Goal: Use online tool/utility: Utilize a website feature to perform a specific function

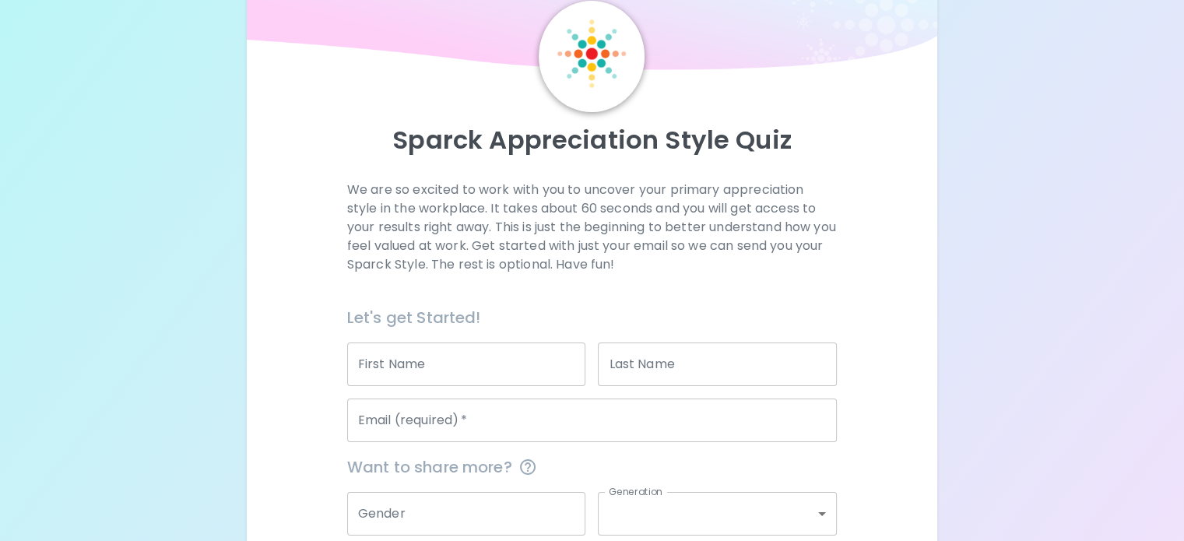
scroll to position [156, 0]
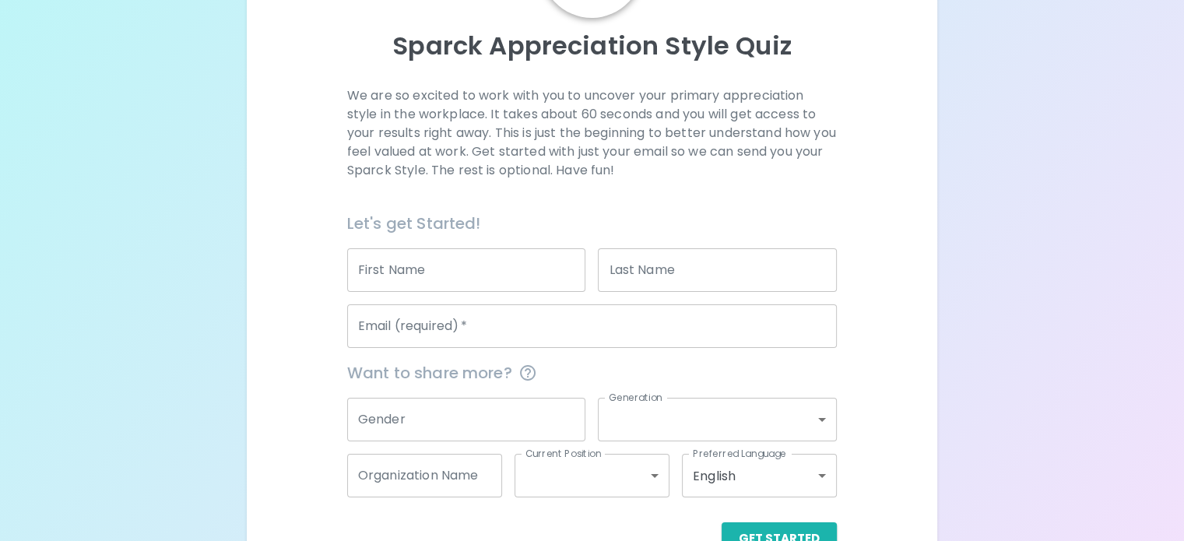
click at [505, 292] on input "First Name" at bounding box center [466, 270] width 239 height 44
click at [710, 236] on div "Let's get Started!" at bounding box center [586, 216] width 502 height 37
click at [511, 348] on input "Email (required)   *" at bounding box center [592, 326] width 490 height 44
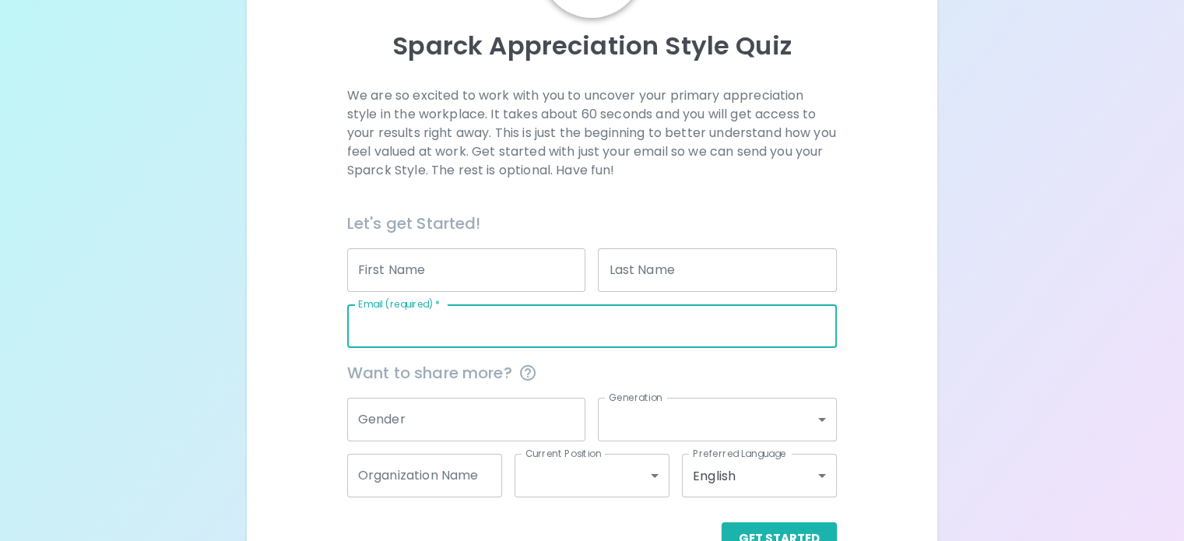
type input "[PERSON_NAME][EMAIL_ADDRESS][PERSON_NAME][DOMAIN_NAME]"
type input "[PERSON_NAME]"
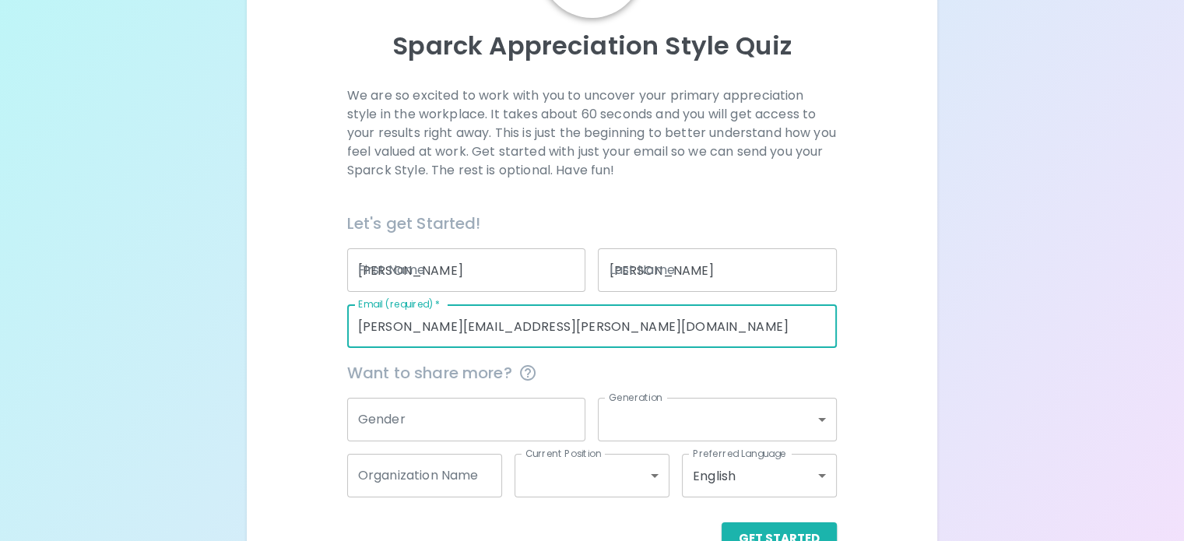
type input "Farmers Union Mutual Insurance Company"
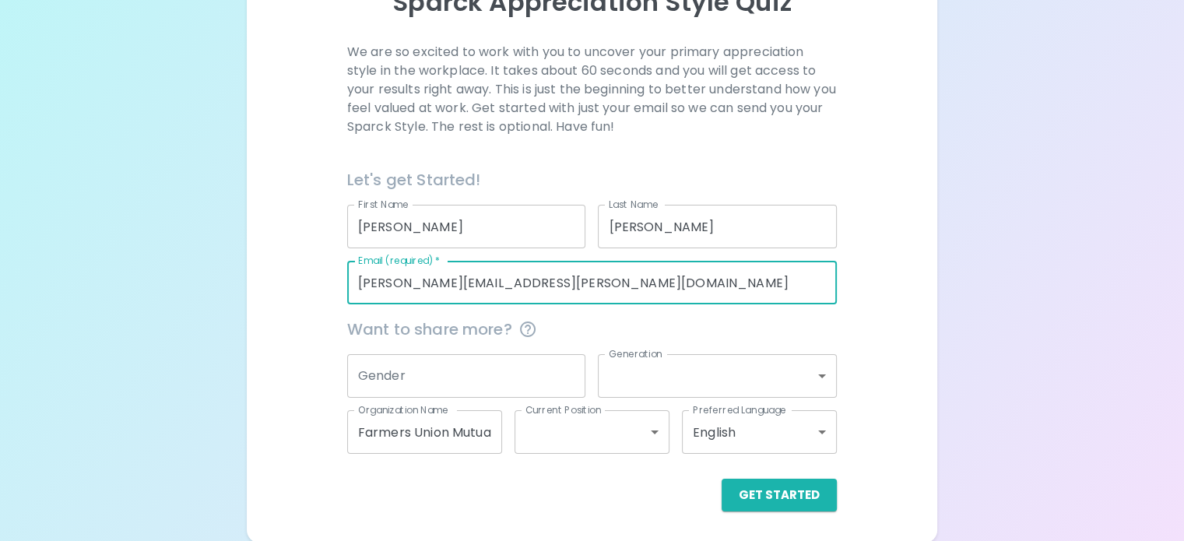
scroll to position [237, 0]
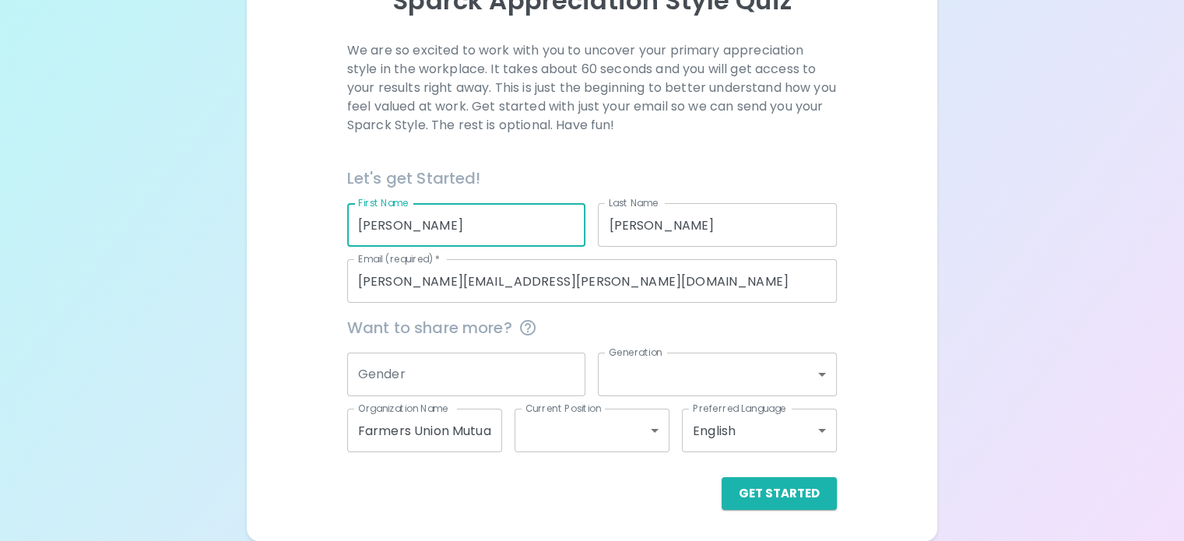
drag, startPoint x: 532, startPoint y: 223, endPoint x: 390, endPoint y: 223, distance: 141.7
click at [391, 223] on div "We are so excited to work with you to uncover your primary appreciation style i…" at bounding box center [591, 275] width 653 height 469
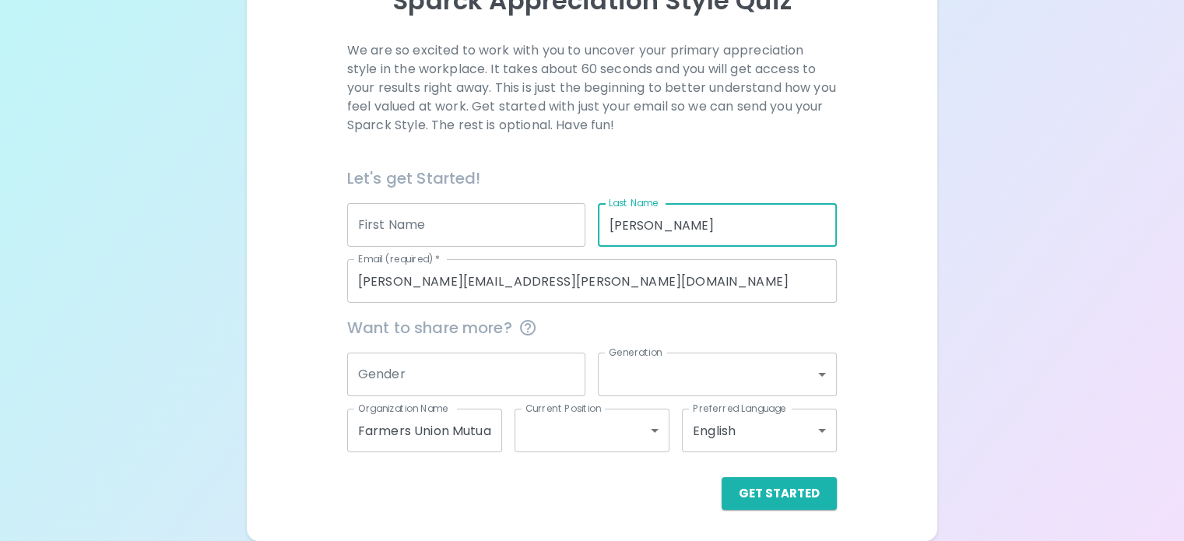
drag, startPoint x: 673, startPoint y: 215, endPoint x: 594, endPoint y: 225, distance: 79.3
click at [597, 225] on div "Last Name [PERSON_NAME] Last Name" at bounding box center [710, 219] width 251 height 56
click at [448, 412] on label "Organization Name" at bounding box center [403, 408] width 90 height 13
click at [498, 412] on input "Farmers Union Mutual Insurance Company" at bounding box center [424, 431] width 155 height 44
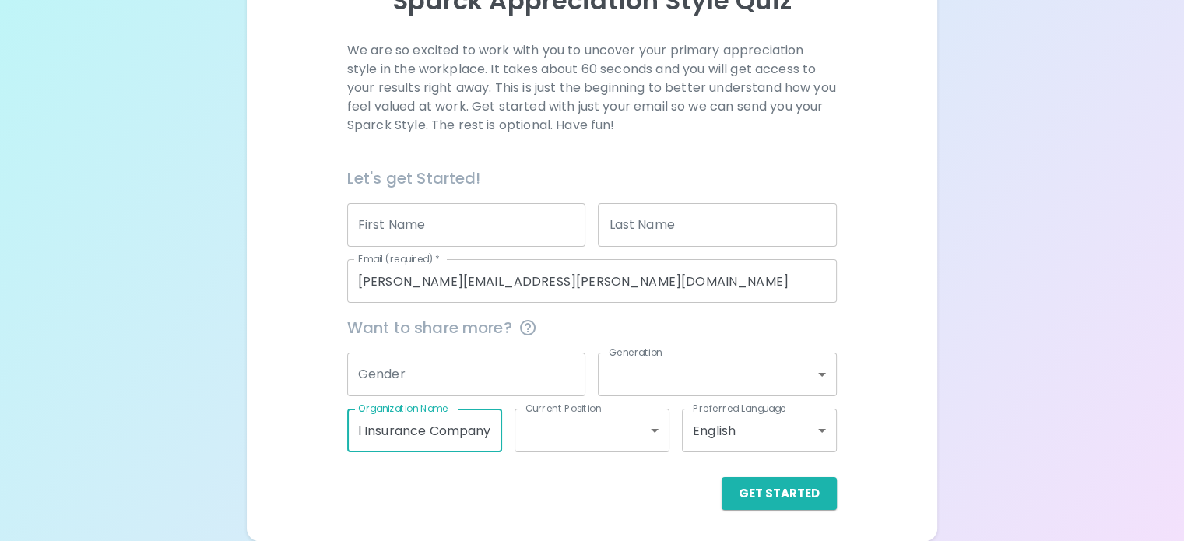
scroll to position [0, 0]
drag, startPoint x: 520, startPoint y: 430, endPoint x: 367, endPoint y: 430, distance: 153.4
click at [365, 435] on div "We are so excited to work with you to uncover your primary appreciation style i…" at bounding box center [591, 275] width 653 height 469
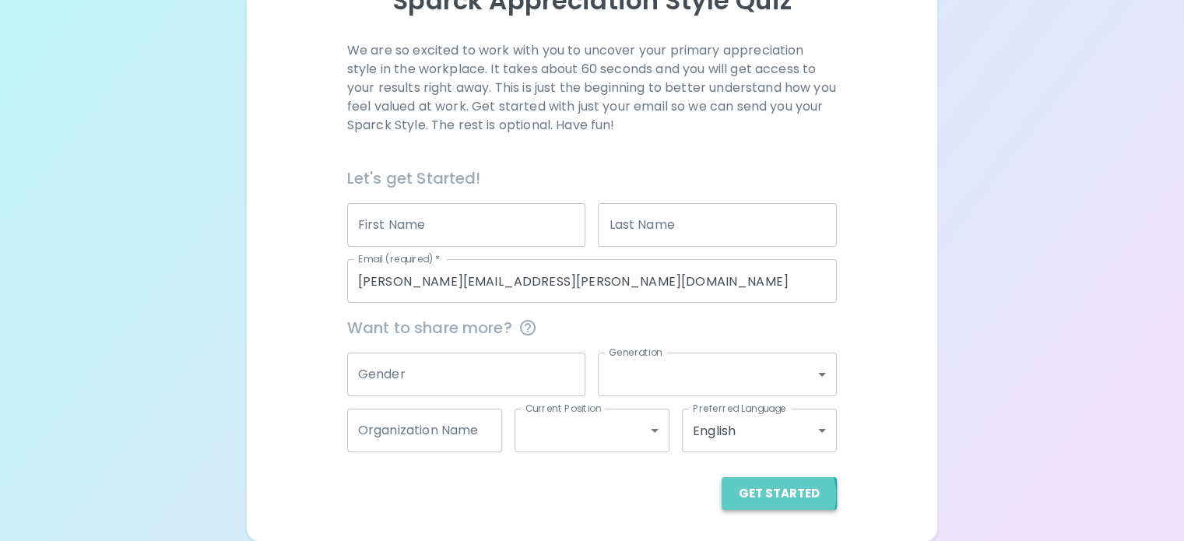
click at [722, 495] on button "Get Started" at bounding box center [779, 493] width 115 height 33
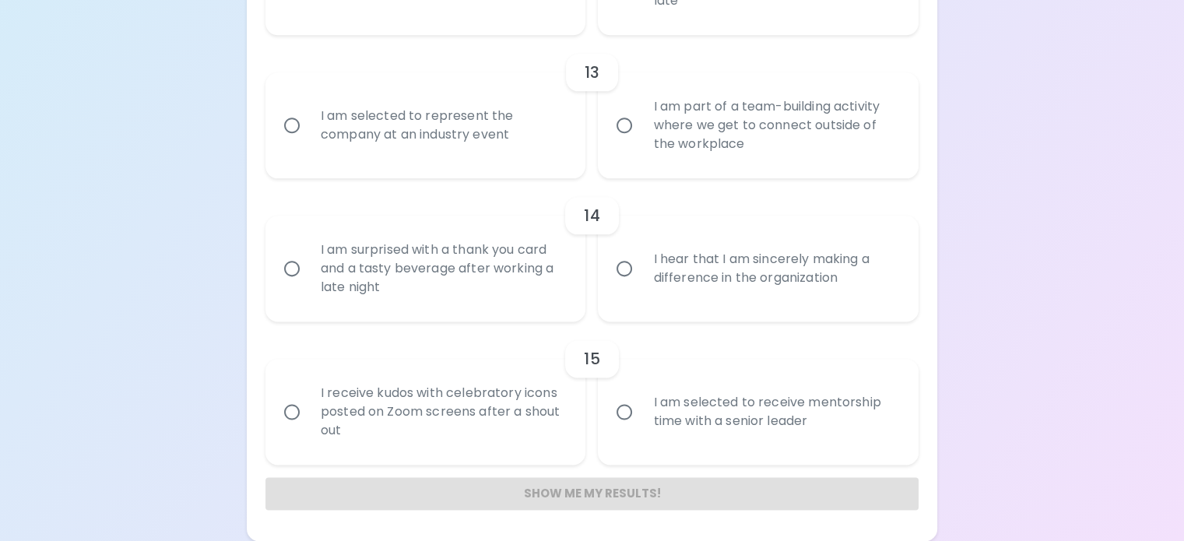
scroll to position [2442, 0]
click at [631, 395] on input "I am selected to receive mentorship time with a senior leader" at bounding box center [624, 411] width 33 height 33
radio input "true"
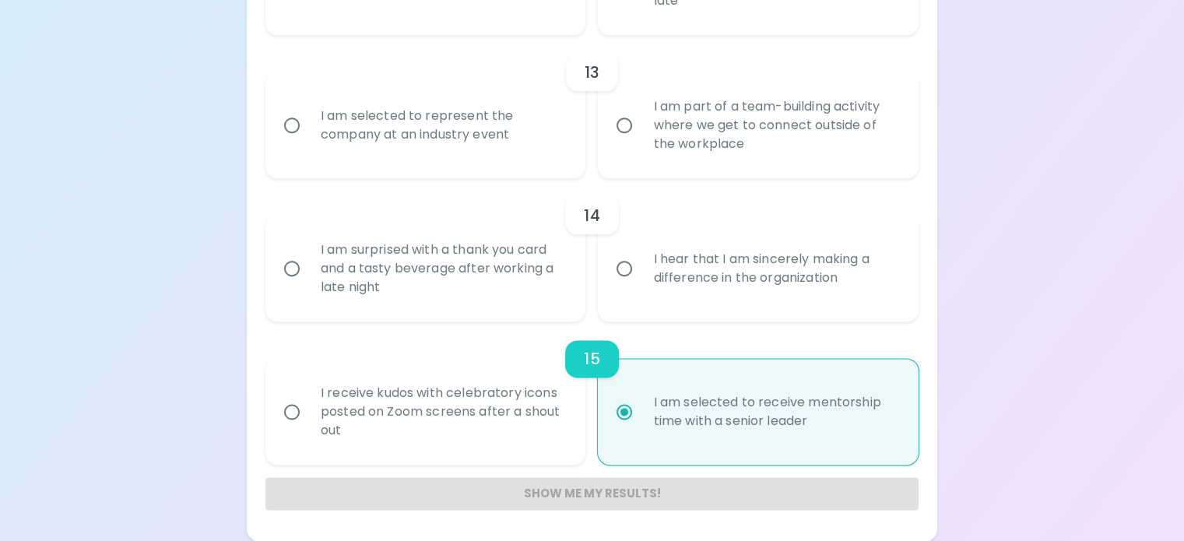
scroll to position [2364, 0]
click at [697, 301] on div "I hear that I am sincerely making a difference in the organization" at bounding box center [775, 268] width 269 height 75
click at [641, 285] on input "I hear that I am sincerely making a difference in the organization" at bounding box center [624, 268] width 33 height 33
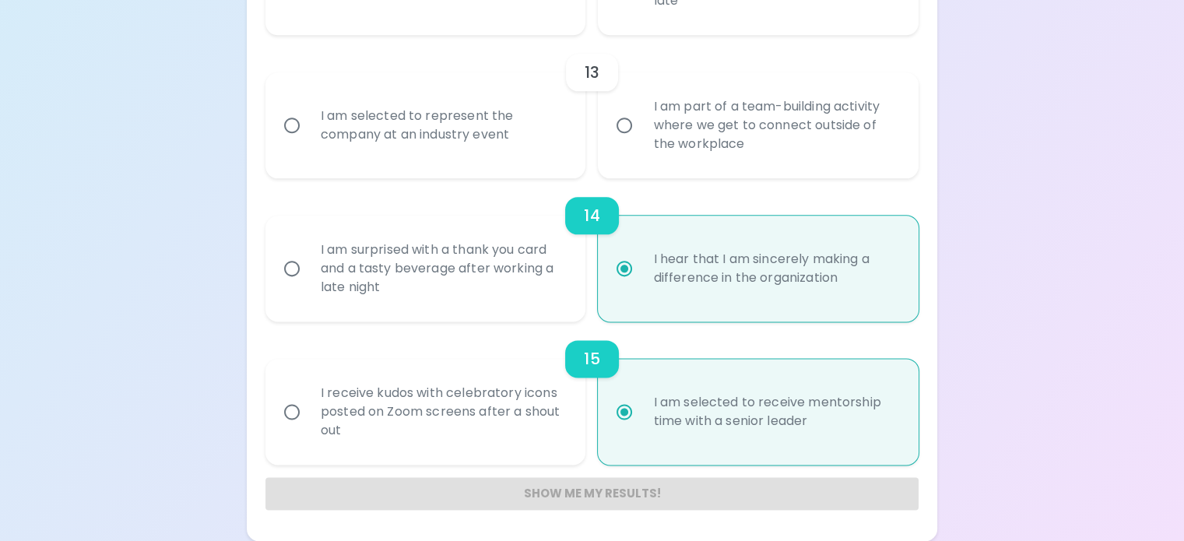
scroll to position [2131, 0]
radio input "true"
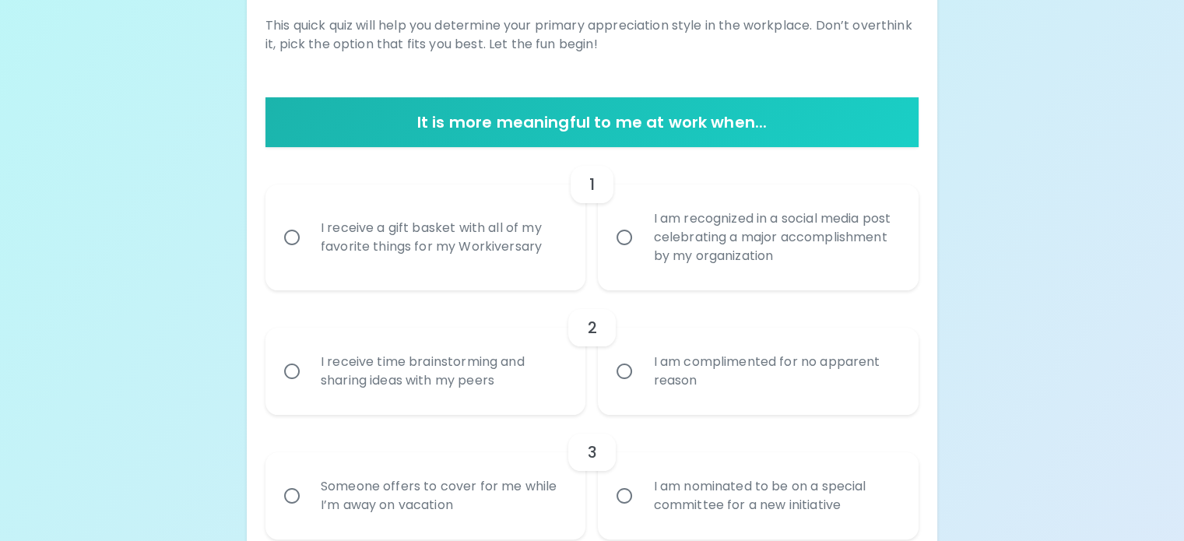
scroll to position [389, 0]
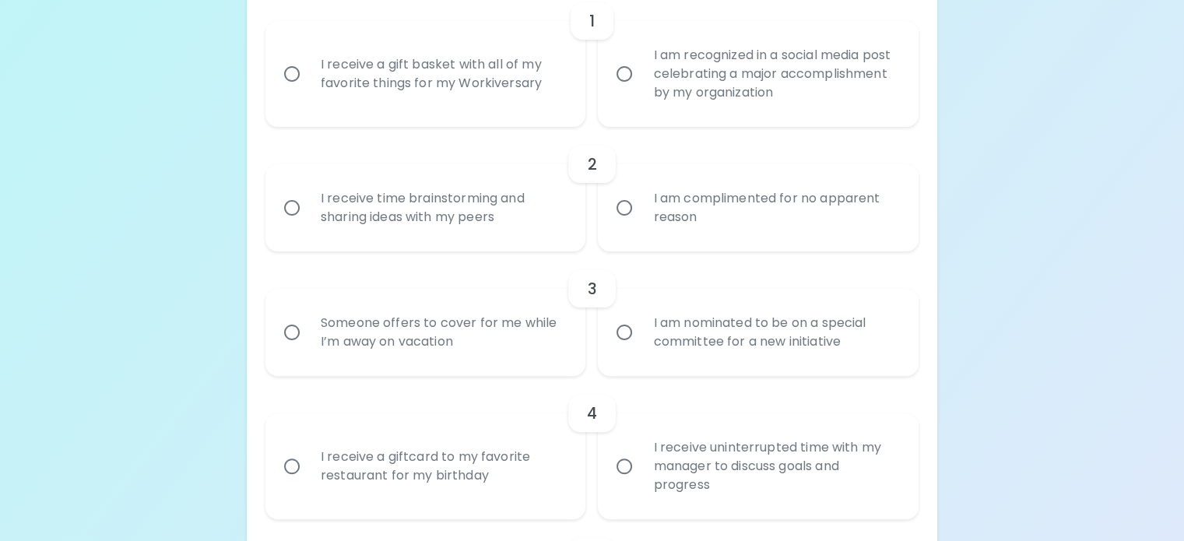
click at [508, 111] on div "I receive a gift basket with all of my favorite things for my Workiversary" at bounding box center [442, 74] width 269 height 75
click at [308, 90] on input "I receive a gift basket with all of my favorite things for my Workiversary" at bounding box center [292, 74] width 33 height 33
radio input "false"
radio input "true"
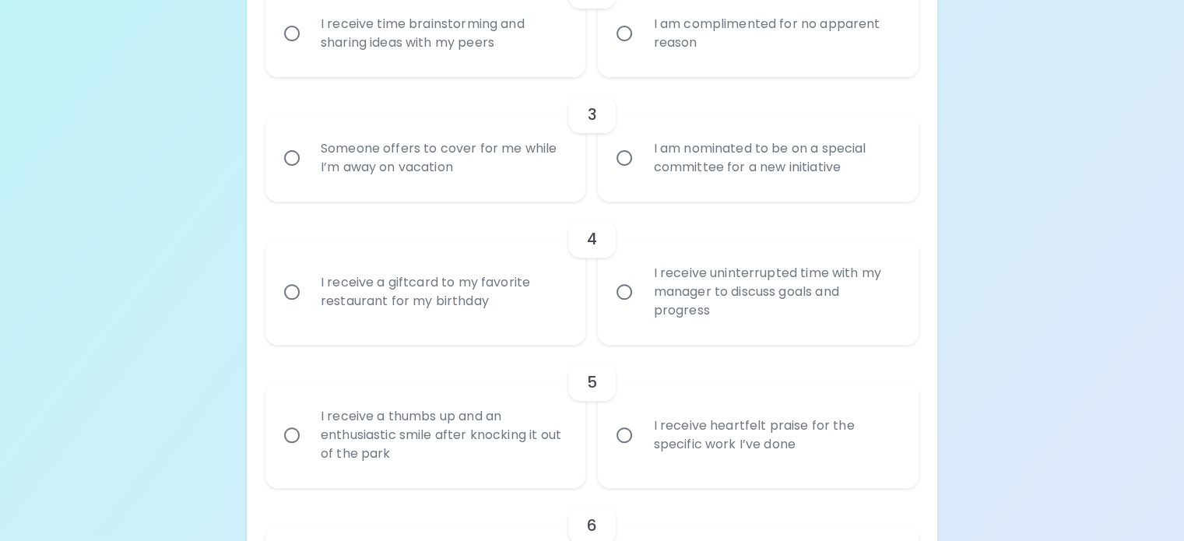
scroll to position [592, 0]
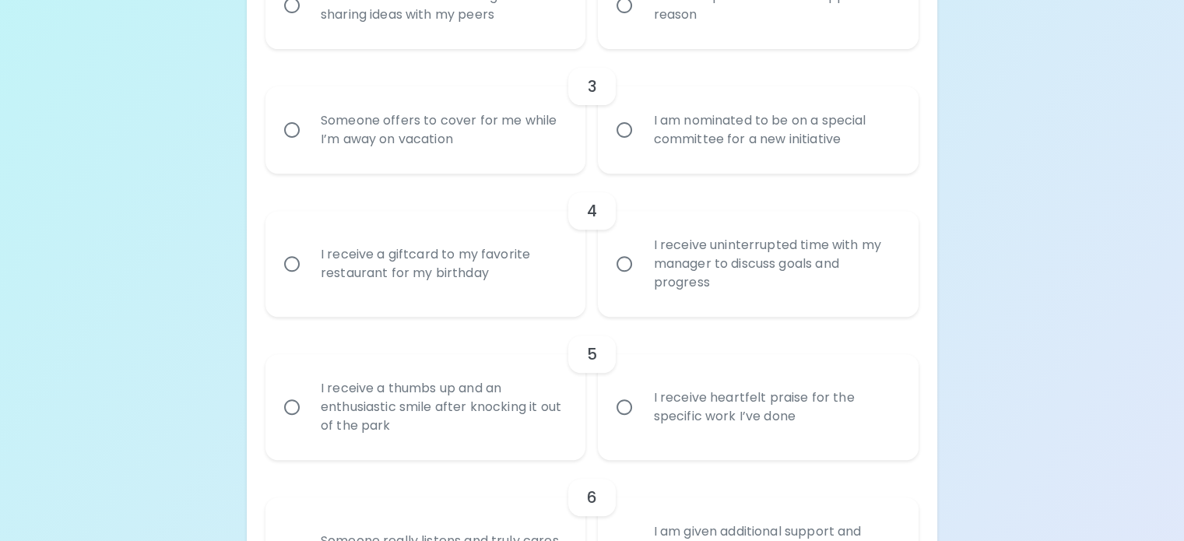
radio input "true"
click at [476, 43] on div "I receive time brainstorming and sharing ideas with my peers" at bounding box center [442, 5] width 269 height 75
click at [308, 22] on input "I receive time brainstorming and sharing ideas with my peers" at bounding box center [292, 5] width 33 height 33
radio input "false"
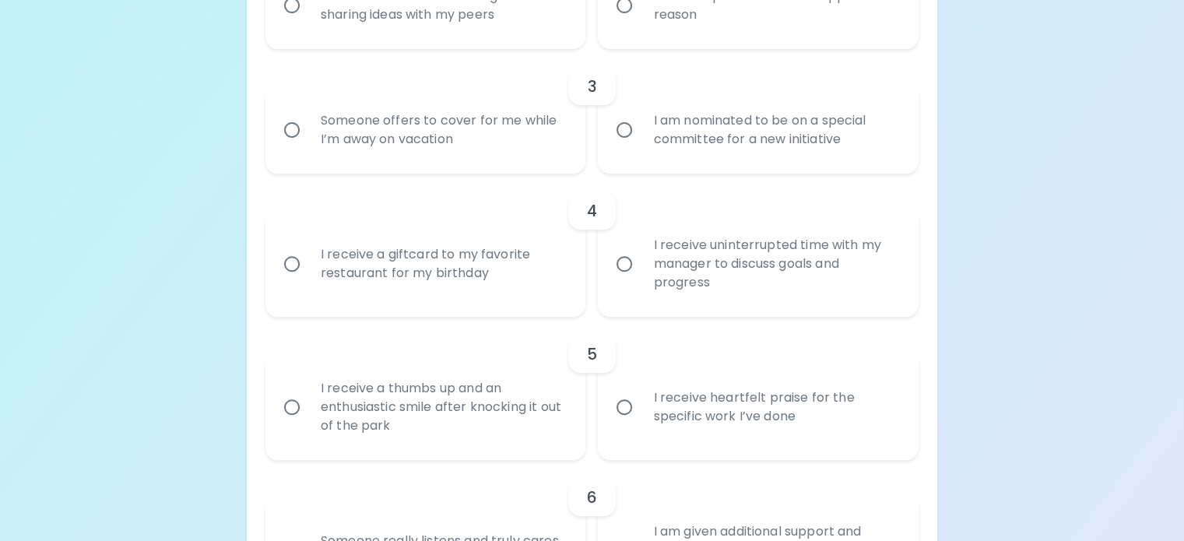
radio input "true"
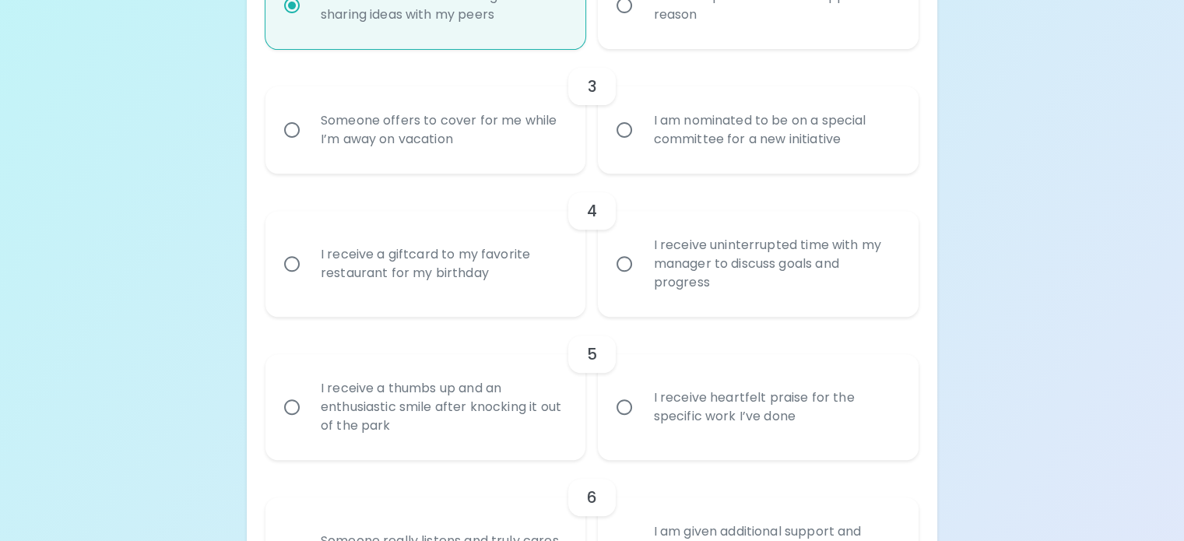
scroll to position [716, 0]
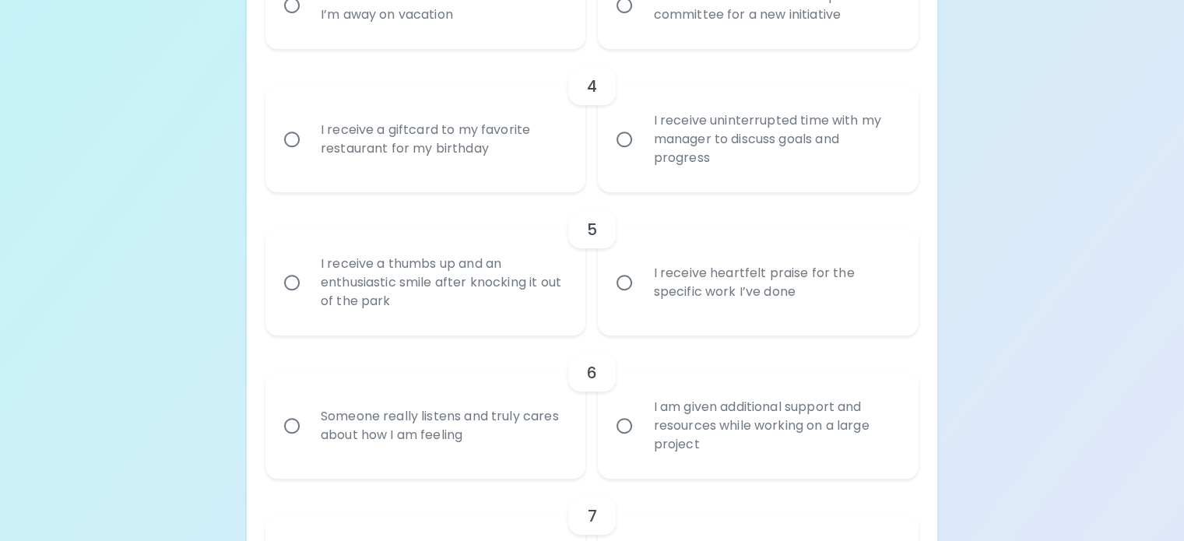
radio input "true"
click at [546, 43] on div "Someone offers to cover for me while I’m away on vacation" at bounding box center [442, 5] width 269 height 75
click at [308, 22] on input "Someone offers to cover for me while I’m away on vacation" at bounding box center [292, 5] width 33 height 33
radio input "false"
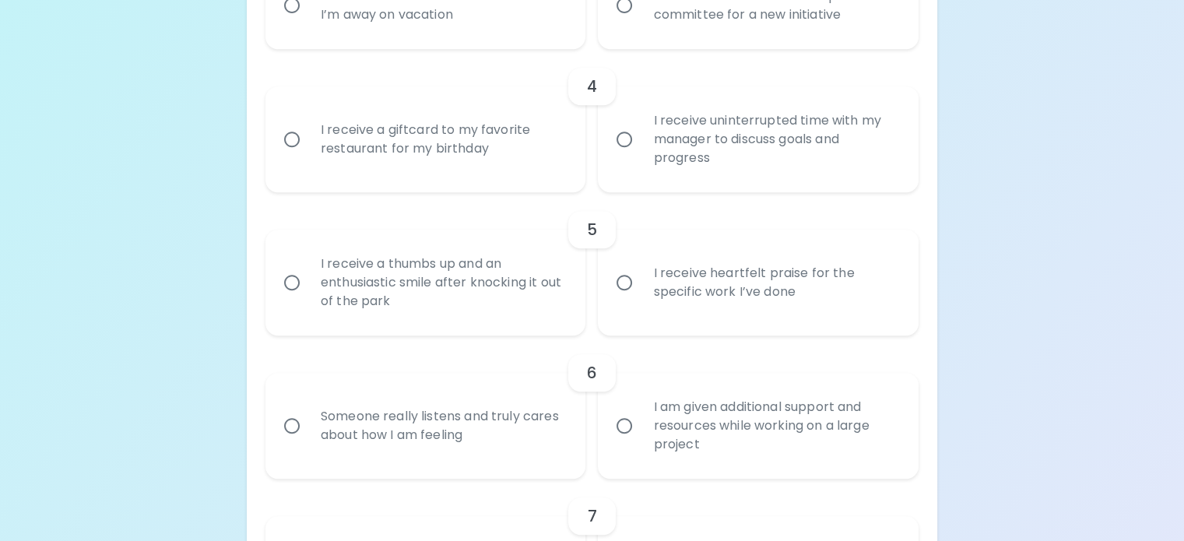
radio input "false"
radio input "true"
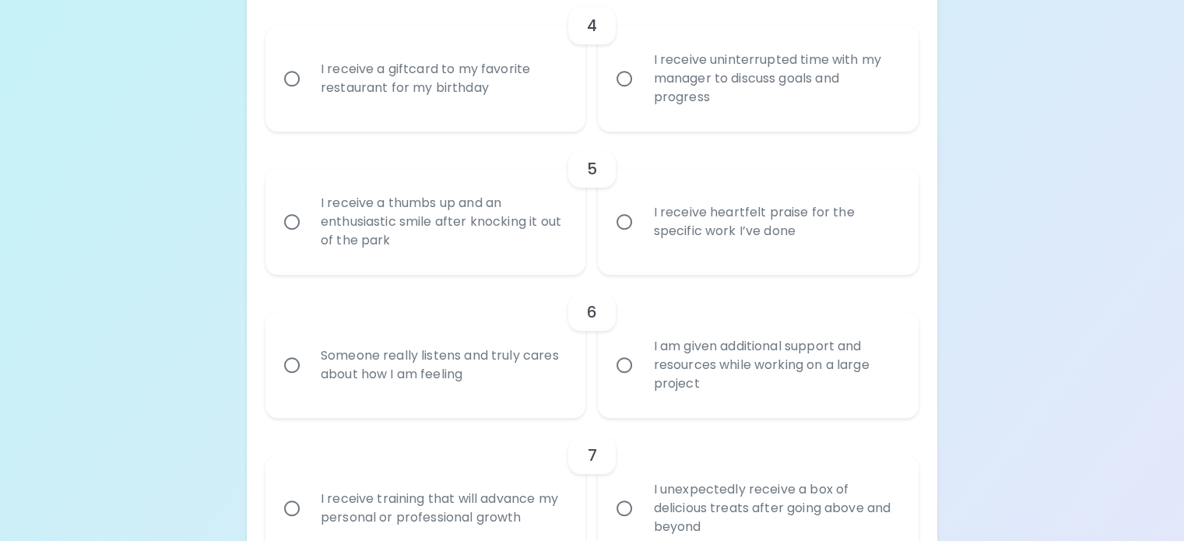
scroll to position [841, 0]
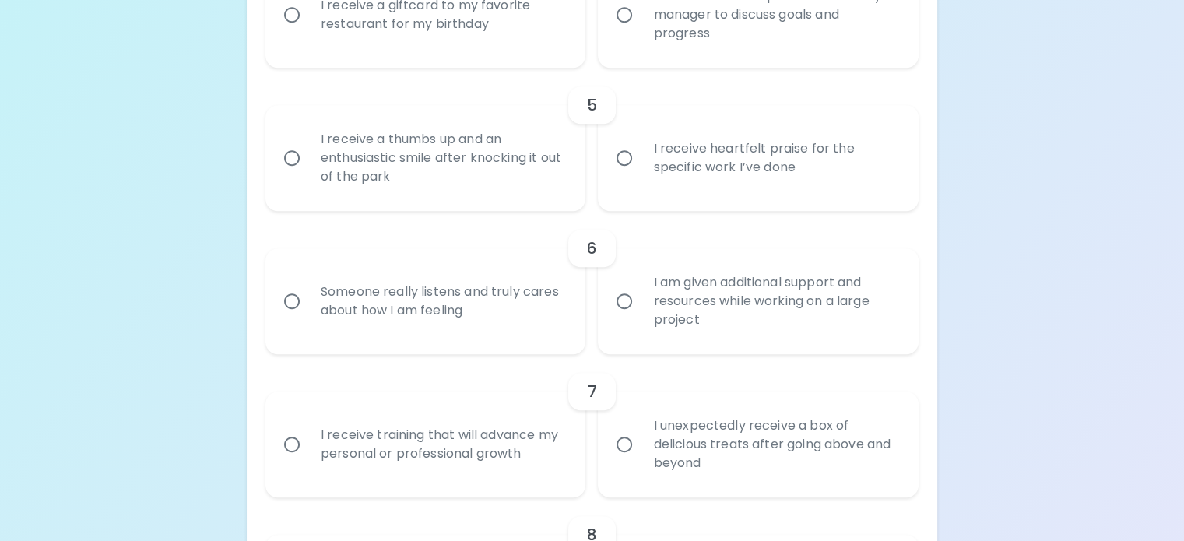
radio input "true"
click at [761, 61] on div "I receive uninterrupted time with my manager to discuss goals and progress" at bounding box center [775, 14] width 269 height 93
click at [641, 31] on input "I receive uninterrupted time with my manager to discuss goals and progress" at bounding box center [624, 14] width 33 height 33
radio input "false"
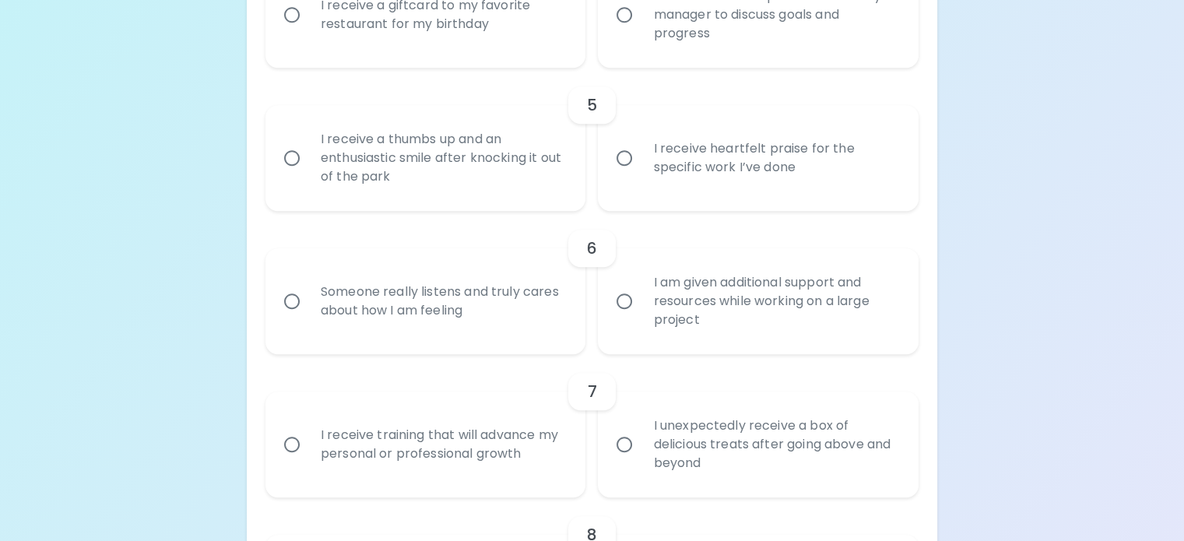
radio input "false"
radio input "true"
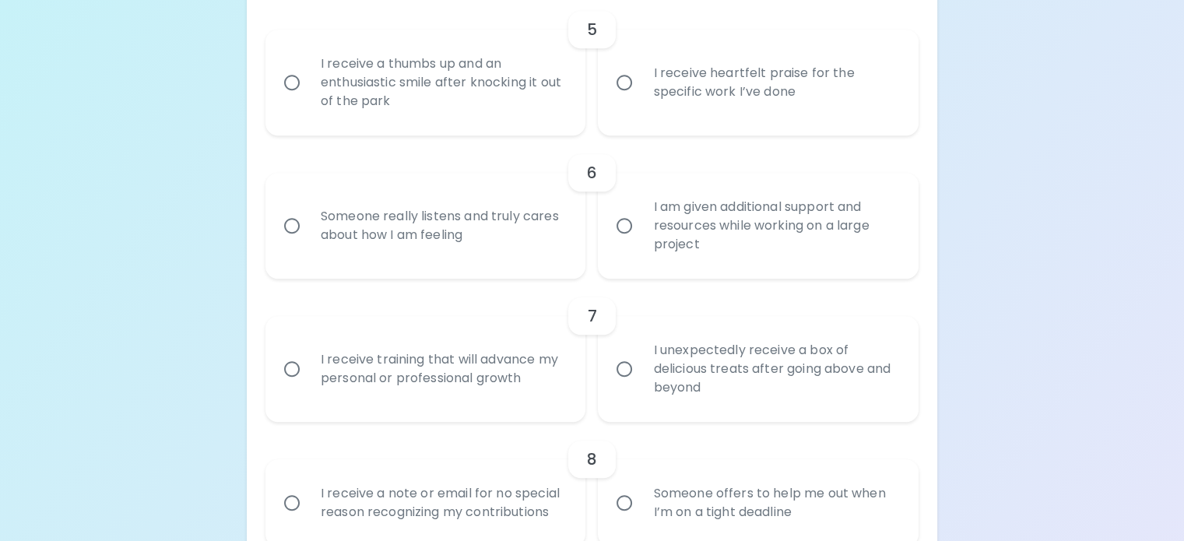
scroll to position [965, 0]
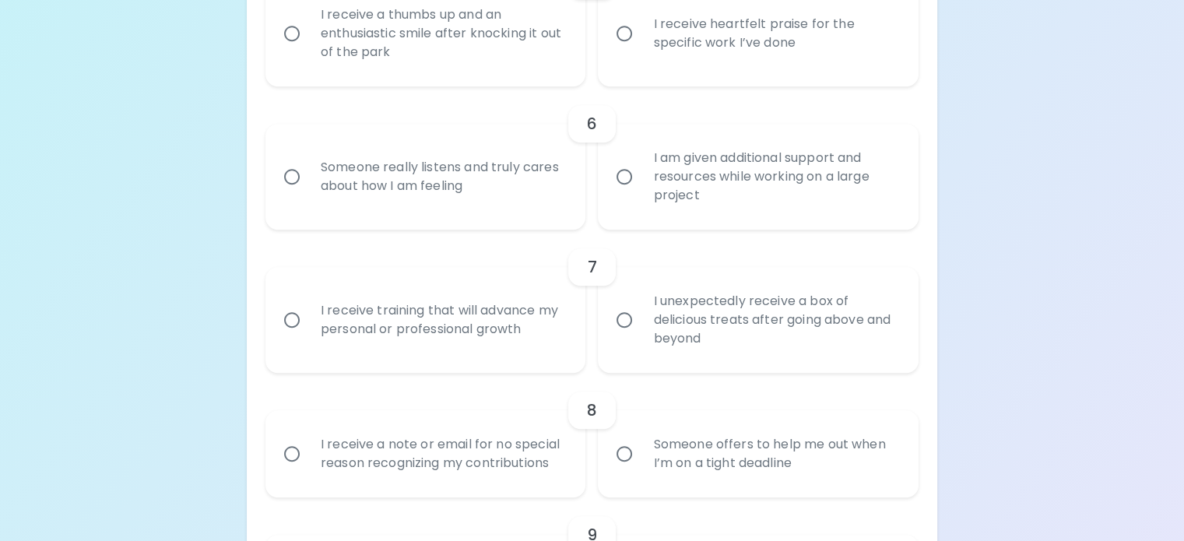
radio input "true"
click at [710, 71] on div "I receive heartfelt praise for the specific work I’ve done" at bounding box center [775, 33] width 269 height 75
click at [641, 50] on input "I receive heartfelt praise for the specific work I’ve done" at bounding box center [624, 33] width 33 height 33
radio input "false"
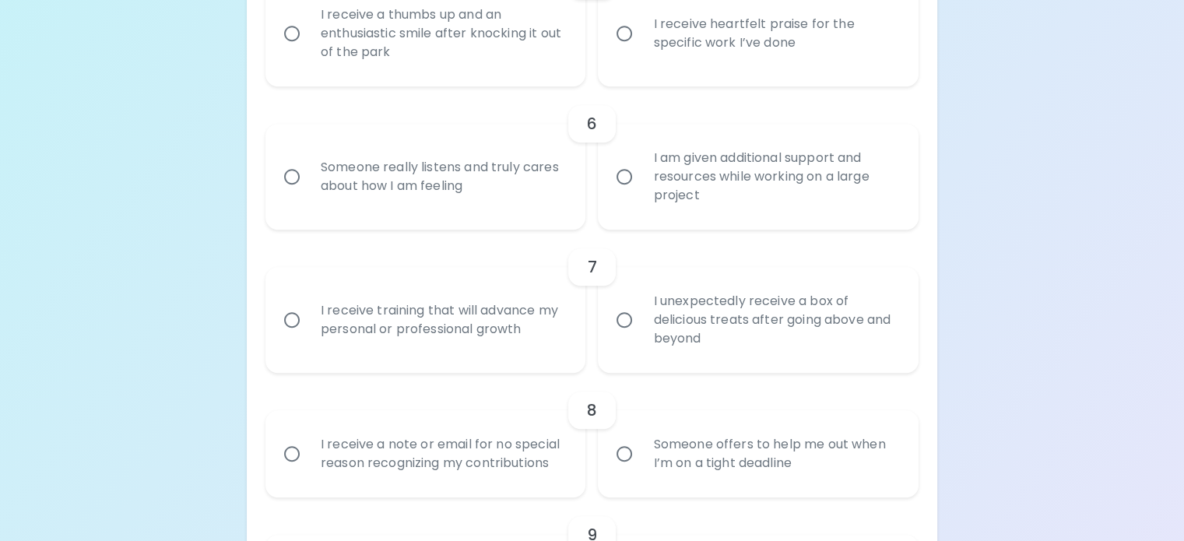
radio input "false"
radio input "true"
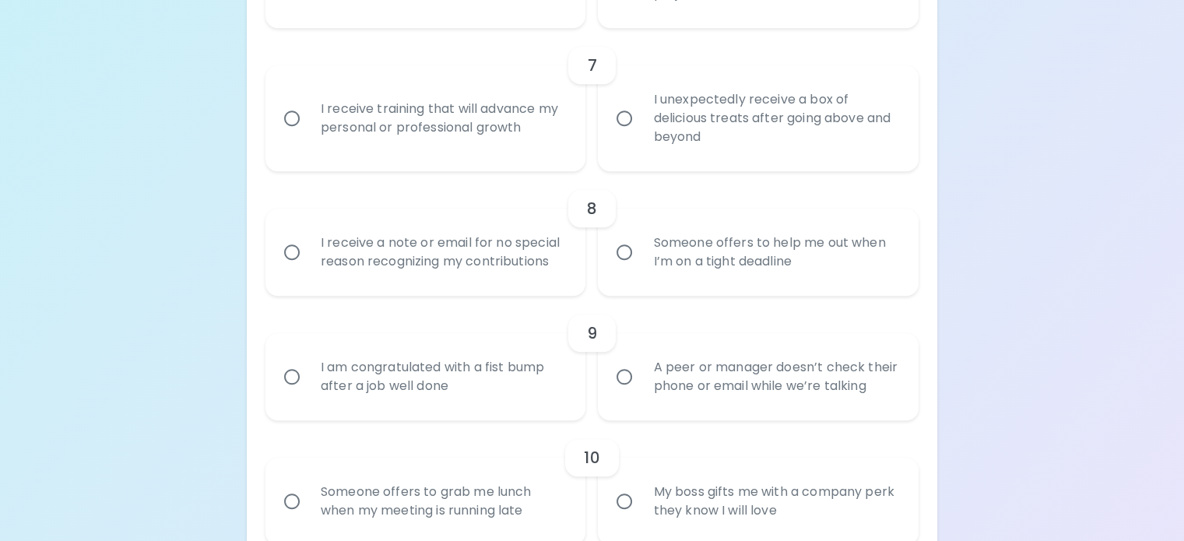
scroll to position [1168, 0]
radio input "true"
radio input "false"
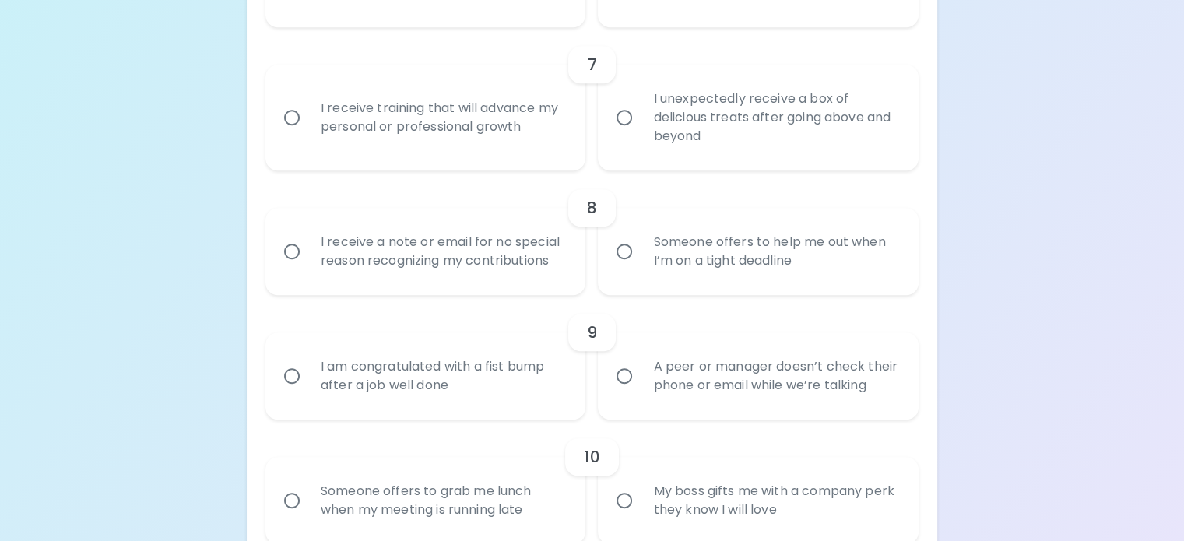
radio input "false"
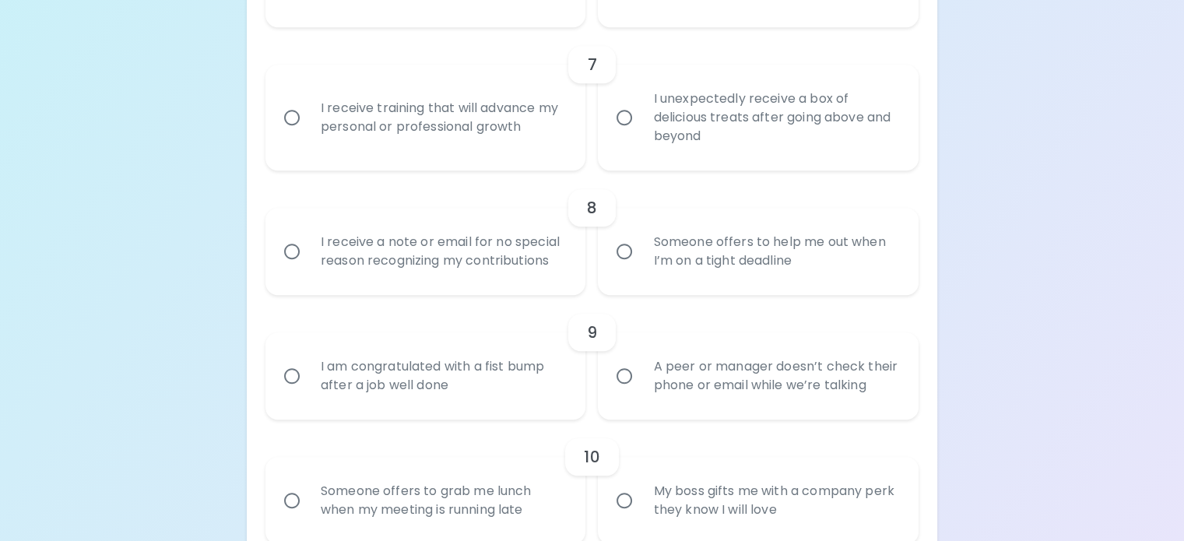
radio input "true"
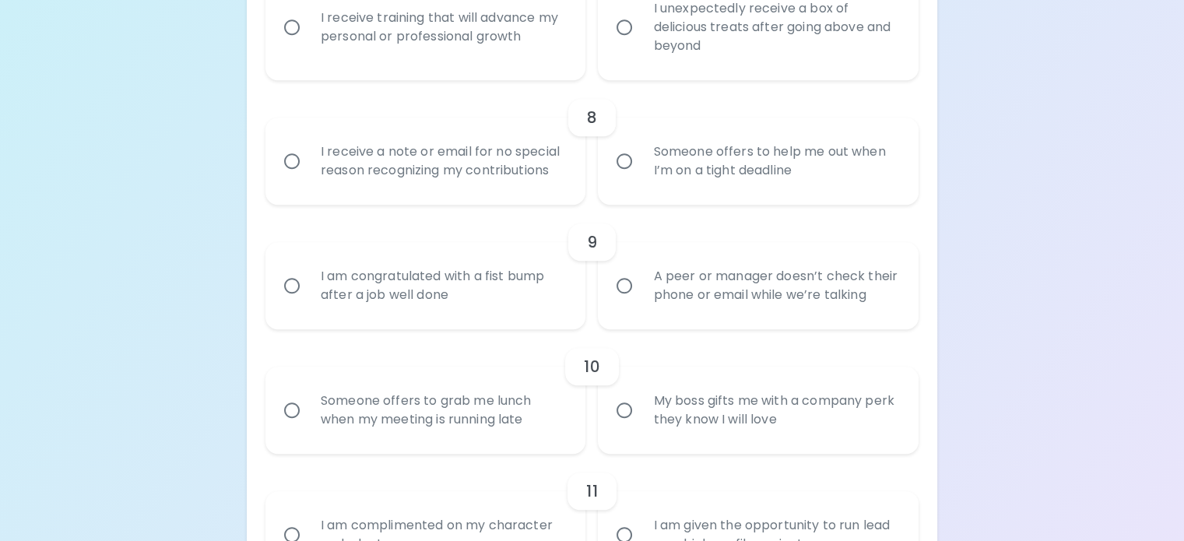
scroll to position [1292, 0]
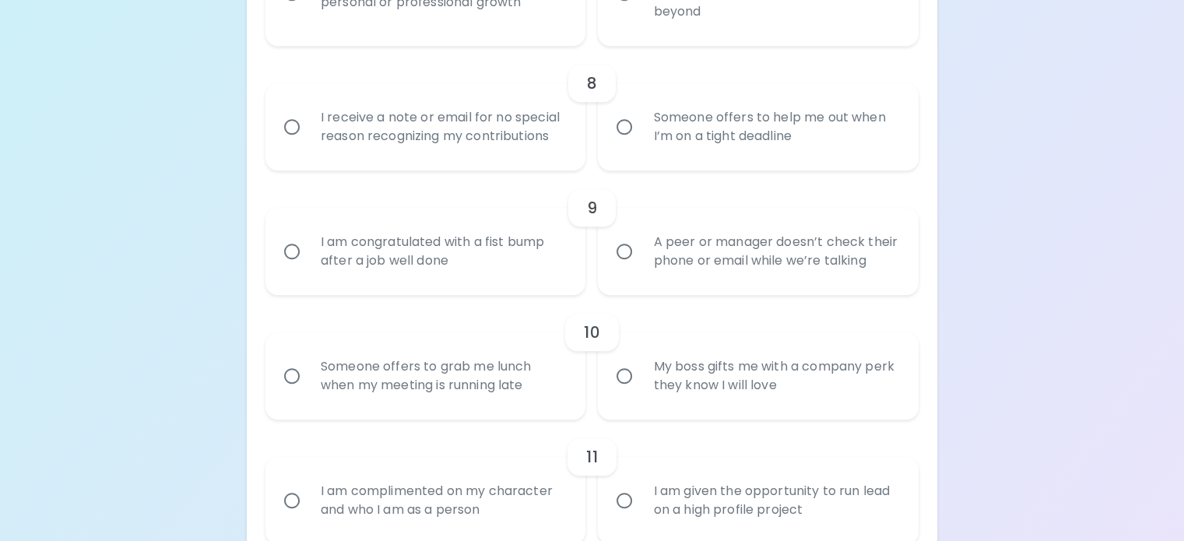
radio input "true"
radio input "false"
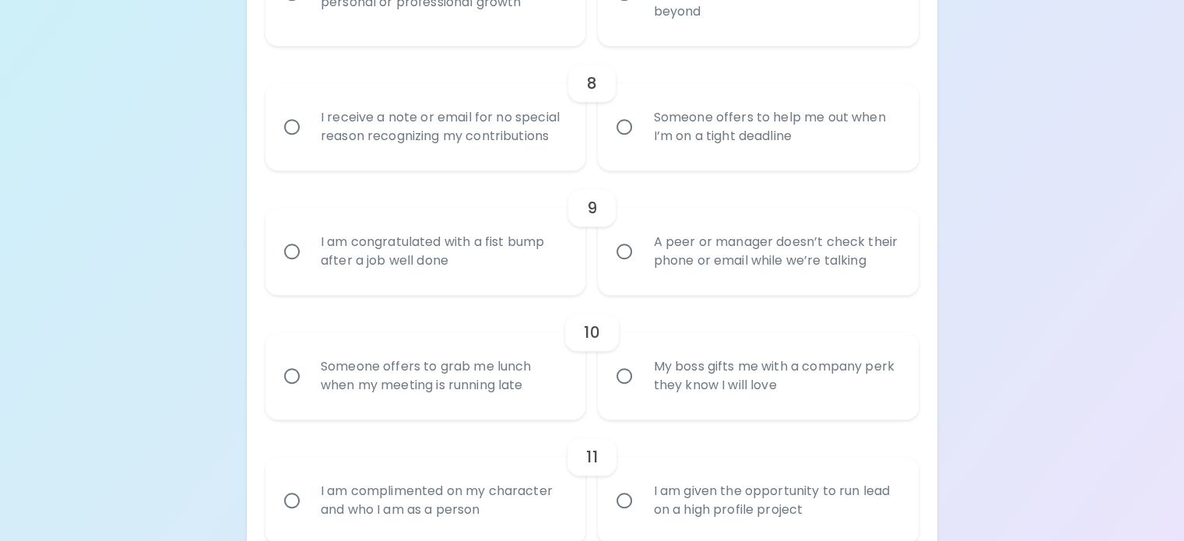
radio input "false"
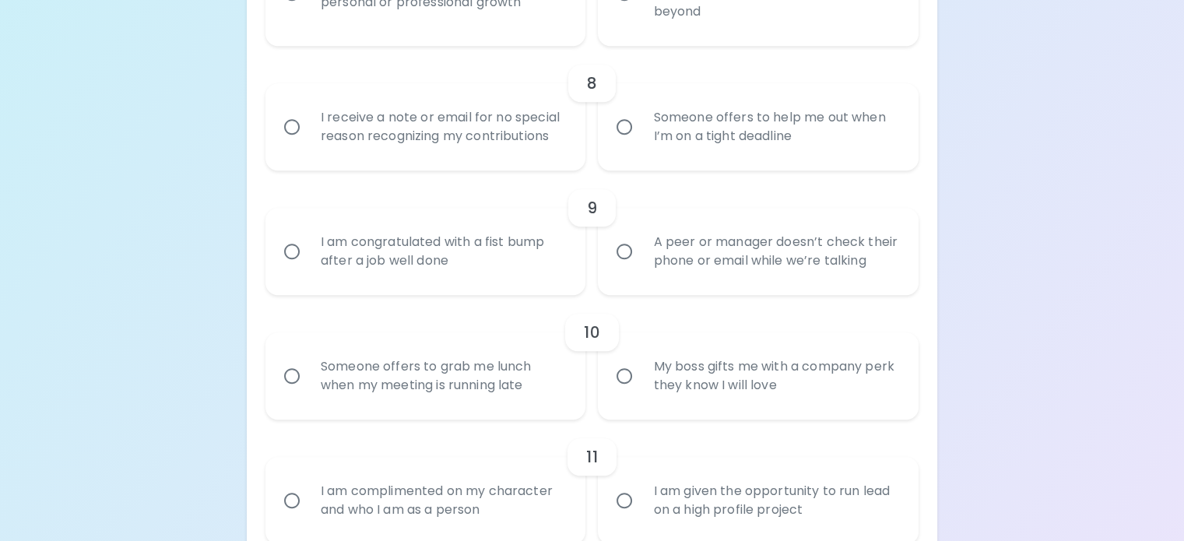
radio input "false"
radio input "true"
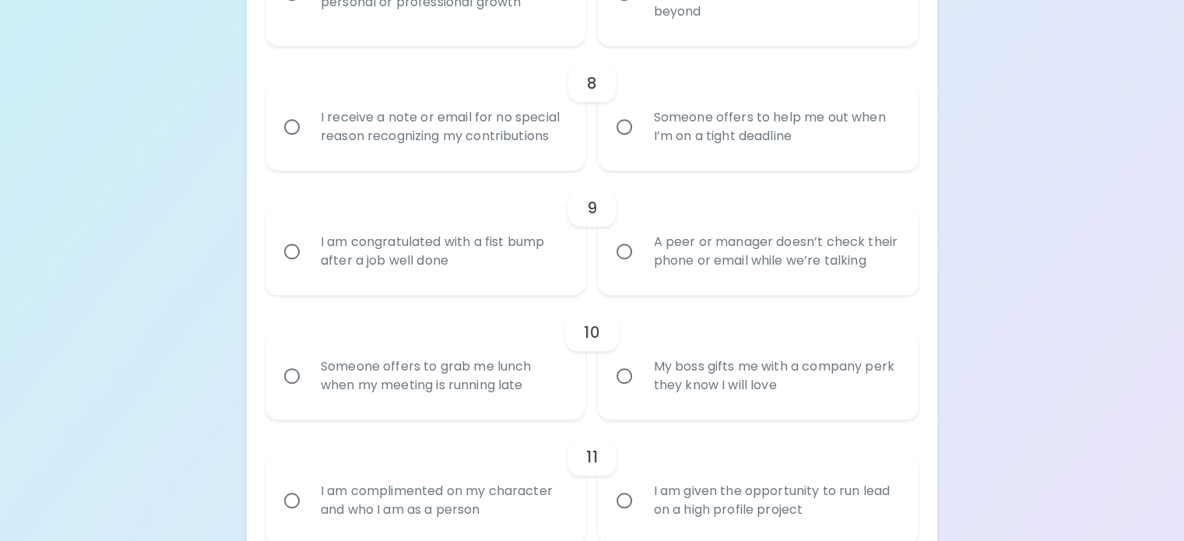
radio input "false"
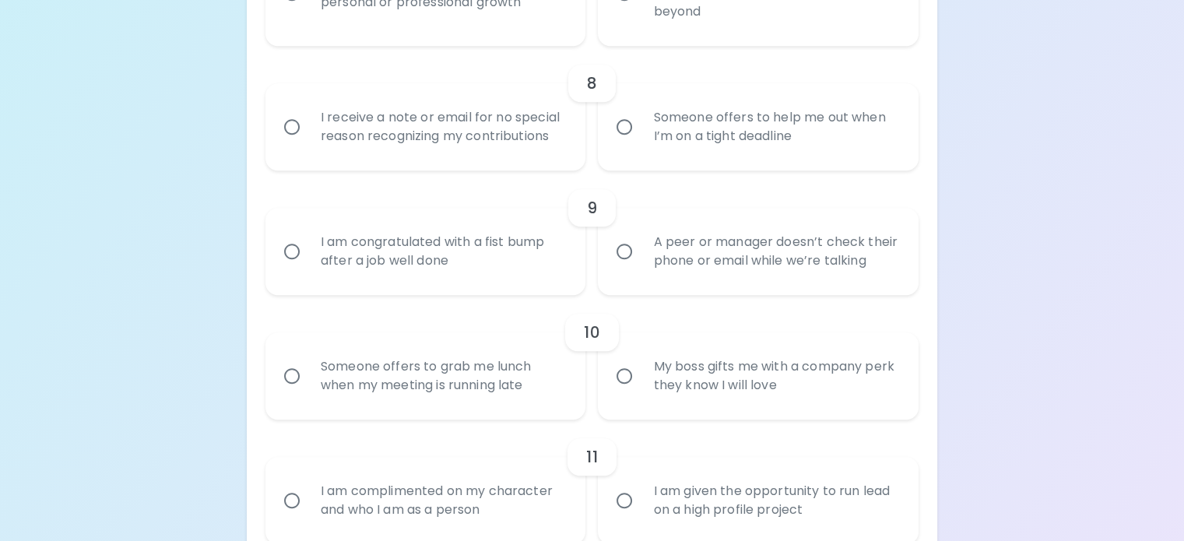
radio input "false"
radio input "true"
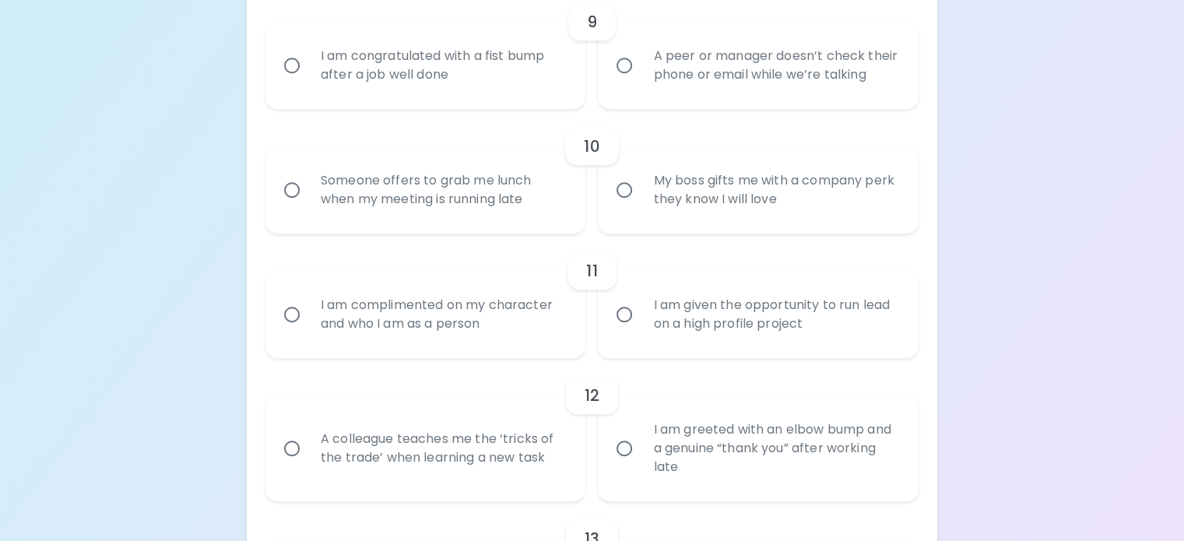
scroll to position [1495, 0]
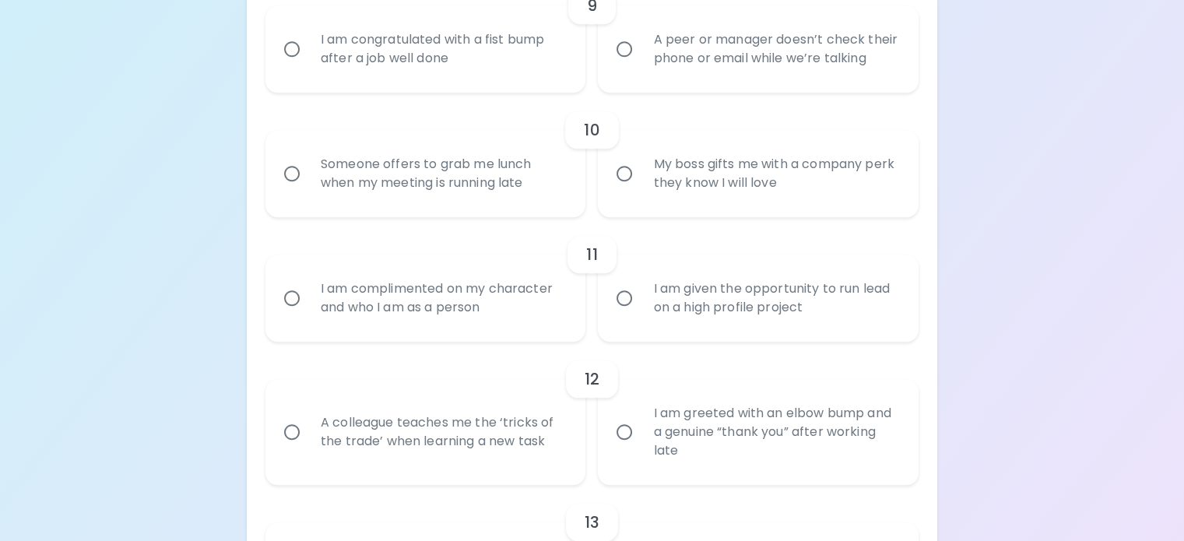
radio input "true"
radio input "false"
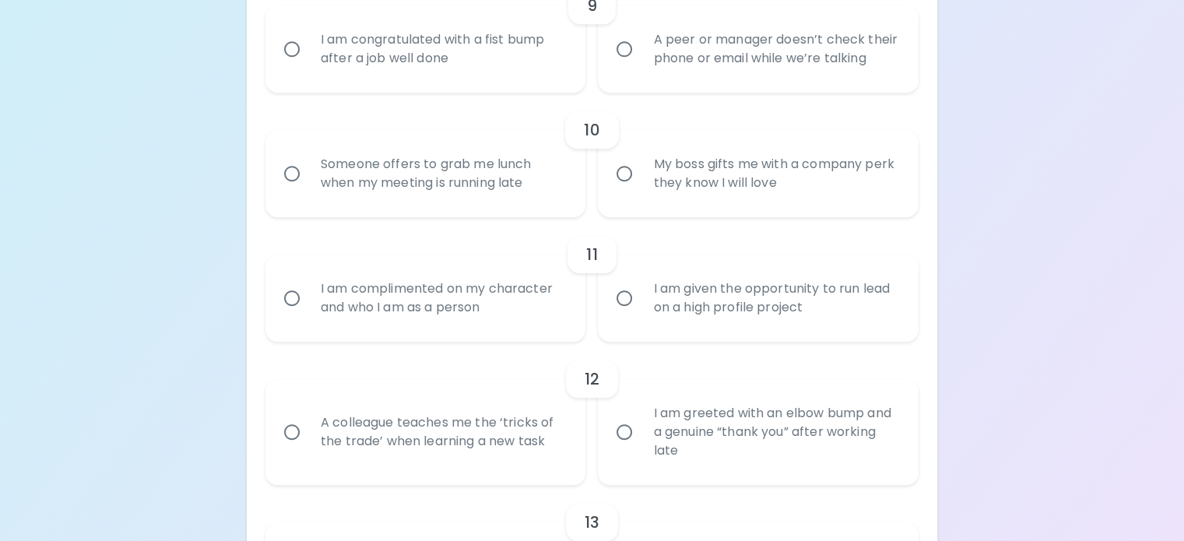
radio input "false"
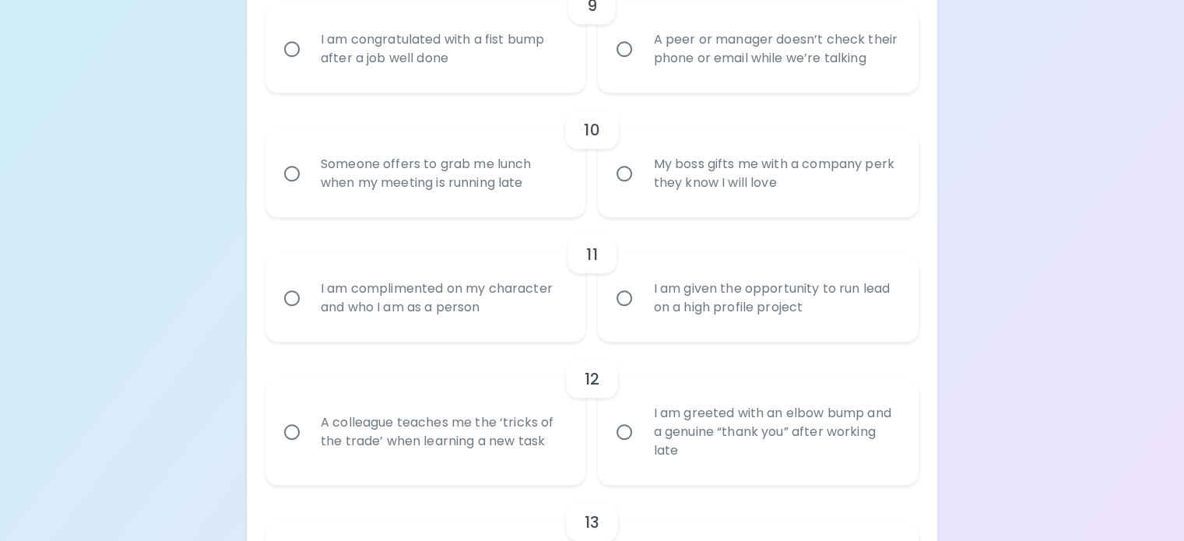
radio input "false"
radio input "true"
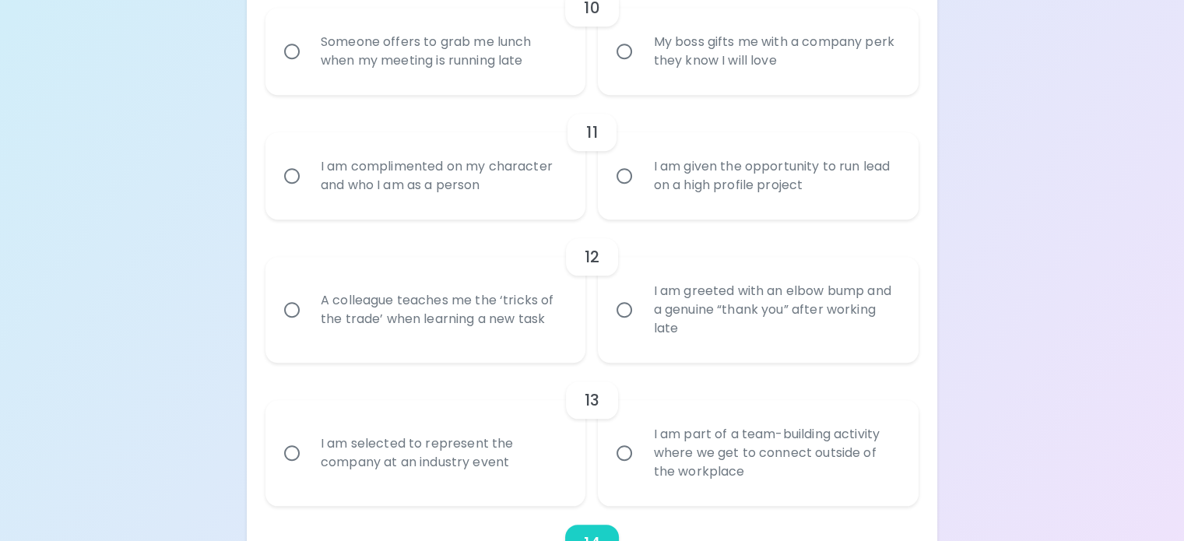
scroll to position [1619, 0]
radio input "true"
radio input "false"
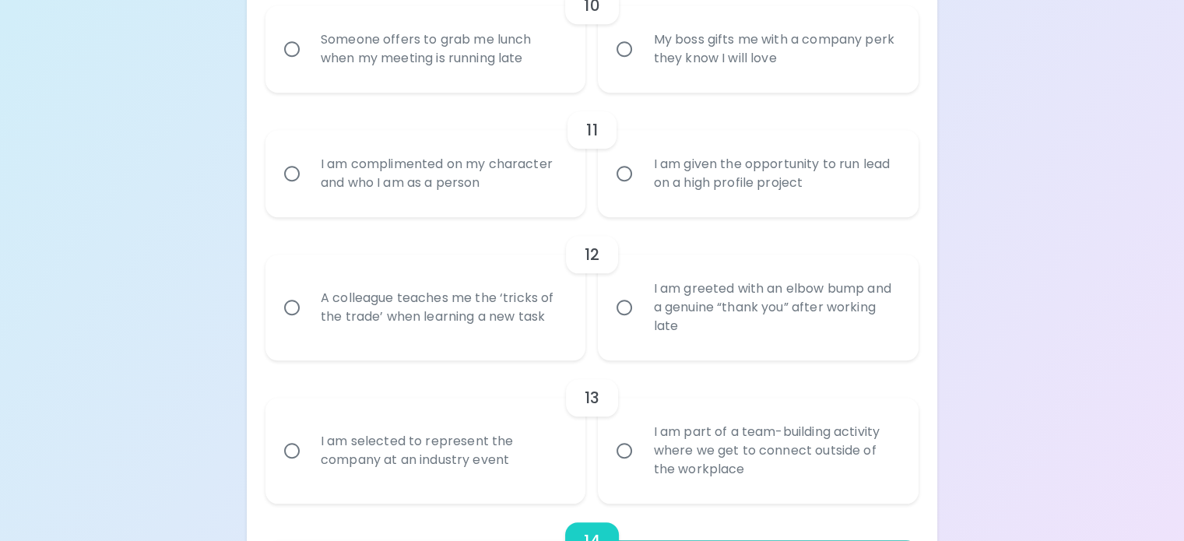
radio input "false"
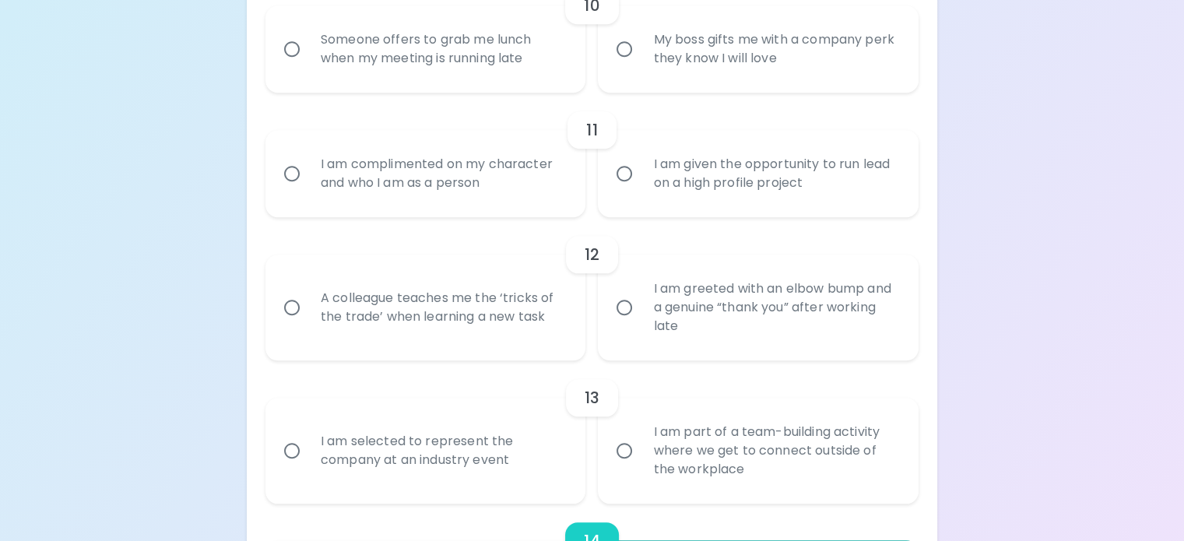
radio input "false"
radio input "true"
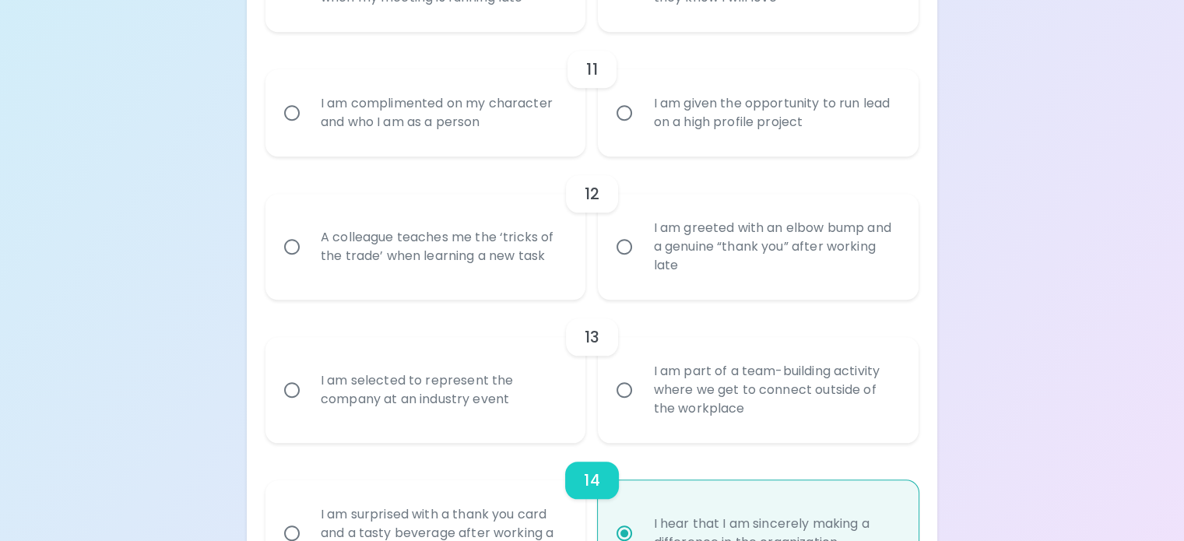
scroll to position [1744, 0]
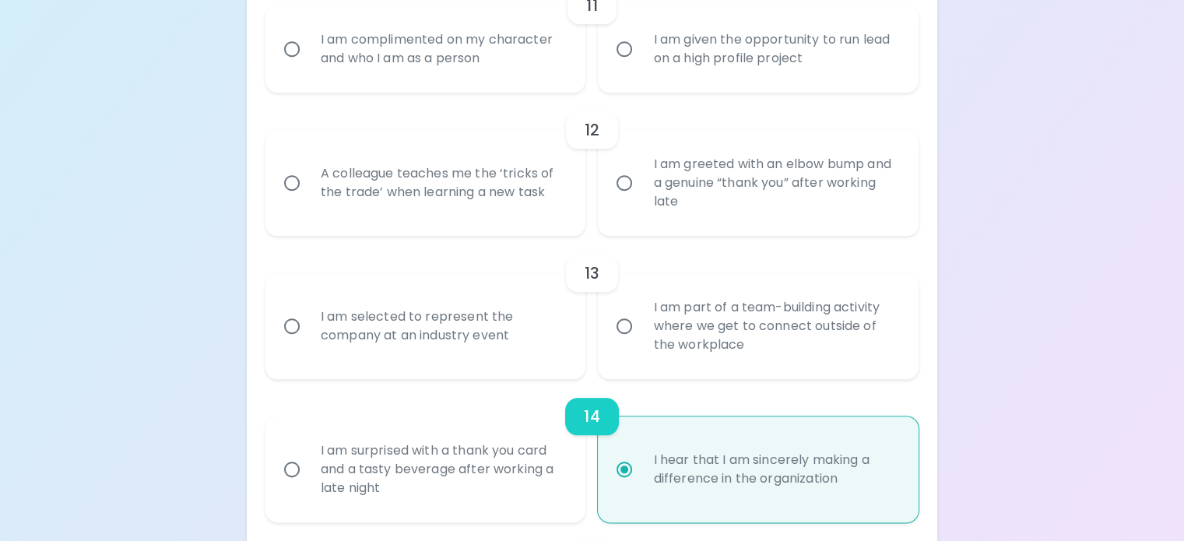
radio input "true"
radio input "false"
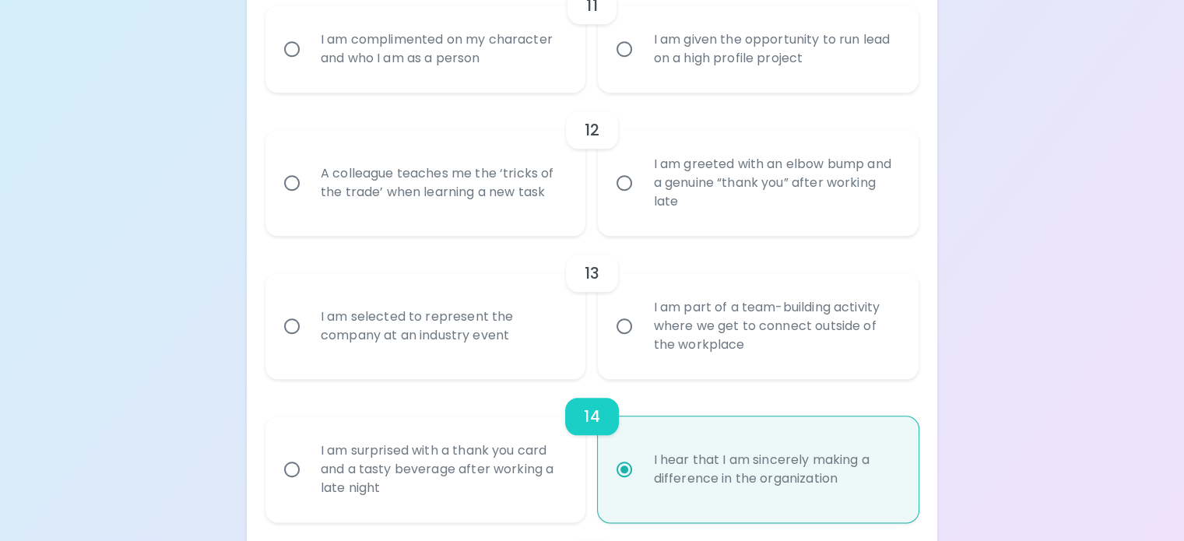
radio input "false"
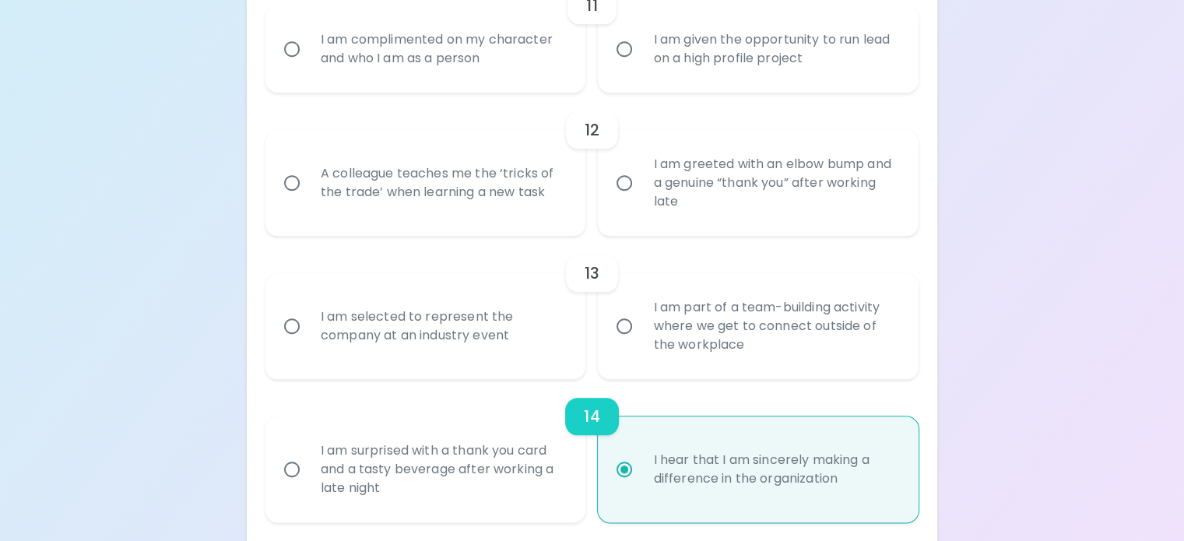
radio input "false"
radio input "true"
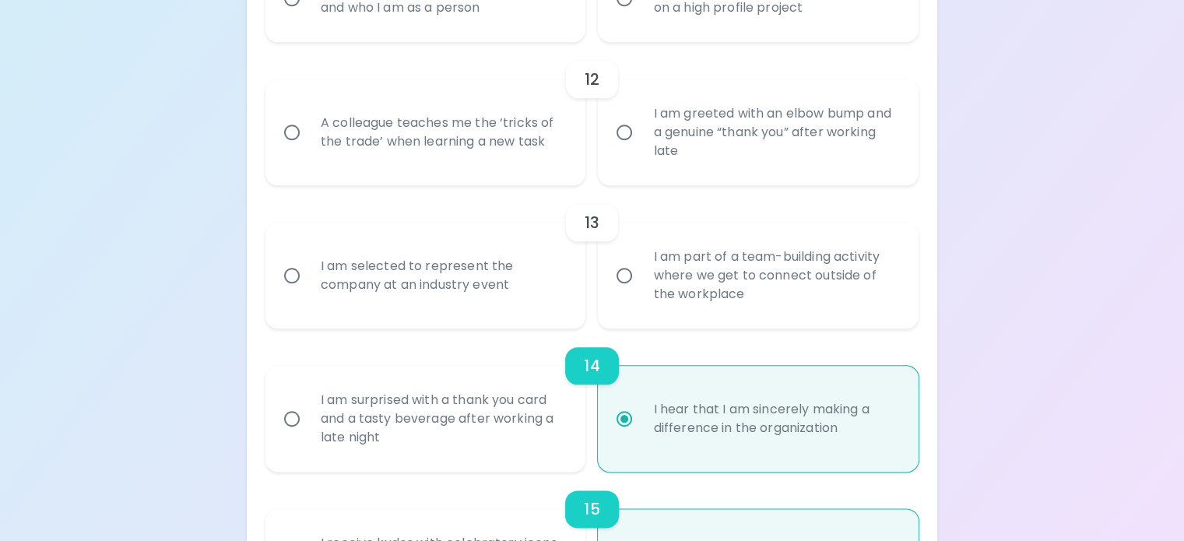
scroll to position [1822, 0]
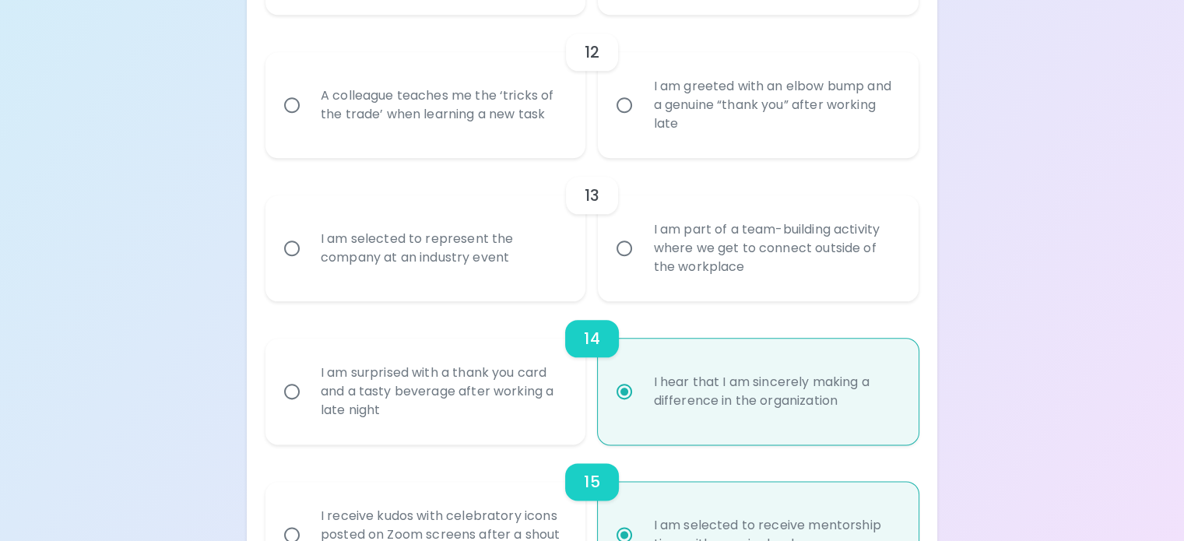
radio input "true"
radio input "false"
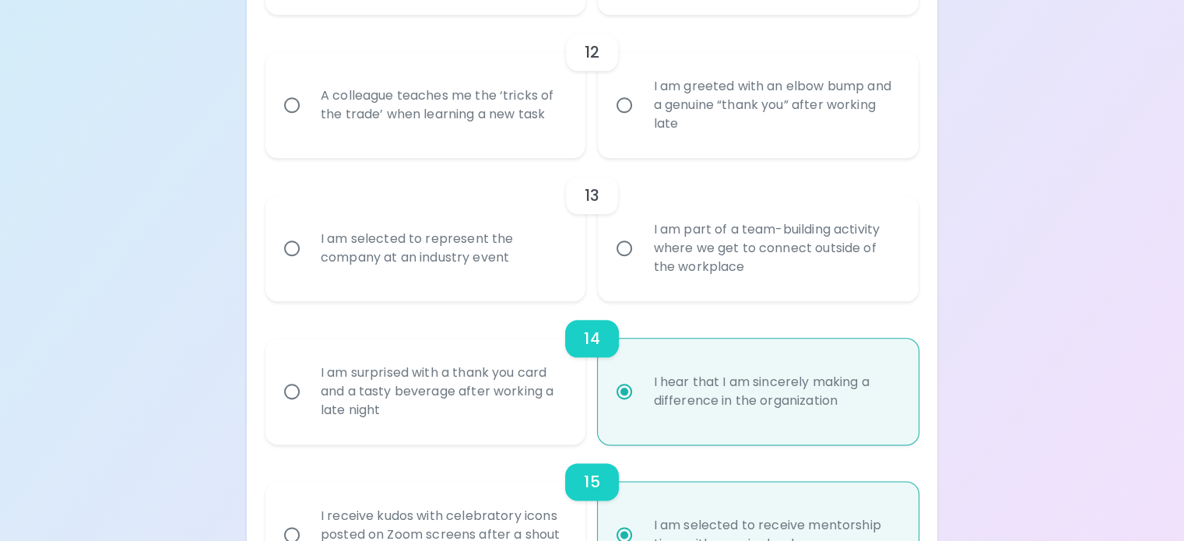
radio input "false"
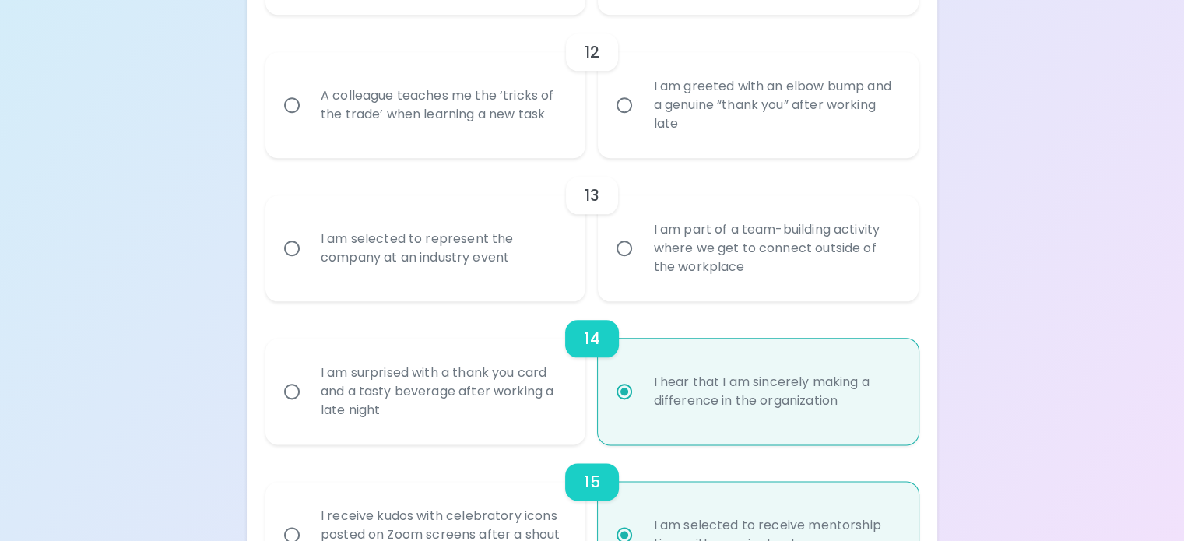
radio input "false"
radio input "true"
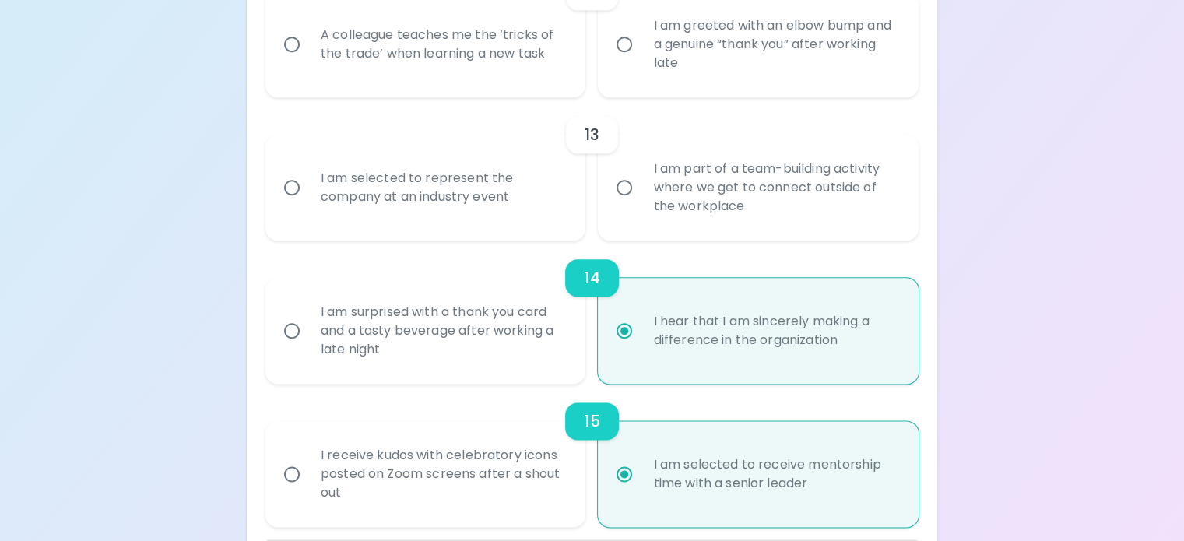
scroll to position [1946, 0]
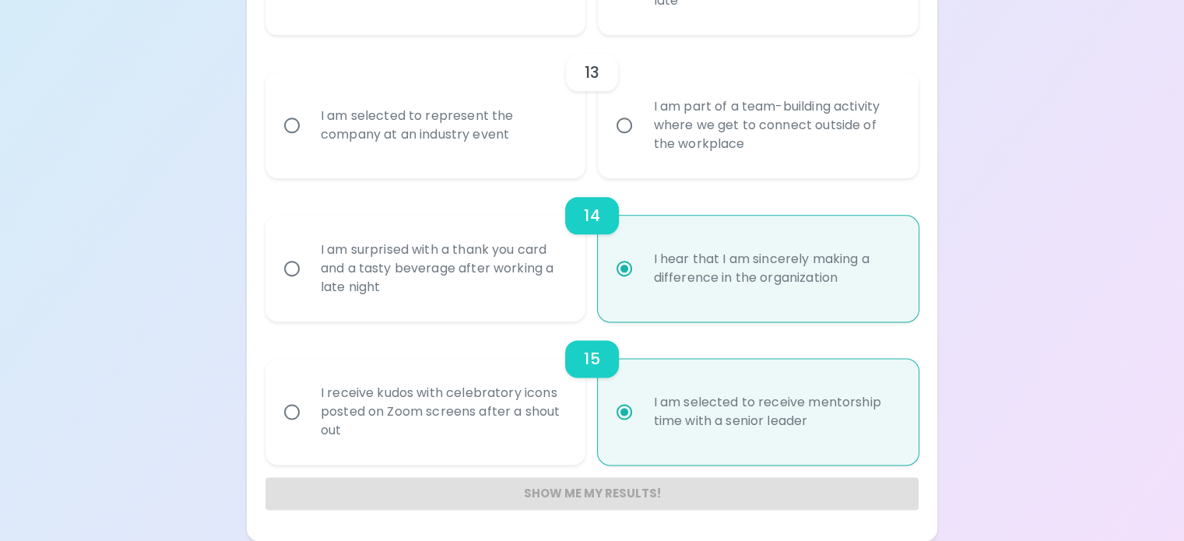
radio input "true"
radio input "false"
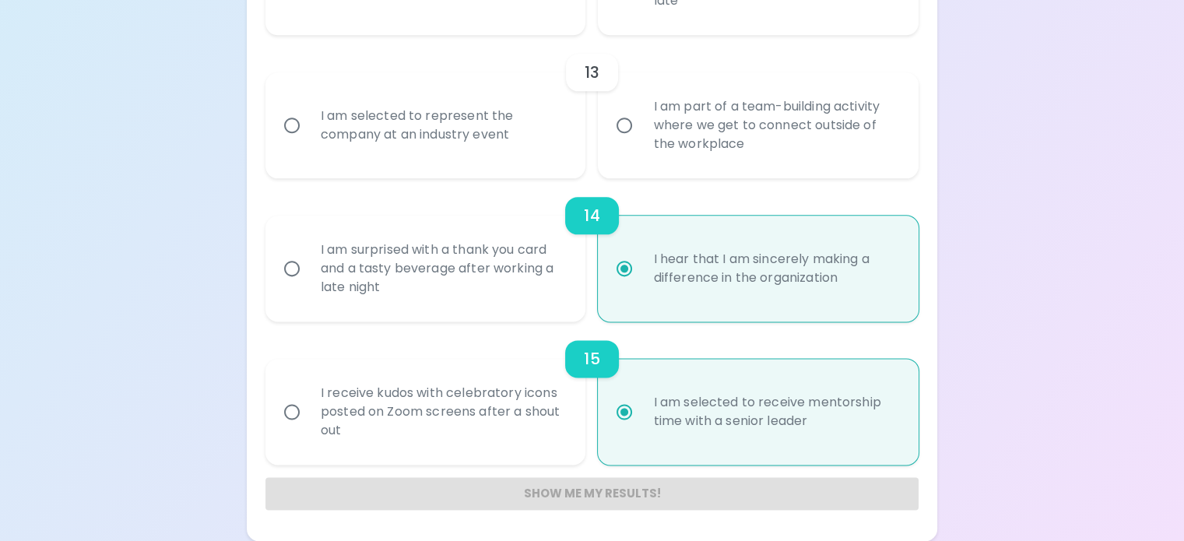
radio input "false"
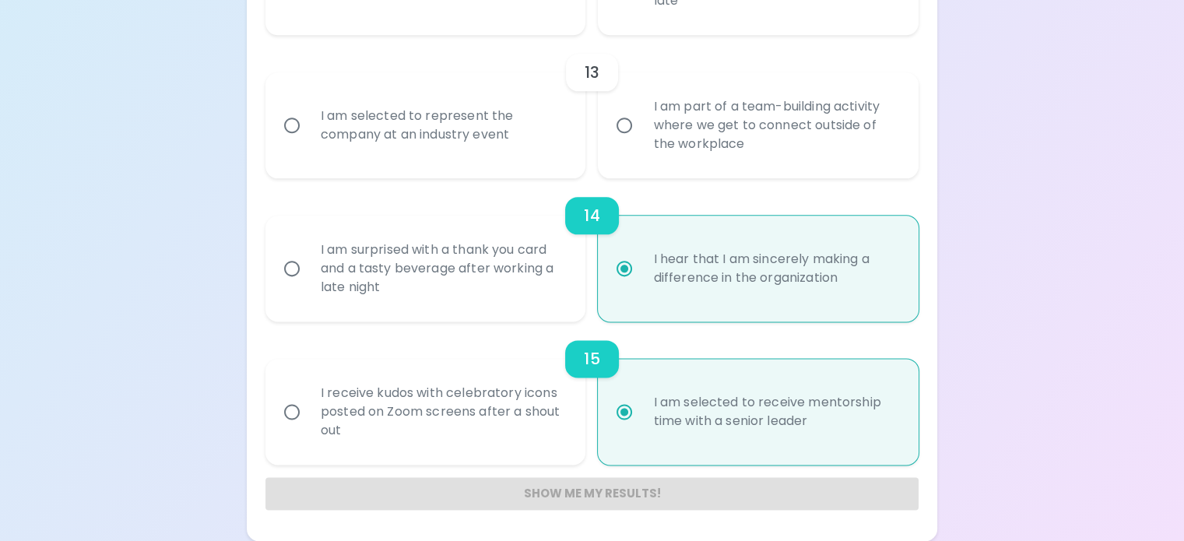
radio input "false"
radio input "true"
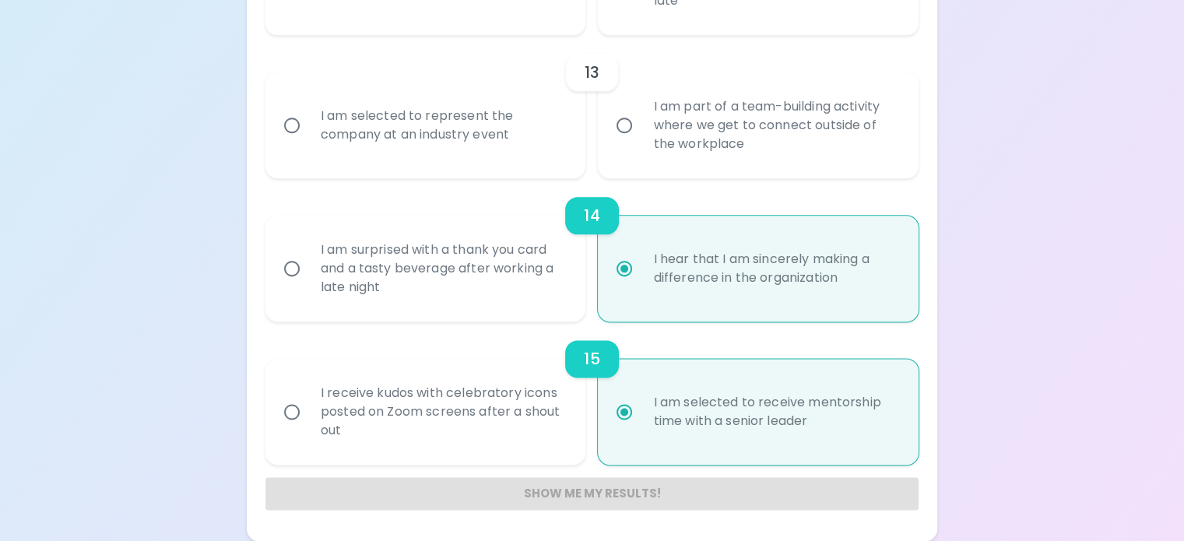
scroll to position [2226, 0]
radio input "true"
radio input "false"
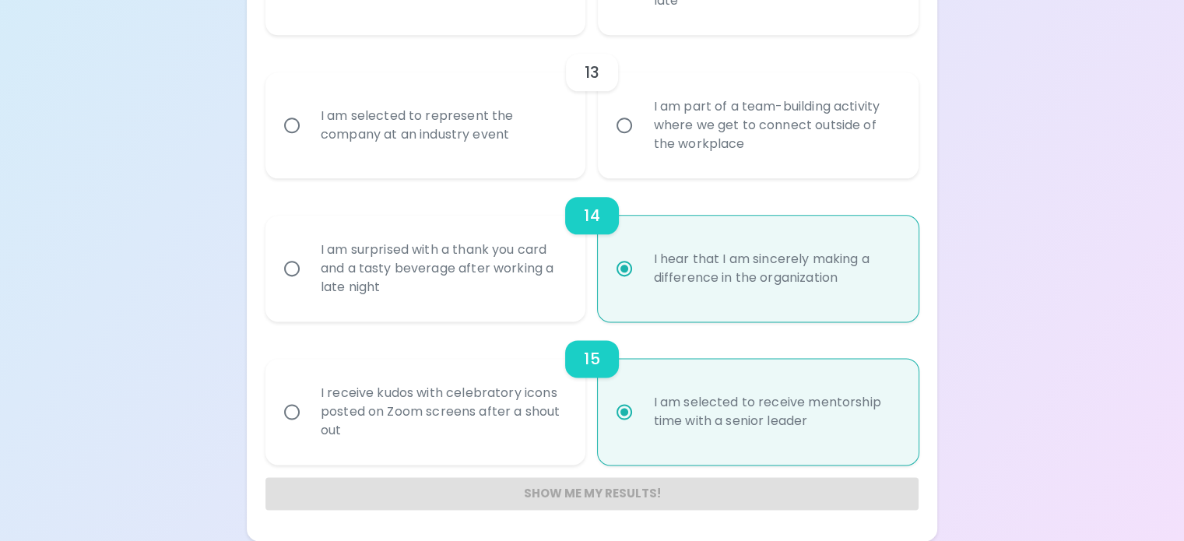
radio input "false"
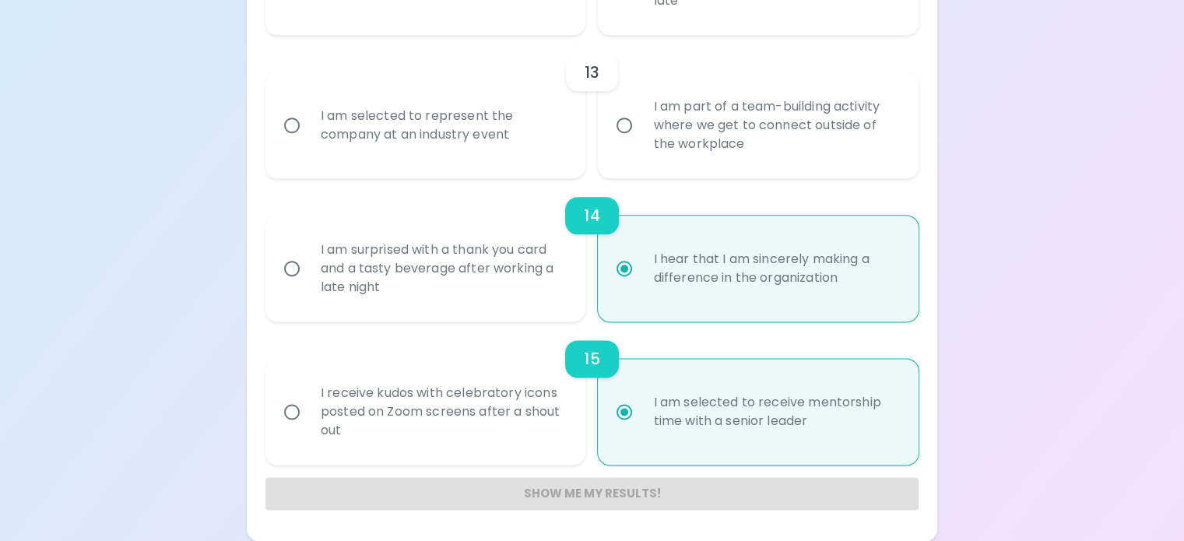
radio input "false"
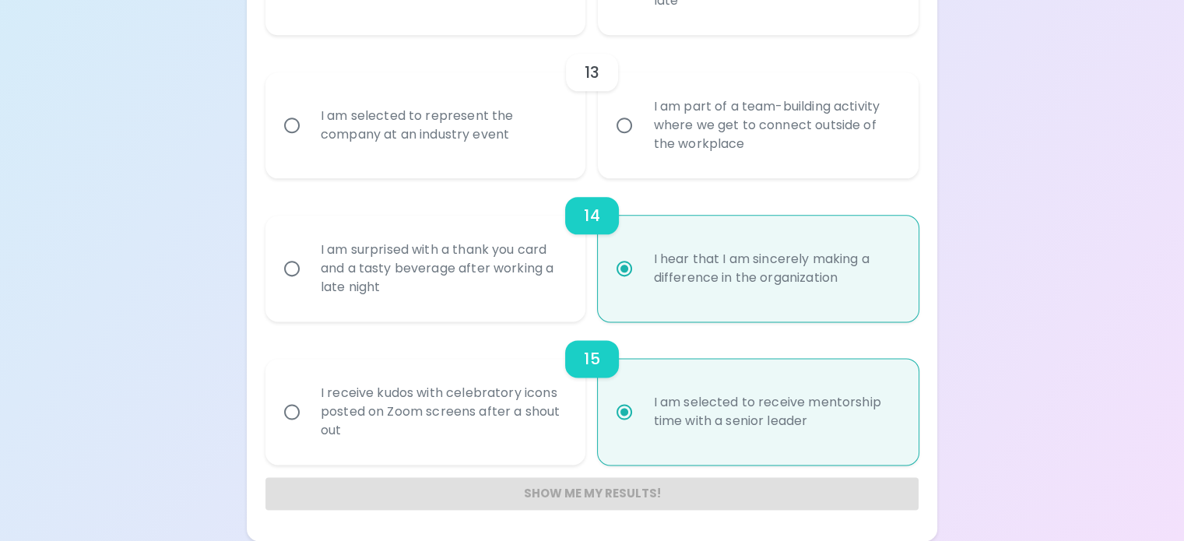
radio input "false"
radio input "true"
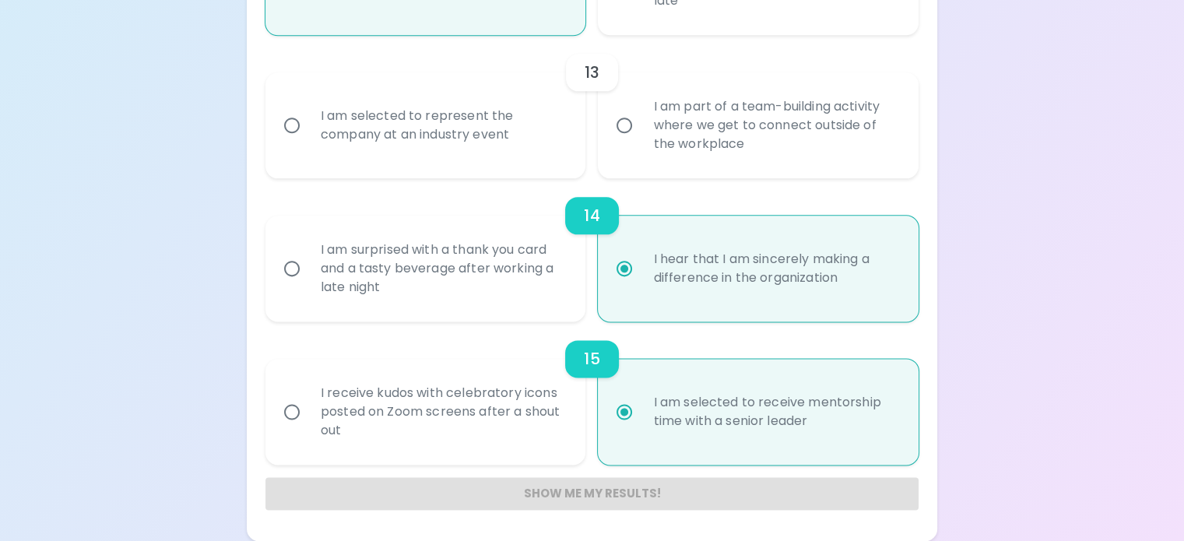
scroll to position [2351, 0]
radio input "true"
click at [714, 154] on div "I am part of a team-building activity where we get to connect outside of the wo…" at bounding box center [775, 125] width 269 height 93
click at [641, 142] on input "I am part of a team-building activity where we get to connect outside of the wo…" at bounding box center [624, 125] width 33 height 33
radio input "false"
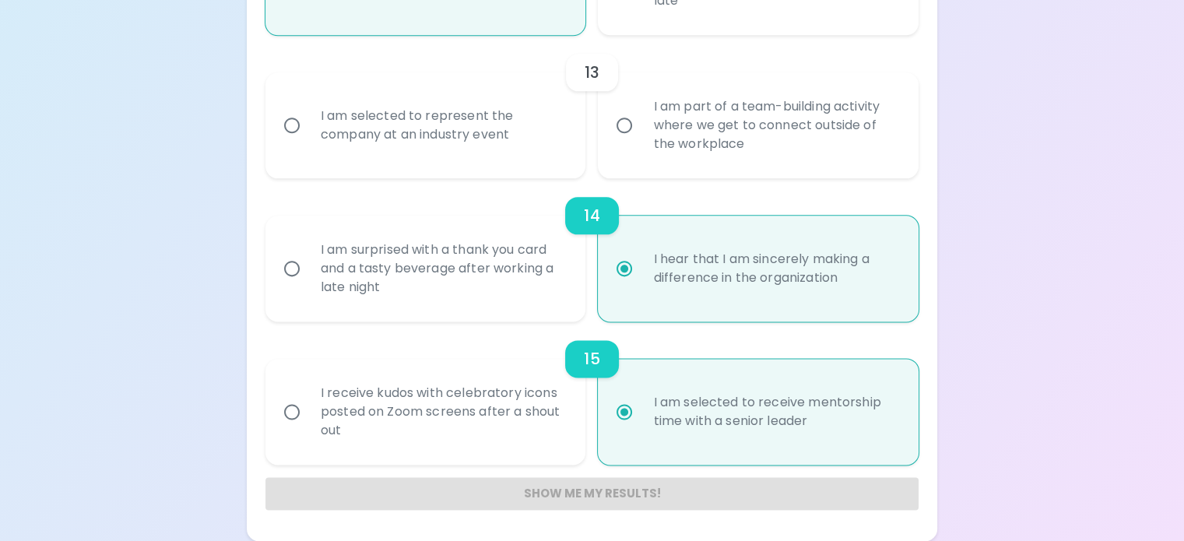
radio input "false"
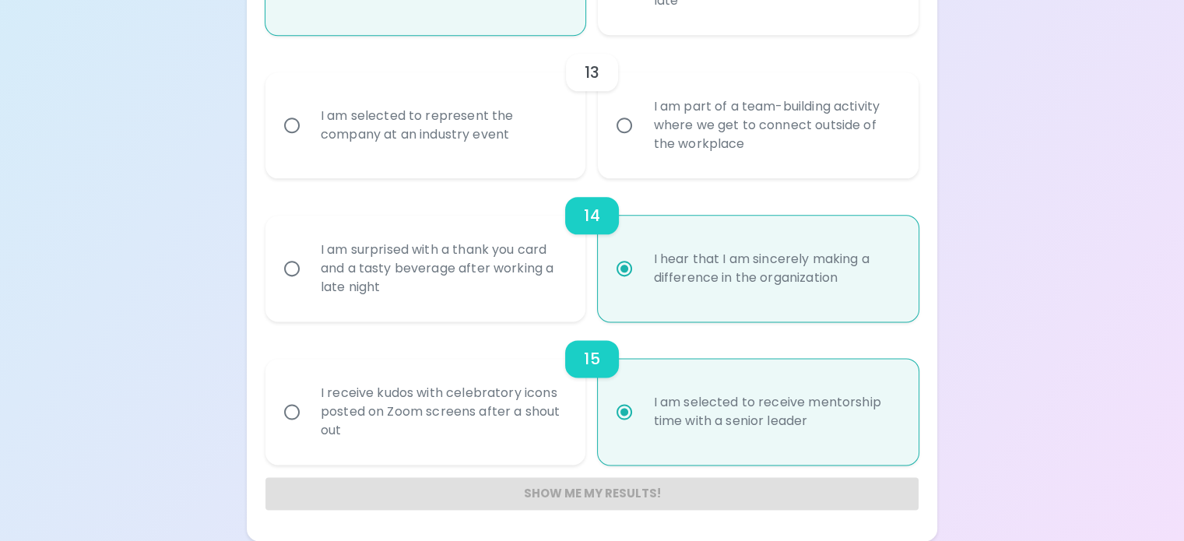
radio input "false"
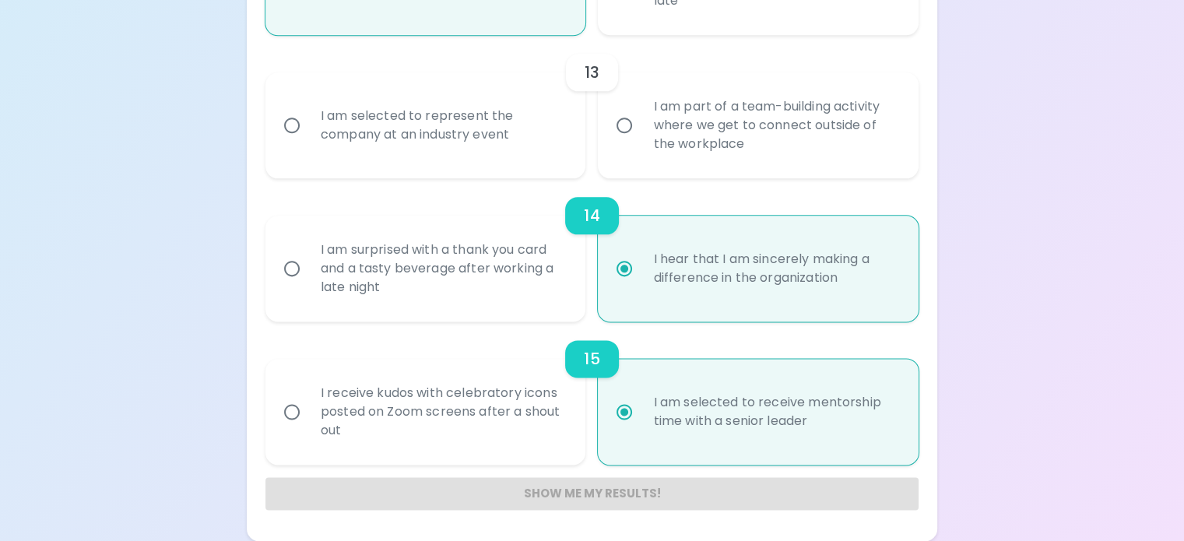
radio input "false"
radio input "true"
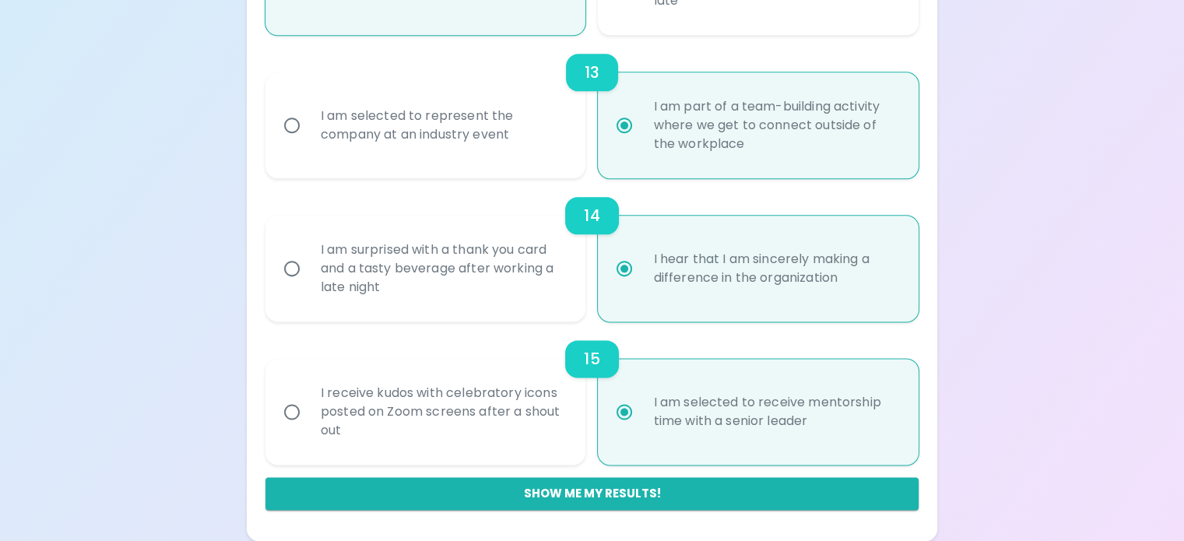
scroll to position [2442, 0]
radio input "true"
click at [546, 88] on div "I am selected to represent the company at an industry event" at bounding box center [442, 125] width 269 height 75
click at [308, 109] on input "I am selected to represent the company at an industry event" at bounding box center [292, 125] width 33 height 33
radio input "false"
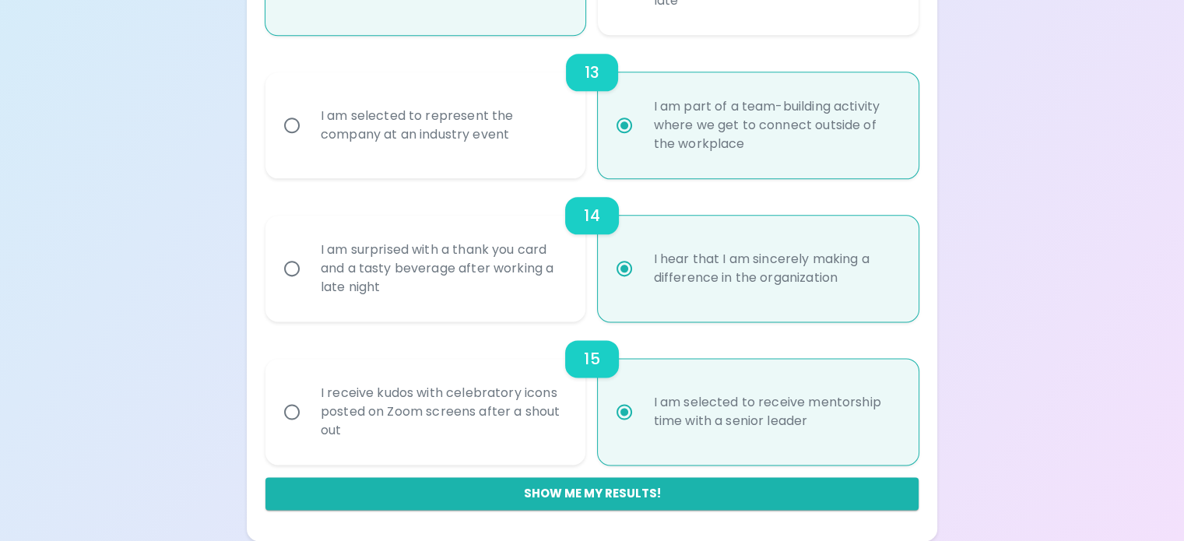
radio input "false"
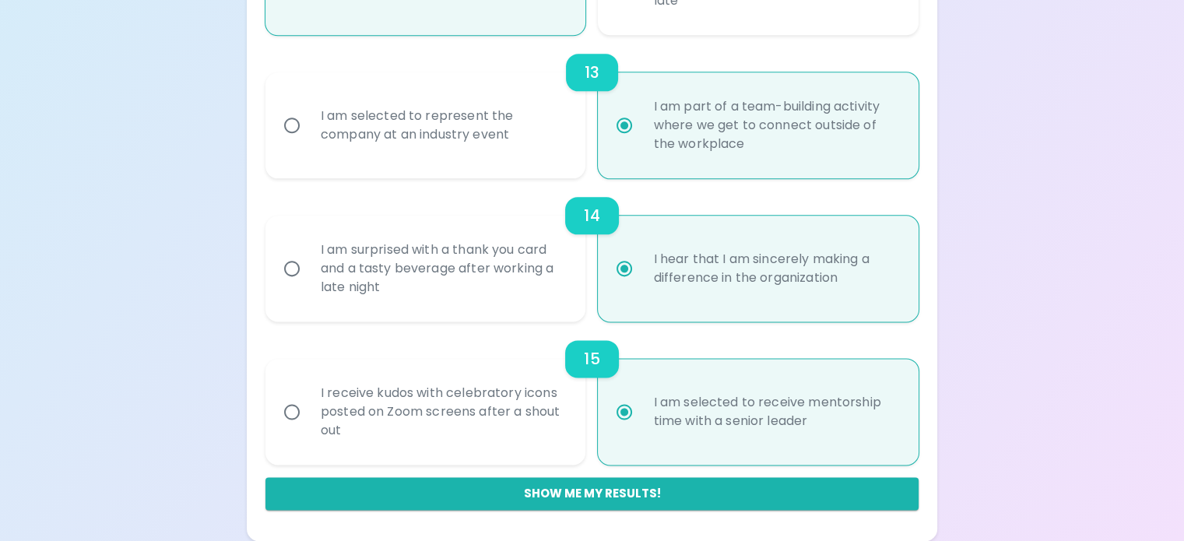
radio input "false"
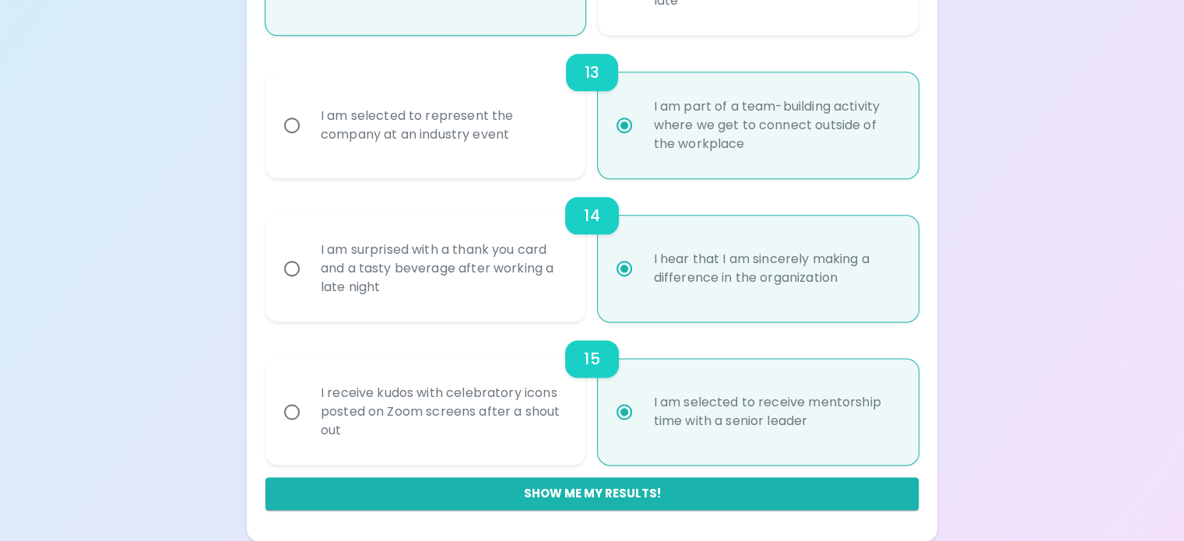
radio input "false"
radio input "true"
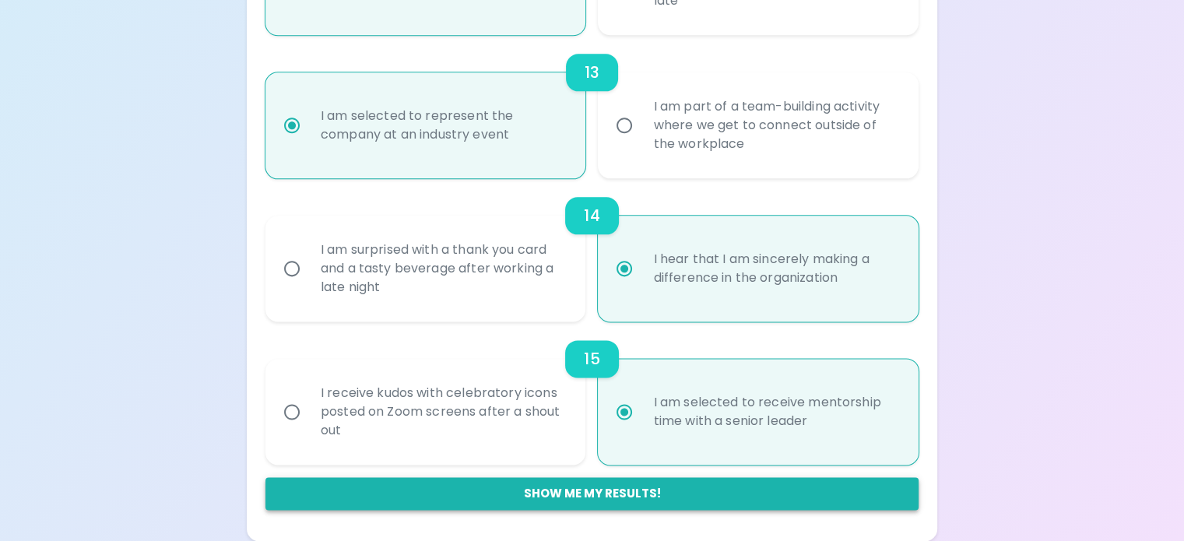
radio input "true"
click at [557, 488] on button "Show me my results!" at bounding box center [591, 493] width 653 height 33
radio input "false"
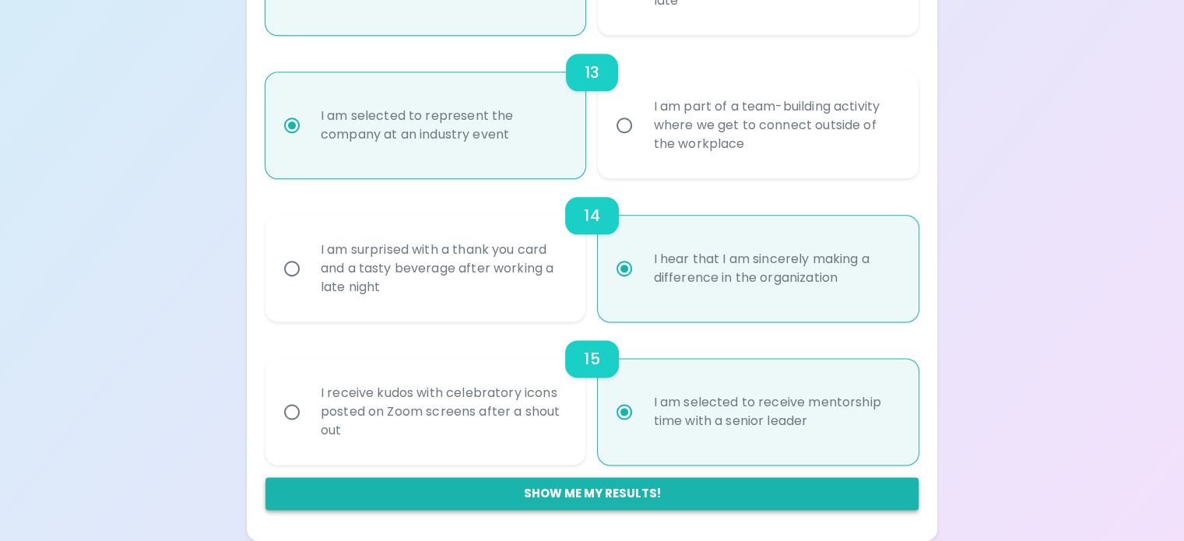
radio input "false"
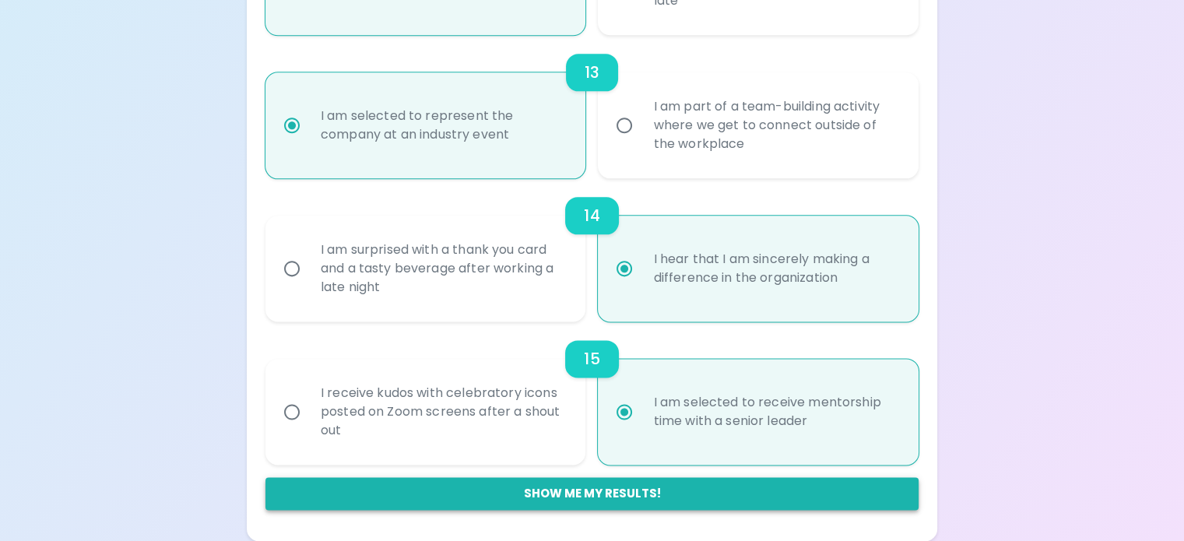
radio input "false"
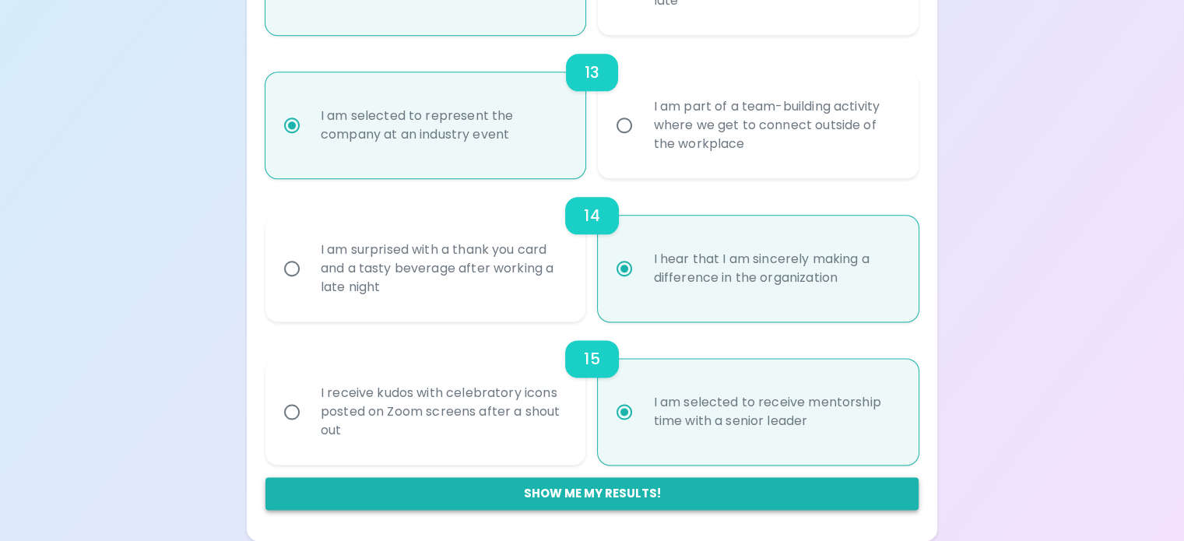
radio input "true"
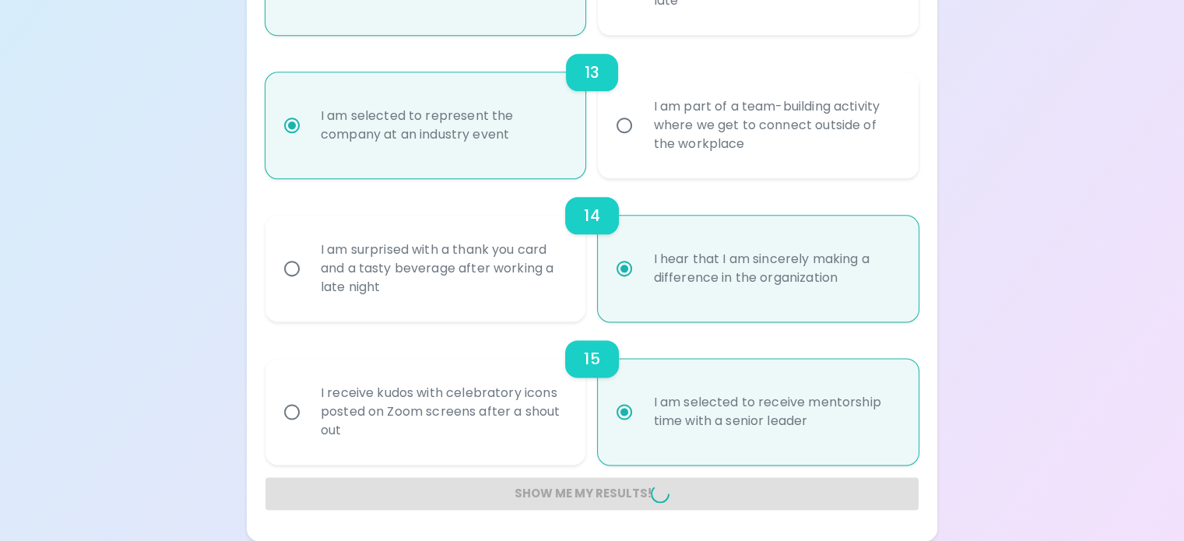
radio input "false"
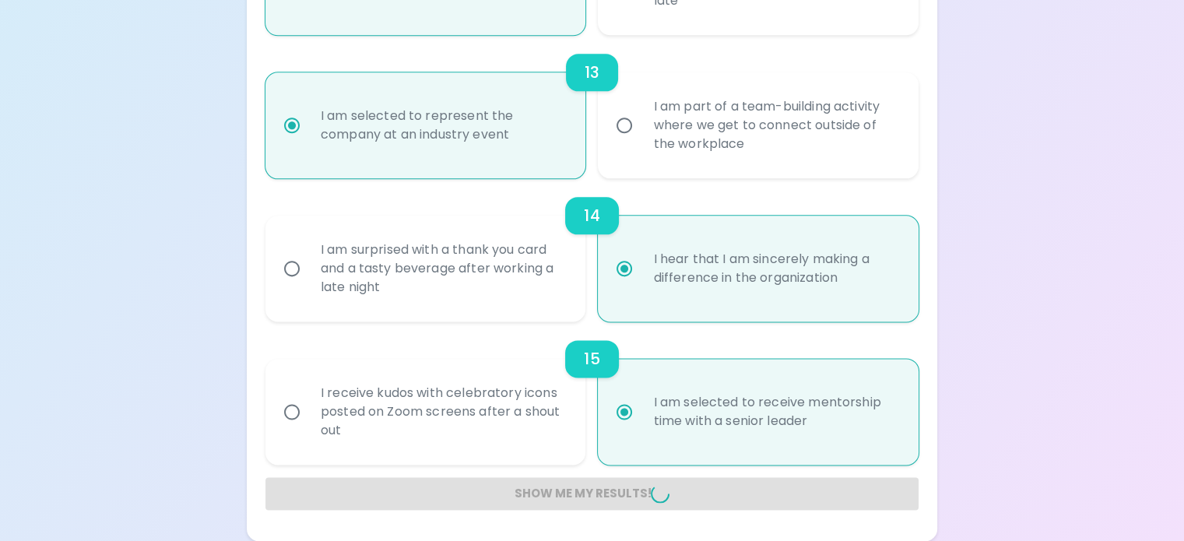
radio input "false"
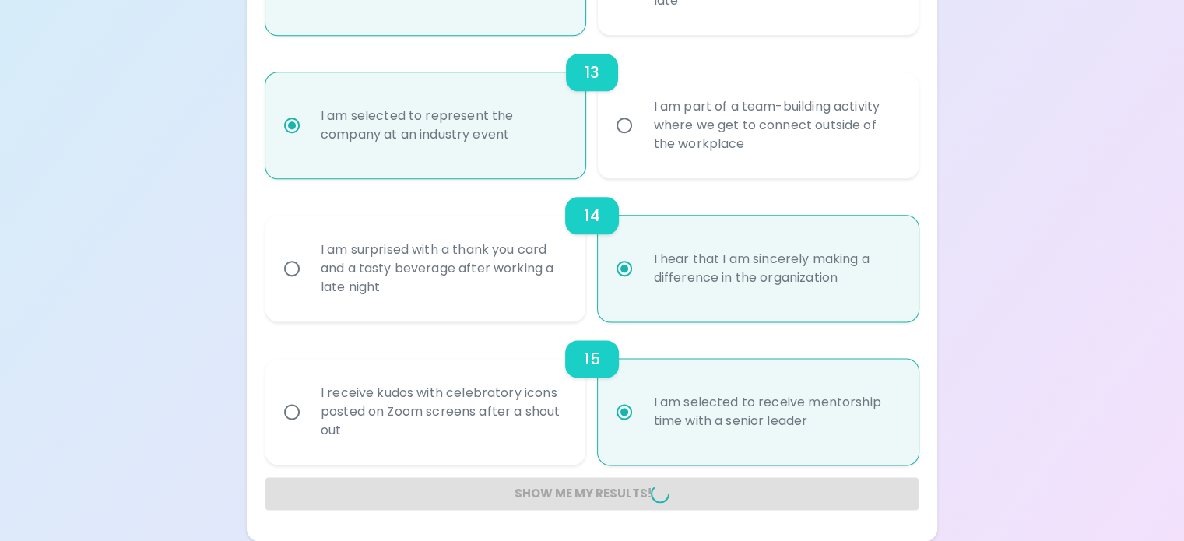
radio input "false"
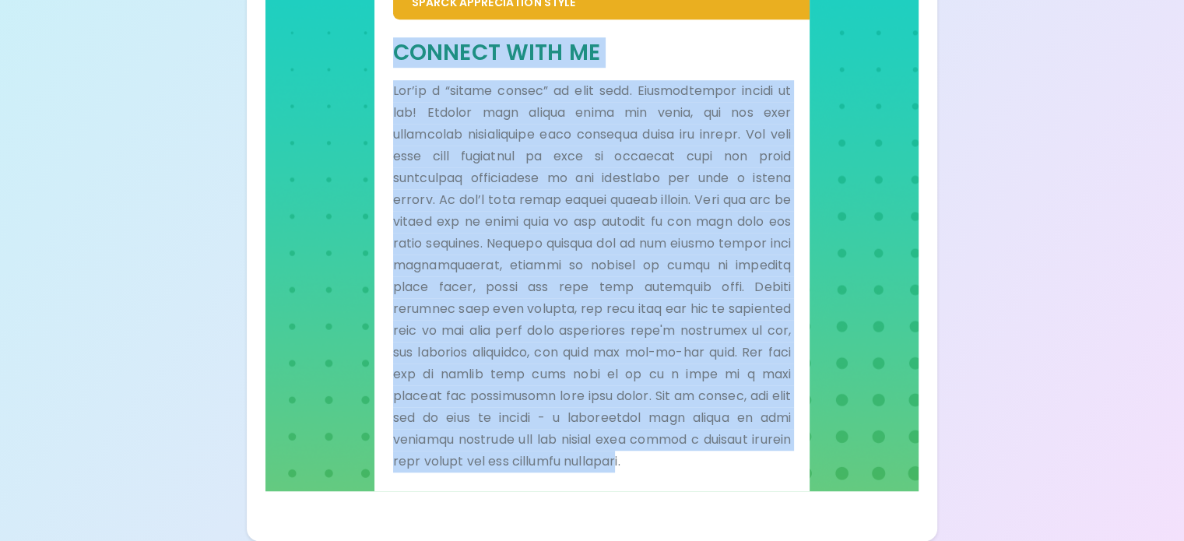
scroll to position [1397, 0]
drag, startPoint x: 458, startPoint y: 92, endPoint x: 713, endPoint y: 490, distance: 472.9
click at [713, 472] on div "Connect With Me" at bounding box center [592, 255] width 398 height 434
copy div "Loremip Dolo Si Ame’co a “elitse doeius” te inci utla. Etdoloremagna aliqua en …"
click at [745, 127] on div "Sparck Appreciation Style Connect With Me" at bounding box center [591, 209] width 653 height 561
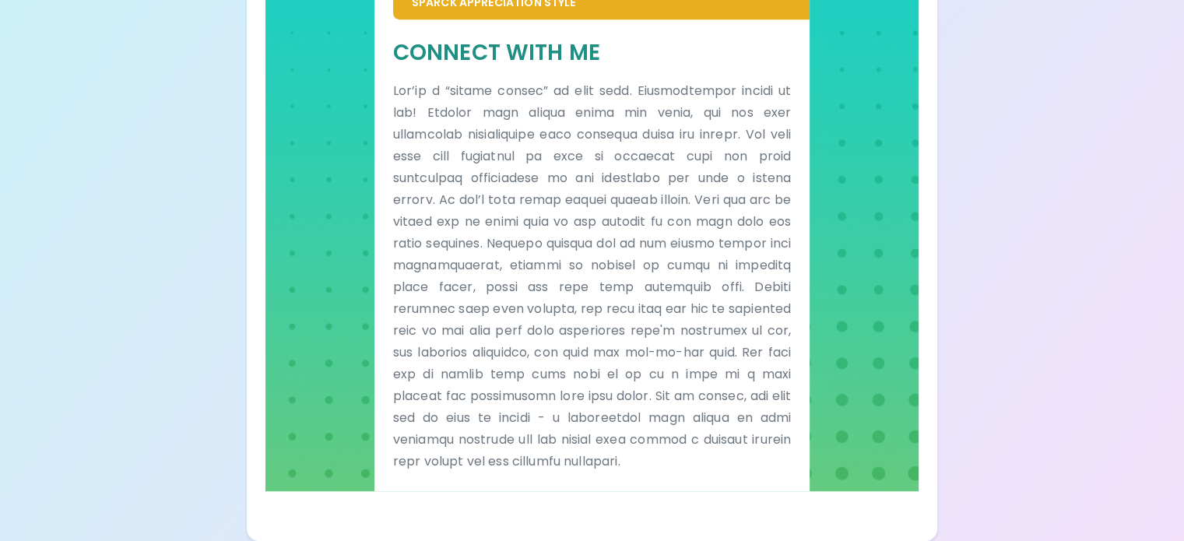
scroll to position [1008, 0]
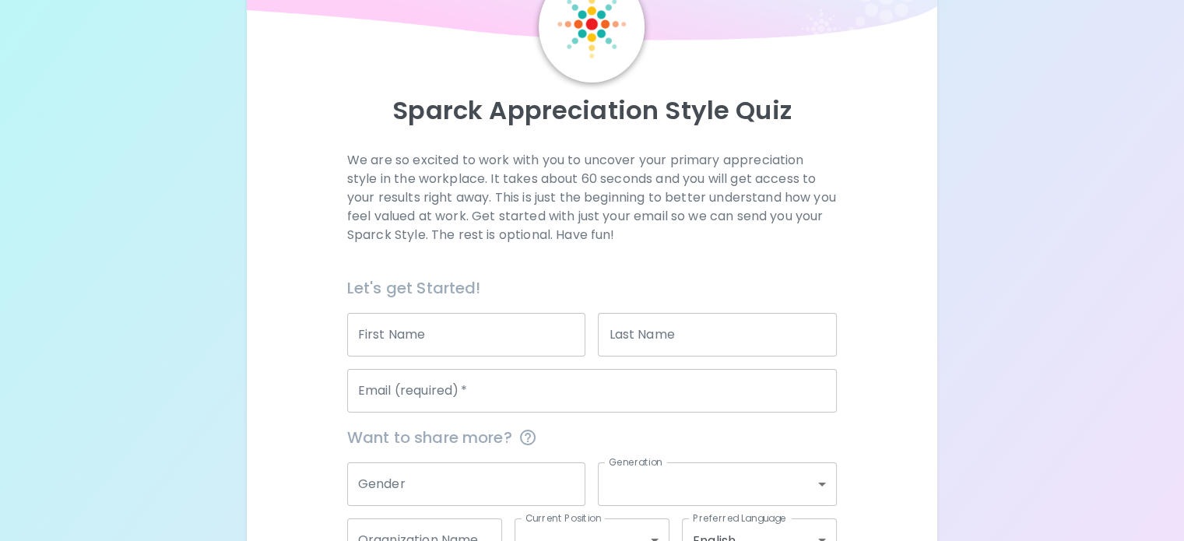
scroll to position [234, 0]
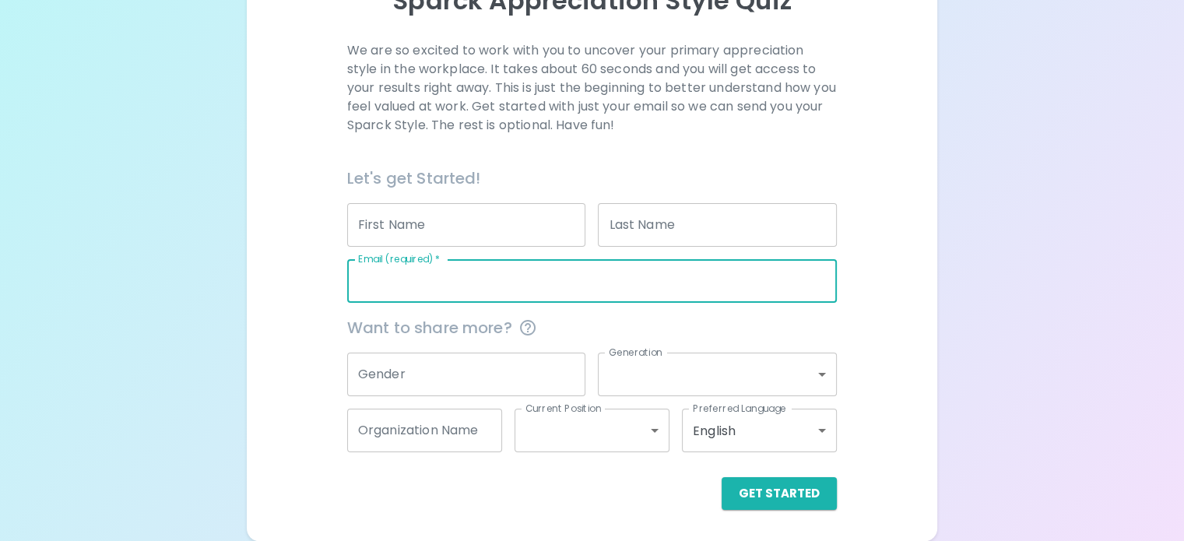
click at [473, 283] on input "Email (required)   *" at bounding box center [592, 281] width 490 height 44
type input "[PERSON_NAME][EMAIL_ADDRESS][PERSON_NAME][DOMAIN_NAME]"
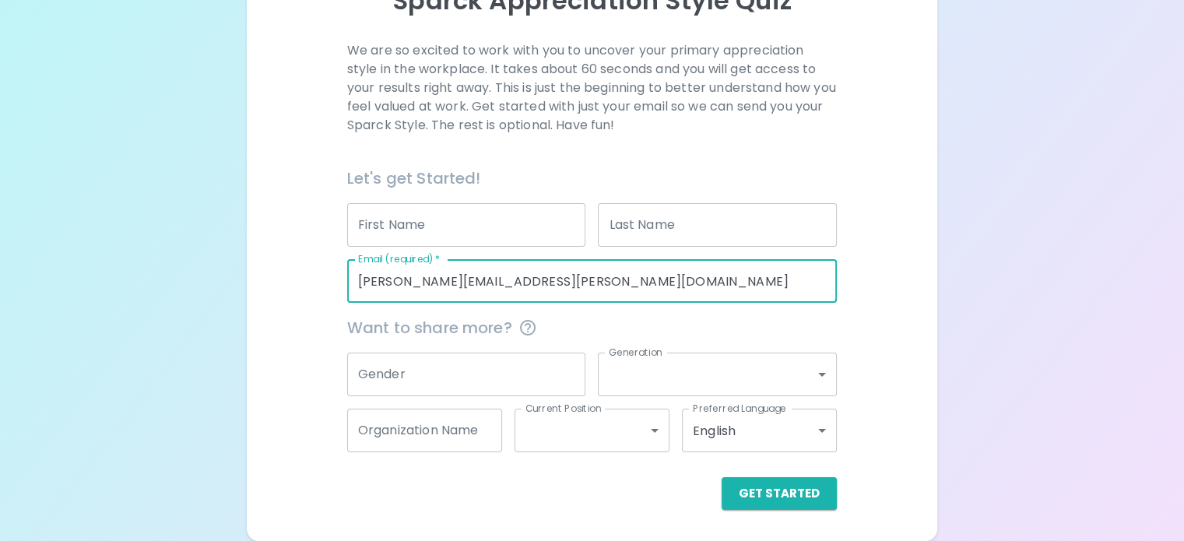
type input "[PERSON_NAME]"
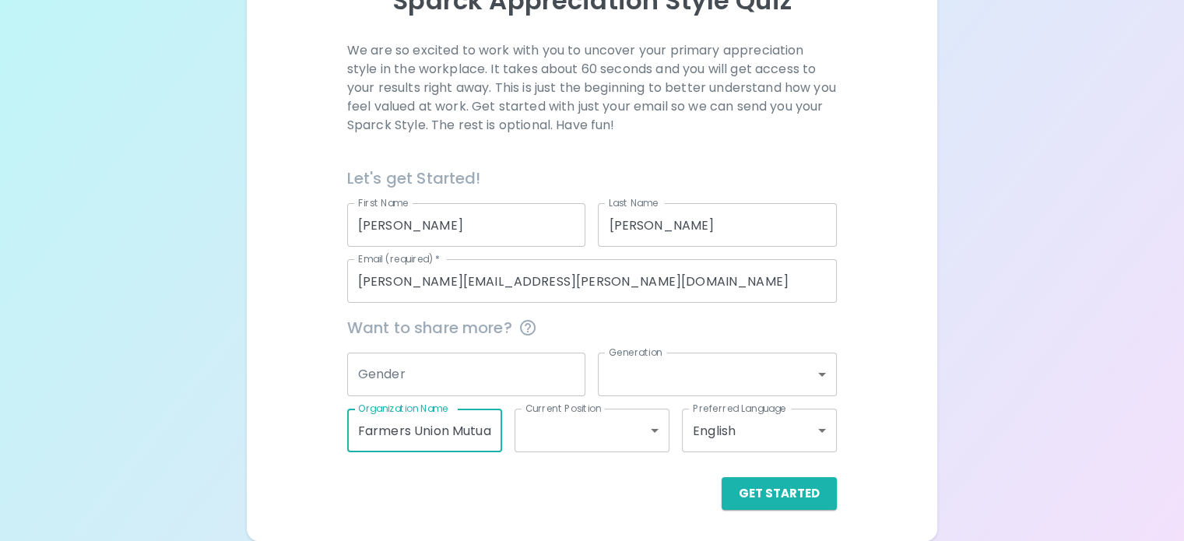
click at [502, 442] on input "Farmers Union Mutual Insurance Company" at bounding box center [424, 431] width 155 height 44
drag, startPoint x: 487, startPoint y: 432, endPoint x: 534, endPoint y: 432, distance: 47.5
click at [534, 432] on div "Want to share more? Gender Gender Generation ​ Generation Organization Name Far…" at bounding box center [586, 377] width 502 height 149
type input "Farmers Unio"
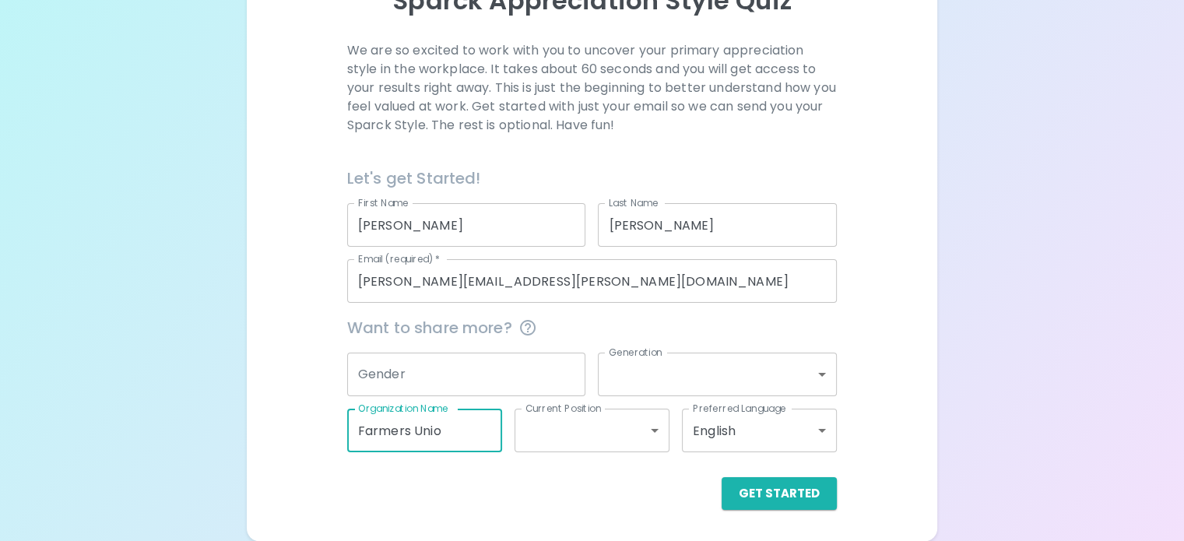
scroll to position [0, 0]
drag, startPoint x: 514, startPoint y: 434, endPoint x: 339, endPoint y: 418, distance: 175.1
click at [339, 418] on div "Sparck Appreciation Style Quiz We are so excited to work with you to uncover yo…" at bounding box center [592, 170] width 1184 height 742
drag, startPoint x: 476, startPoint y: 247, endPoint x: 405, endPoint y: 247, distance: 71.6
click at [406, 247] on div "We are so excited to work with you to uncover your primary appreciation style i…" at bounding box center [591, 275] width 653 height 469
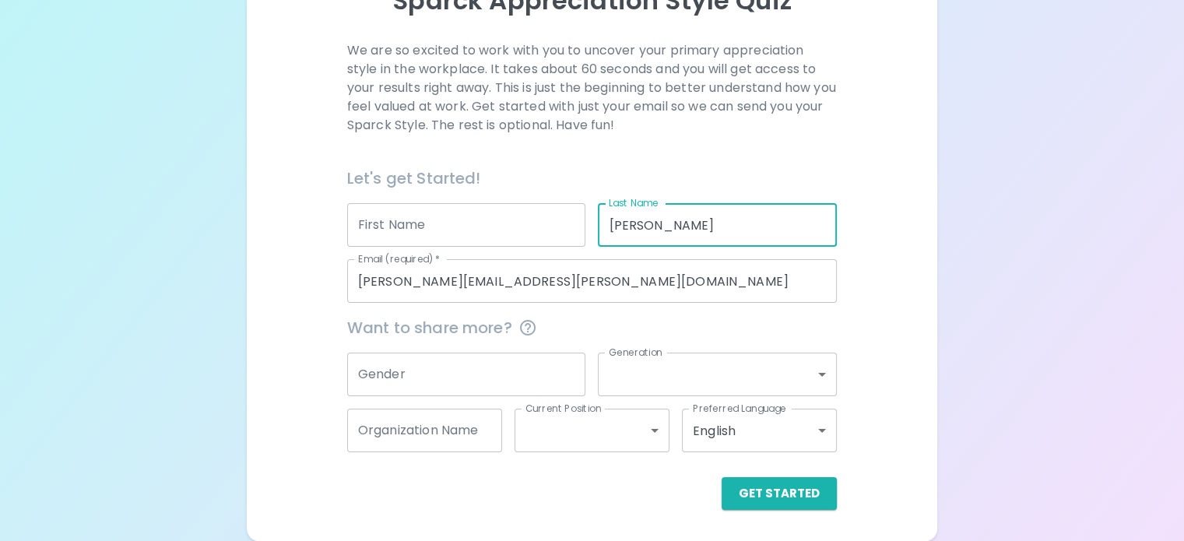
drag, startPoint x: 646, startPoint y: 230, endPoint x: 601, endPoint y: 230, distance: 45.1
click at [602, 230] on input "[PERSON_NAME]" at bounding box center [717, 225] width 239 height 44
click at [700, 480] on div "Get Started" at bounding box center [586, 481] width 502 height 58
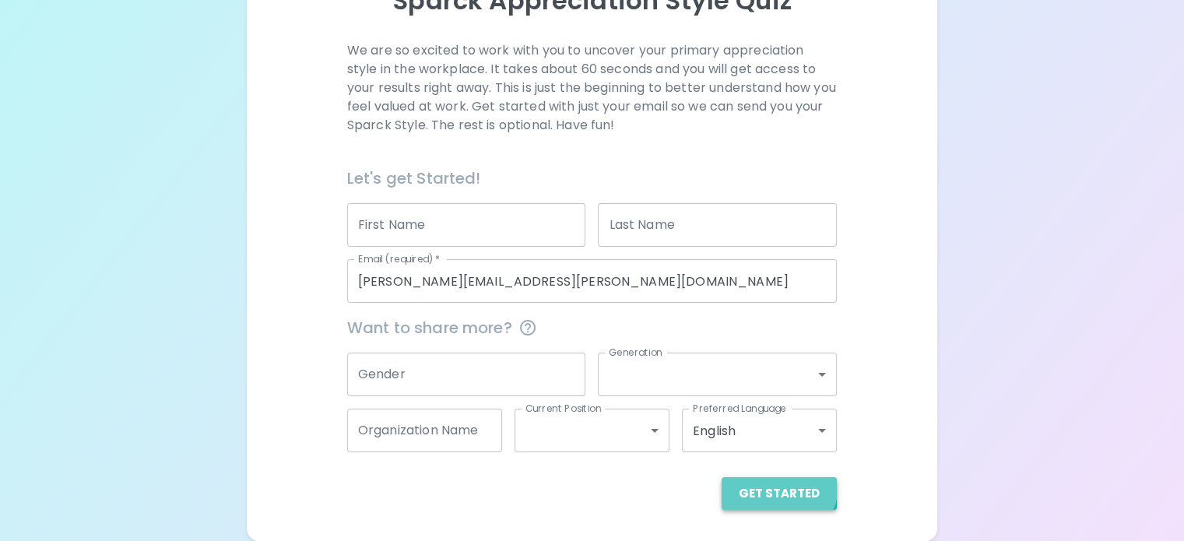
click at [722, 488] on button "Get Started" at bounding box center [779, 493] width 115 height 33
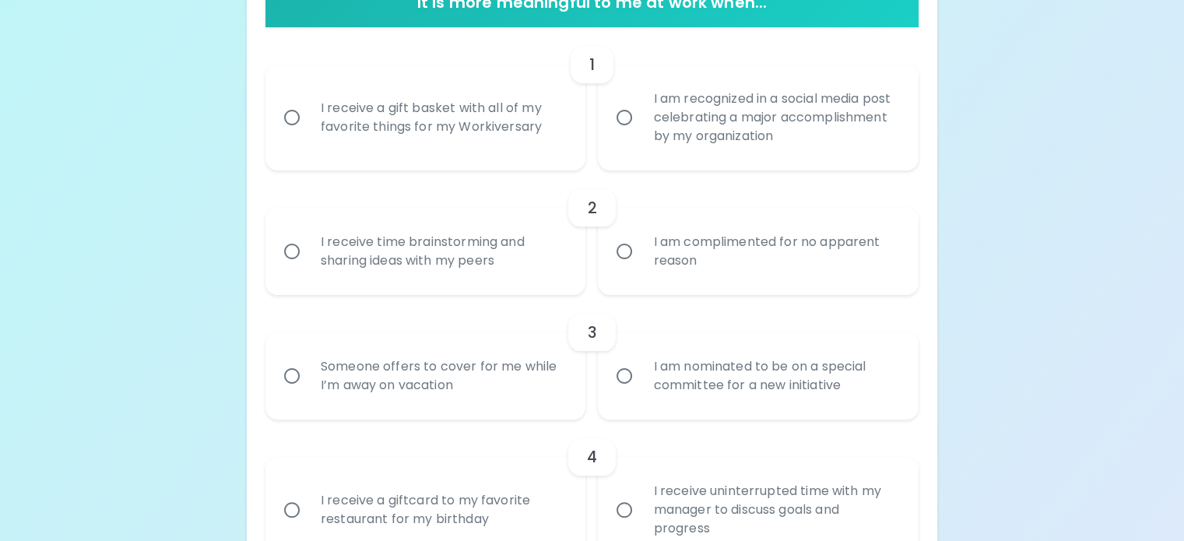
scroll to position [389, 0]
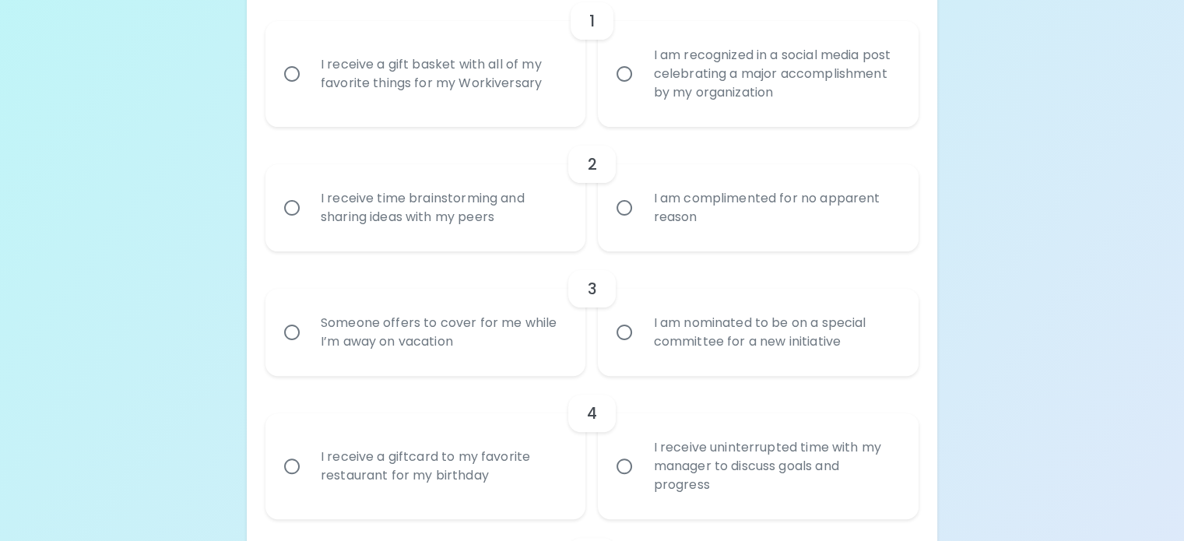
click at [529, 111] on div "I receive a gift basket with all of my favorite things for my Workiversary" at bounding box center [442, 74] width 269 height 75
click at [308, 90] on input "I receive a gift basket with all of my favorite things for my Workiversary" at bounding box center [292, 74] width 33 height 33
radio input "true"
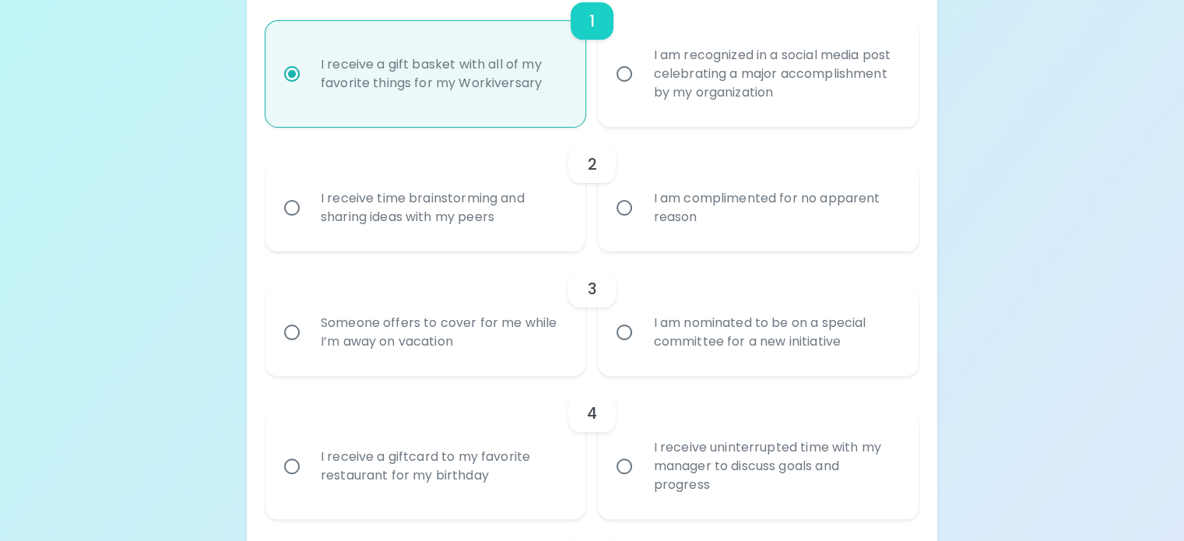
scroll to position [514, 0]
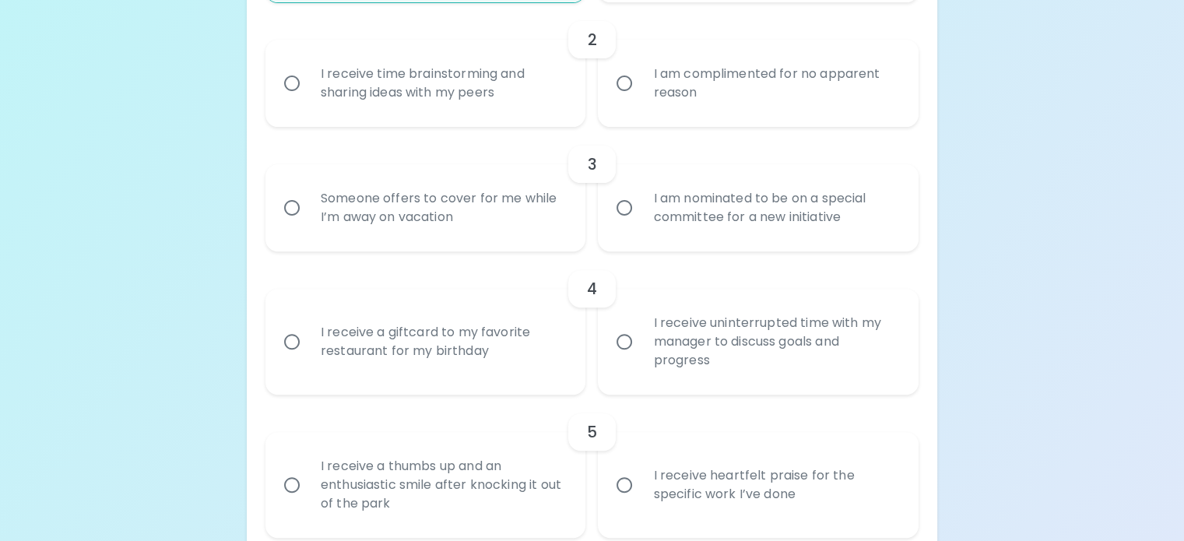
click at [498, 121] on div "I receive time brainstorming and sharing ideas with my peers" at bounding box center [442, 83] width 269 height 75
click at [308, 100] on input "I receive time brainstorming and sharing ideas with my peers" at bounding box center [292, 83] width 33 height 33
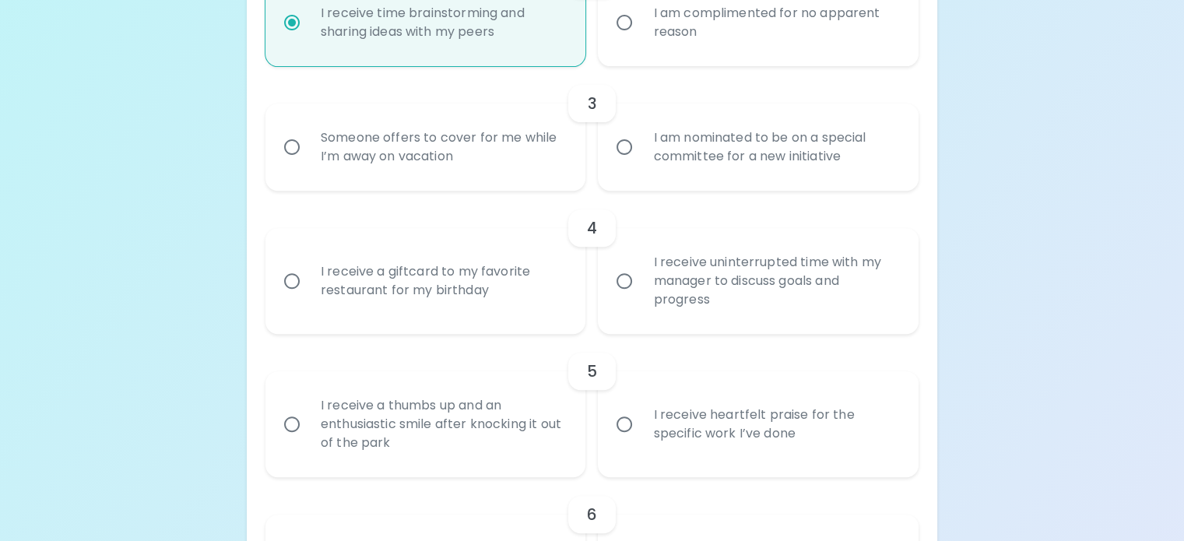
scroll to position [638, 0]
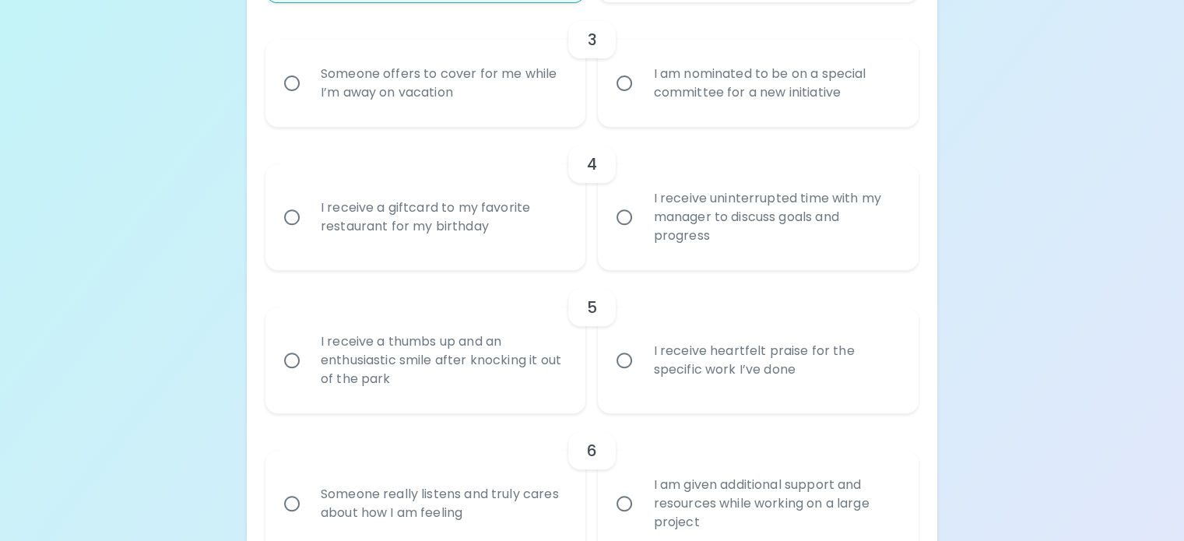
radio input "true"
click at [526, 121] on div "Someone offers to cover for me while I’m away on vacation" at bounding box center [442, 83] width 269 height 75
click at [308, 100] on input "Someone offers to cover for me while I’m away on vacation" at bounding box center [292, 83] width 33 height 33
radio input "false"
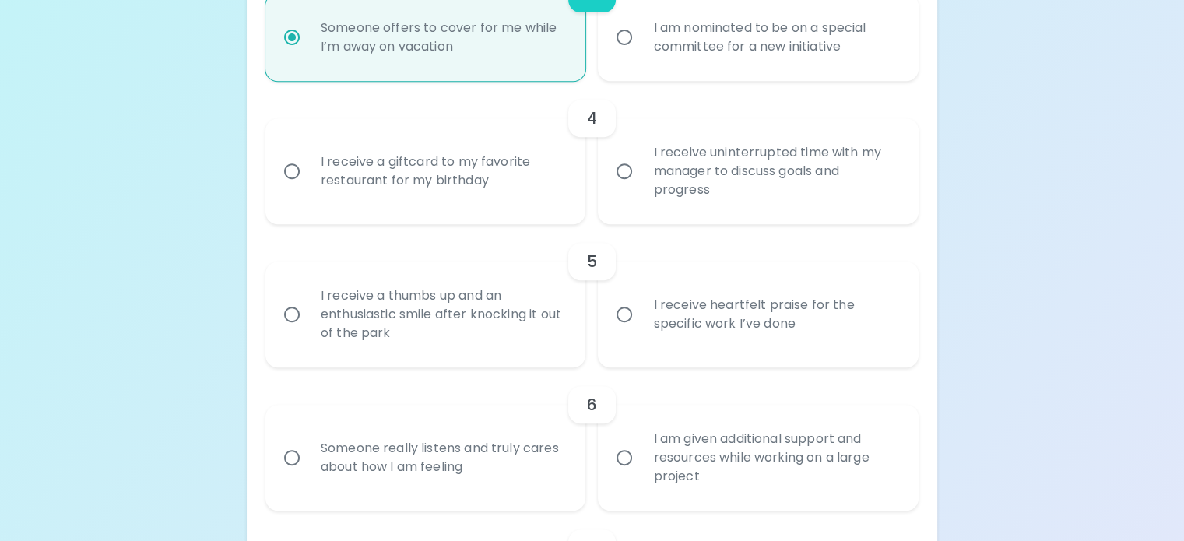
scroll to position [763, 0]
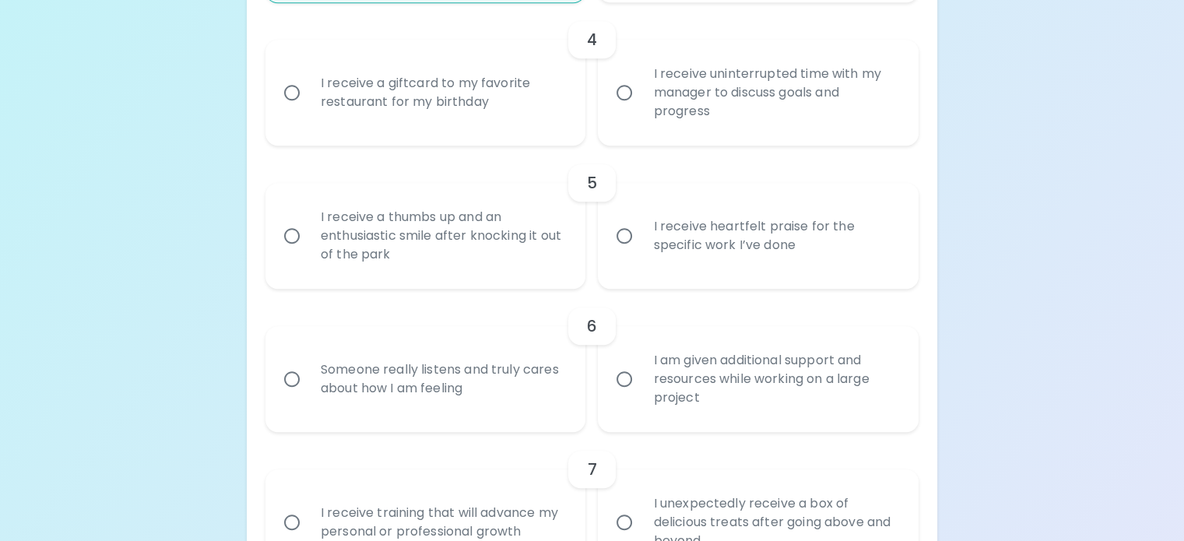
radio input "true"
click at [669, 139] on div "I receive uninterrupted time with my manager to discuss goals and progress" at bounding box center [775, 92] width 269 height 93
click at [641, 109] on input "I receive uninterrupted time with my manager to discuss goals and progress" at bounding box center [624, 92] width 33 height 33
radio input "false"
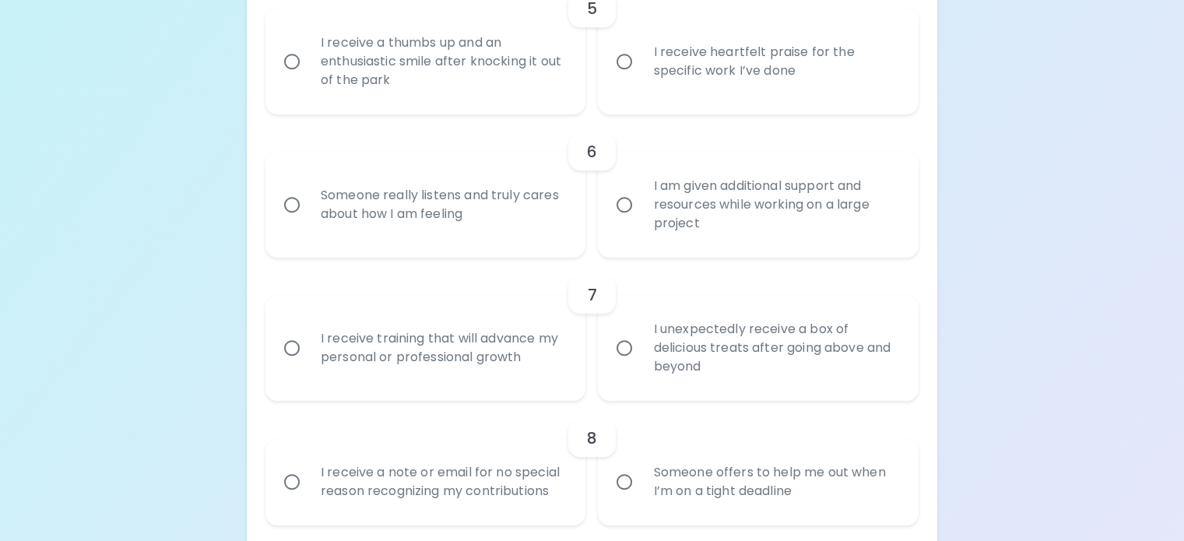
scroll to position [965, 0]
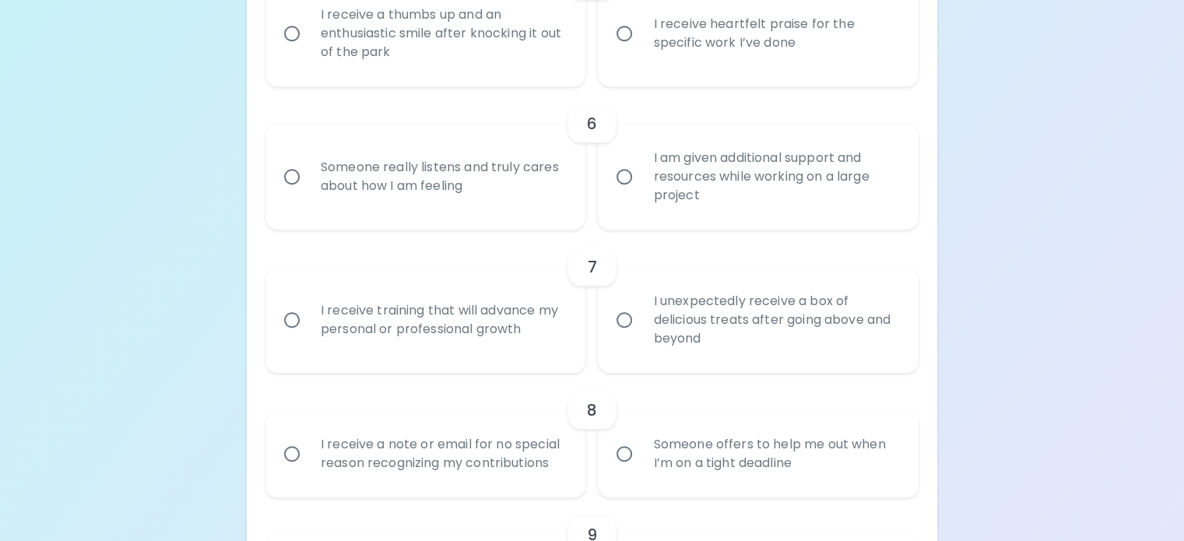
radio input "true"
click at [712, 71] on div "I receive heartfelt praise for the specific work I’ve done" at bounding box center [775, 33] width 269 height 75
click at [641, 50] on input "I receive heartfelt praise for the specific work I’ve done" at bounding box center [624, 33] width 33 height 33
radio input "false"
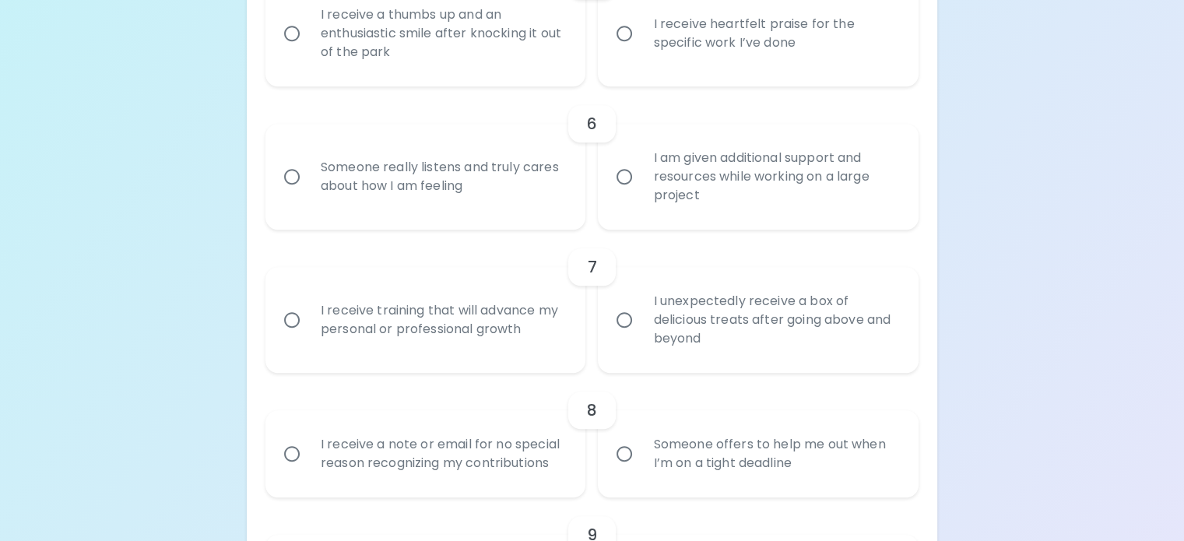
radio input "false"
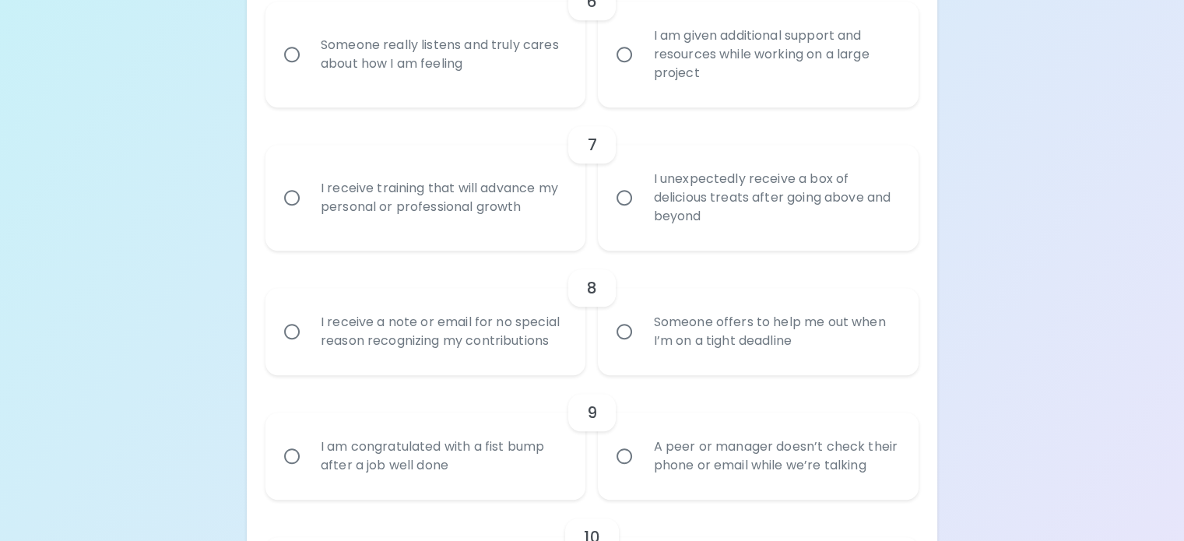
scroll to position [1090, 0]
radio input "true"
click at [514, 90] on div "Someone really listens and truly cares about how I am feeling" at bounding box center [442, 52] width 269 height 75
click at [308, 69] on input "Someone really listens and truly cares about how I am feeling" at bounding box center [292, 52] width 33 height 33
radio input "false"
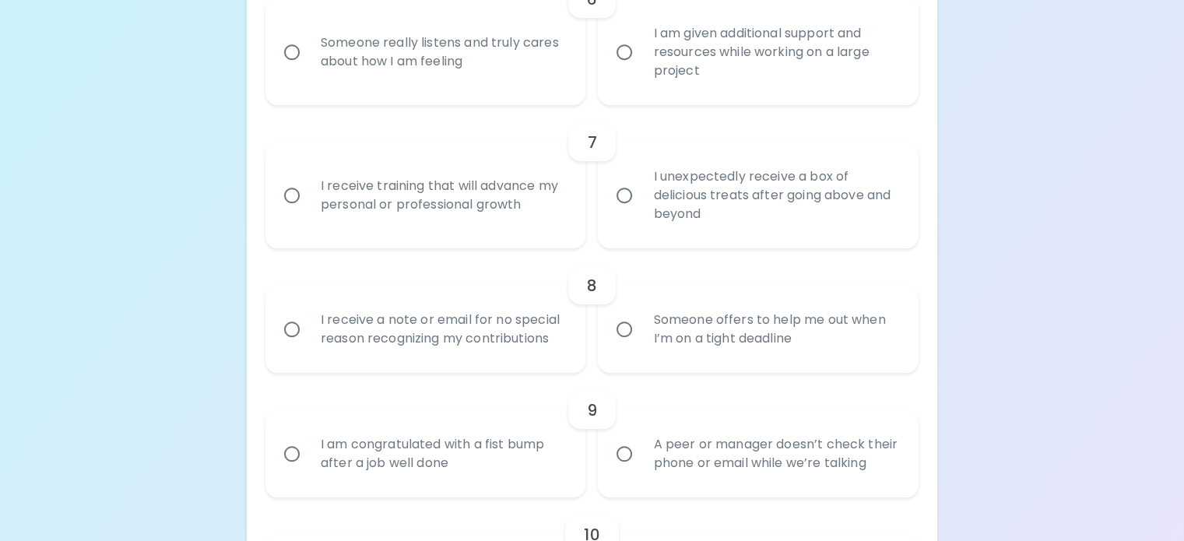
radio input "false"
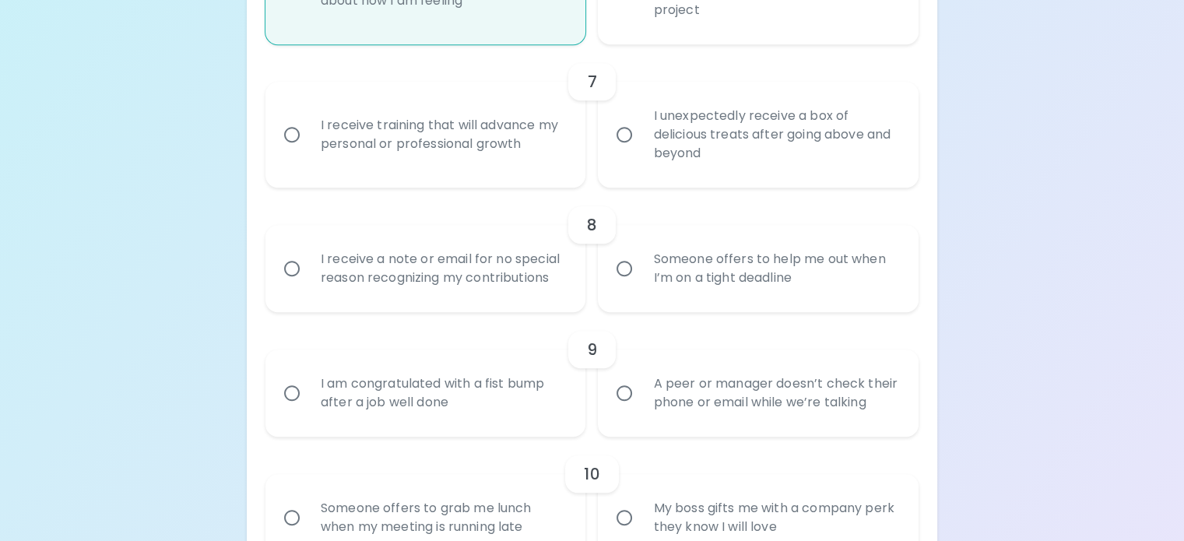
scroll to position [1214, 0]
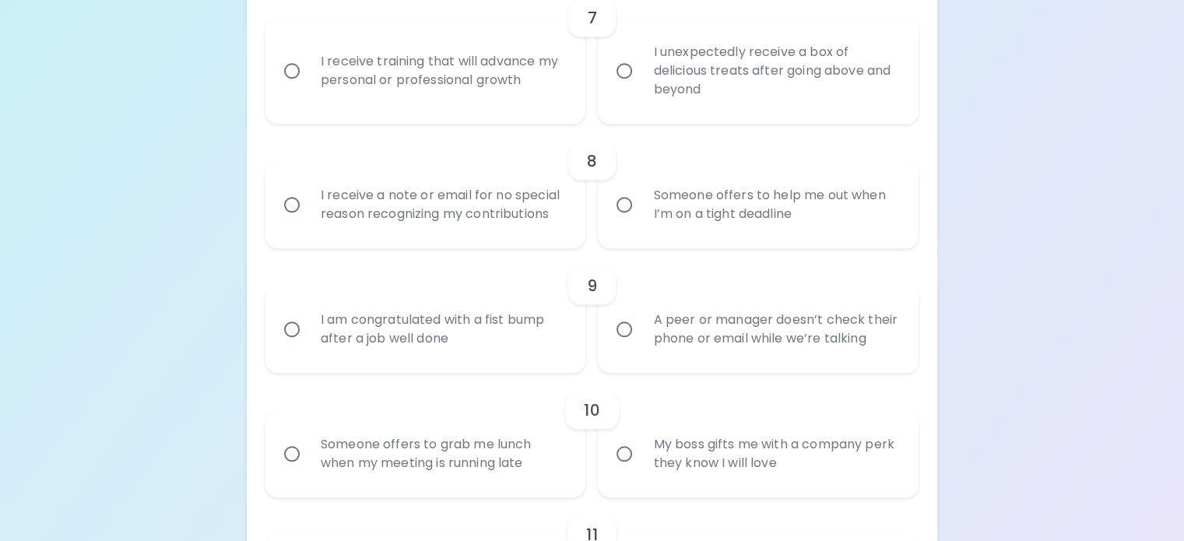
radio input "true"
click at [531, 108] on div "I receive training that will advance my personal or professional growth" at bounding box center [442, 70] width 269 height 75
click at [308, 87] on input "I receive training that will advance my personal or professional growth" at bounding box center [292, 70] width 33 height 33
radio input "false"
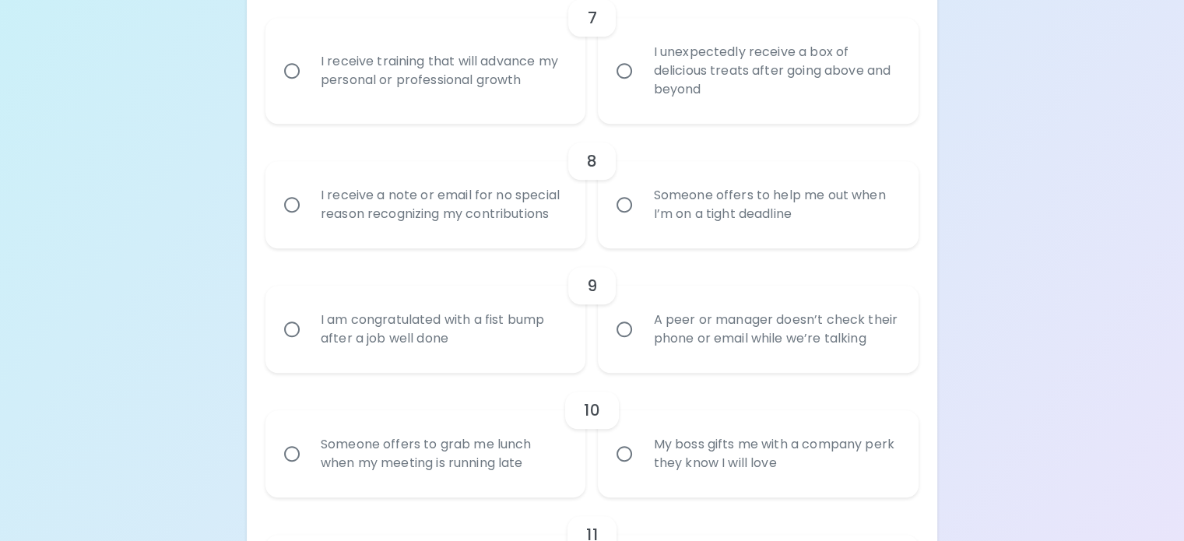
radio input "false"
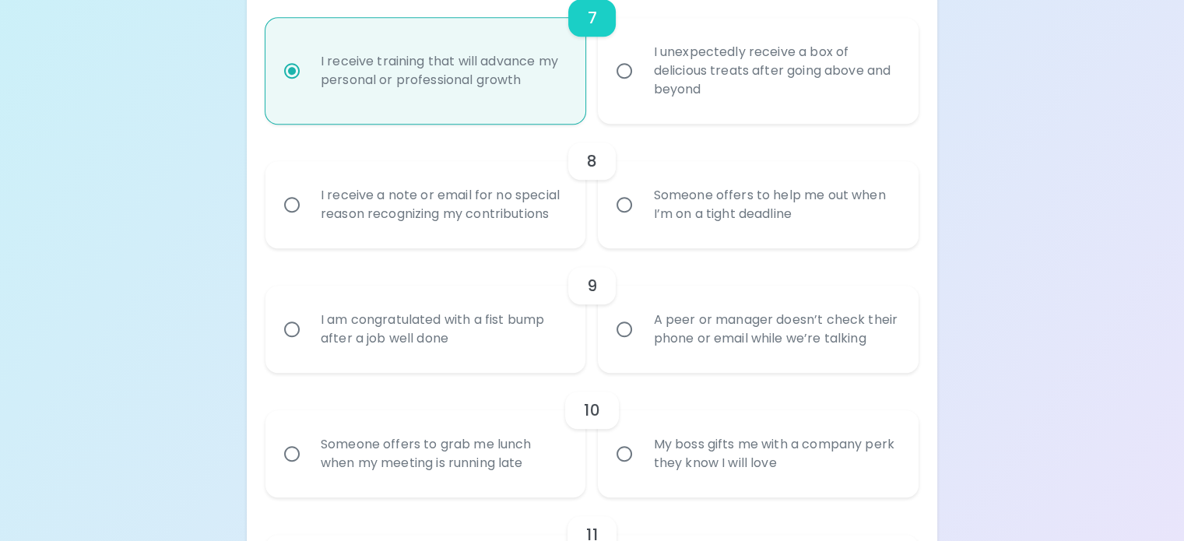
scroll to position [1339, 0]
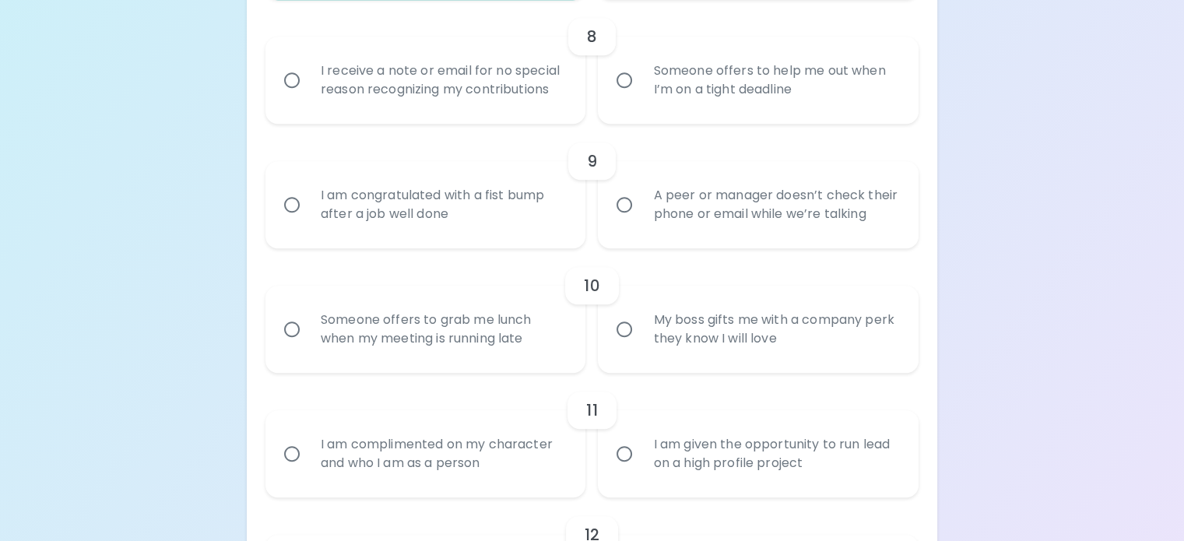
radio input "true"
click at [683, 118] on div "Someone offers to help me out when I’m on a tight deadline" at bounding box center [775, 80] width 269 height 75
click at [645, 118] on div "Someone offers to help me out when I’m on a tight deadline" at bounding box center [775, 80] width 269 height 75
click at [641, 97] on input "Someone offers to help me out when I’m on a tight deadline" at bounding box center [624, 80] width 33 height 33
radio input "false"
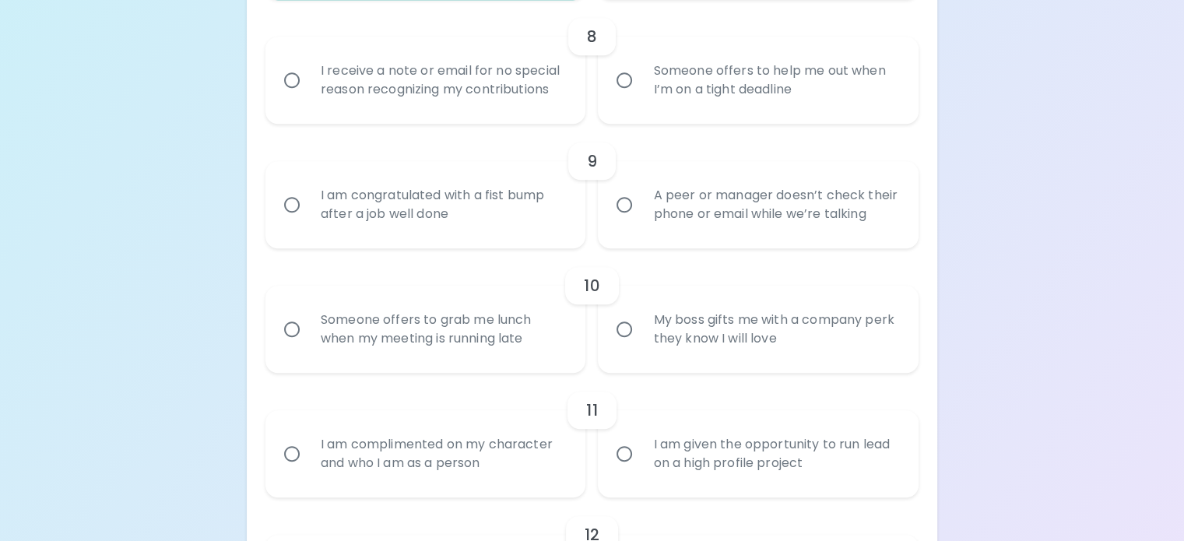
radio input "false"
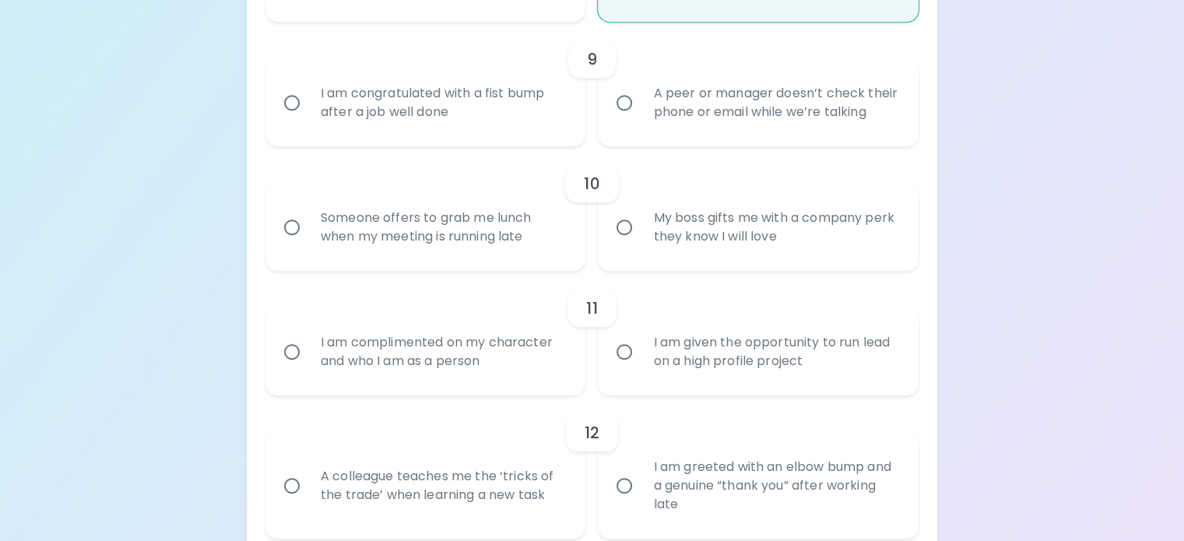
scroll to position [1463, 0]
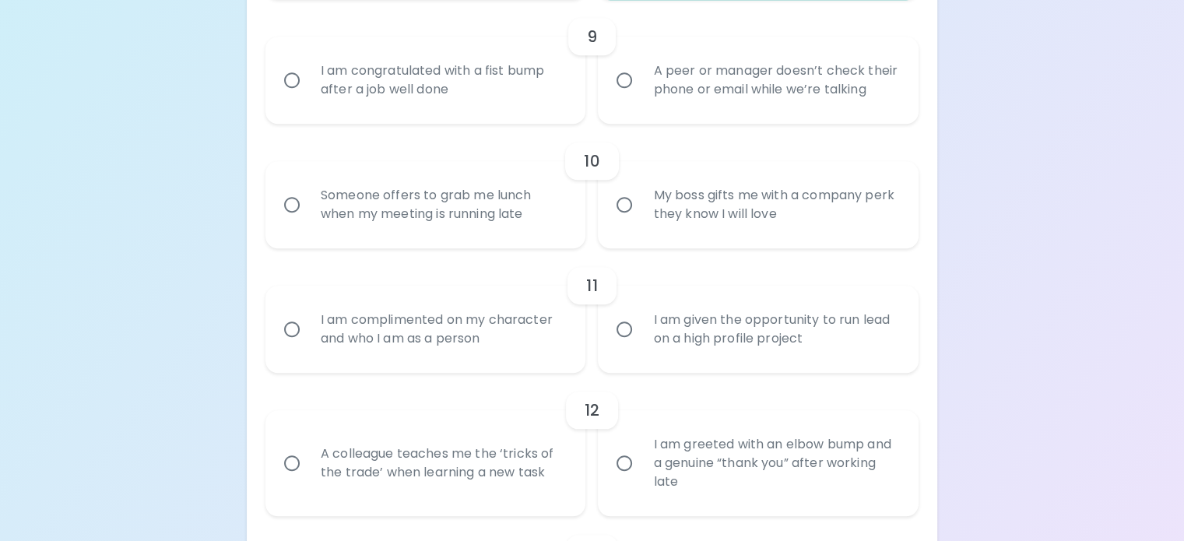
radio input "true"
click at [665, 118] on div "A peer or manager doesn’t check their phone or email while we’re talking" at bounding box center [775, 80] width 269 height 75
click at [641, 97] on input "A peer or manager doesn’t check their phone or email while we’re talking" at bounding box center [624, 80] width 33 height 33
radio input "false"
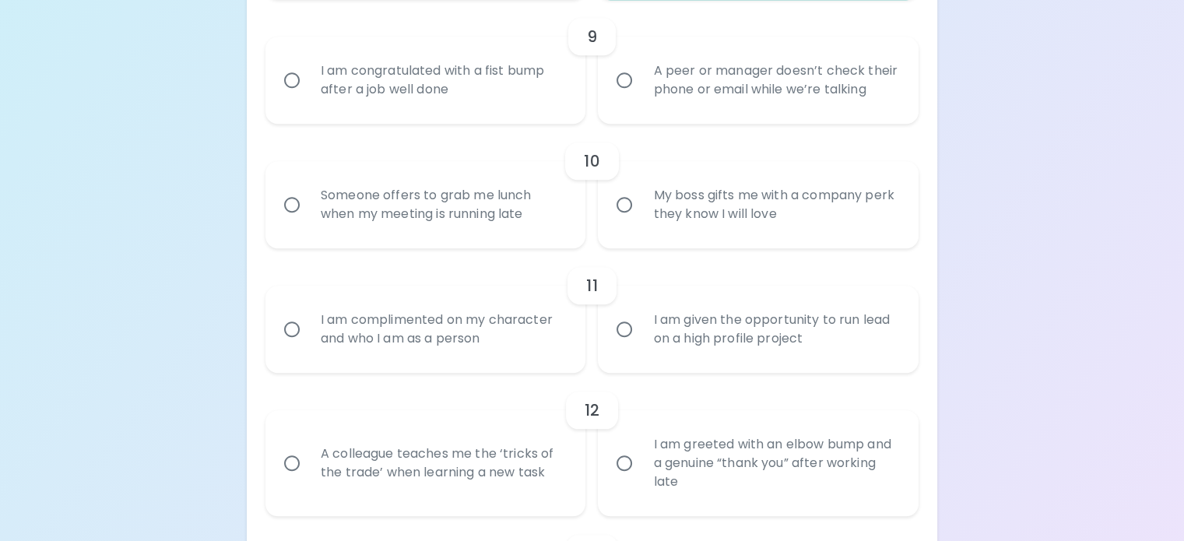
radio input "false"
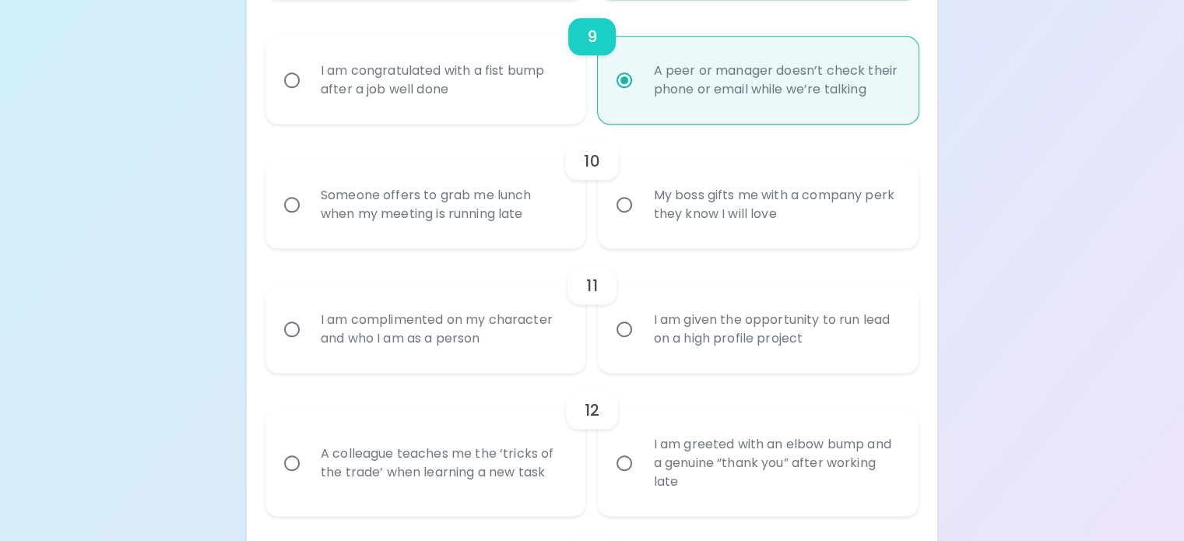
scroll to position [1588, 0]
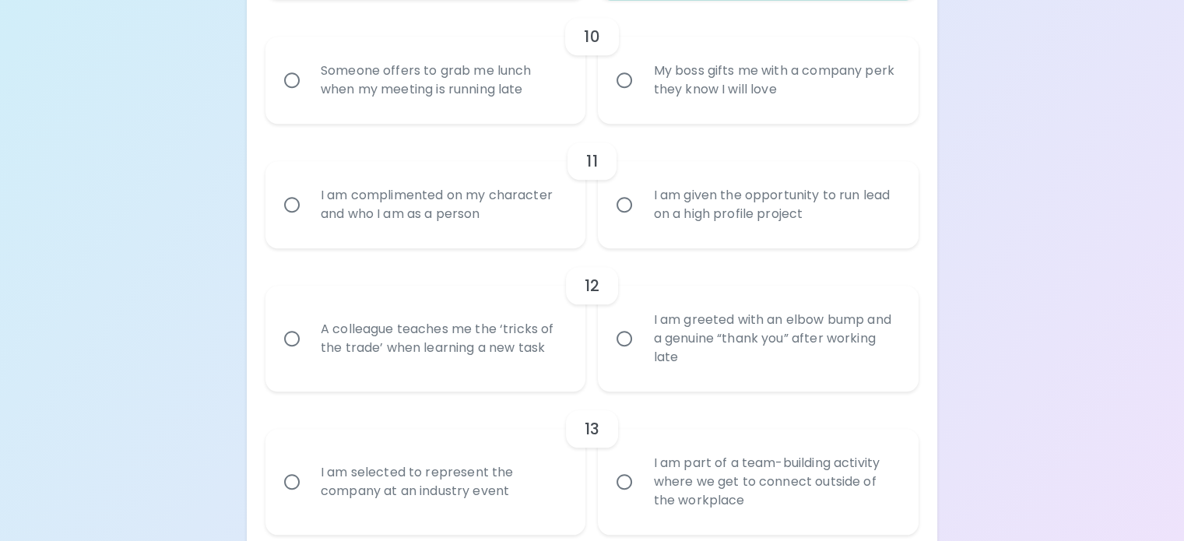
radio input "true"
click at [644, 118] on div "My boss gifts me with a company perk they know I will love" at bounding box center [775, 80] width 269 height 75
click at [641, 97] on input "My boss gifts me with a company perk they know I will love" at bounding box center [624, 80] width 33 height 33
radio input "false"
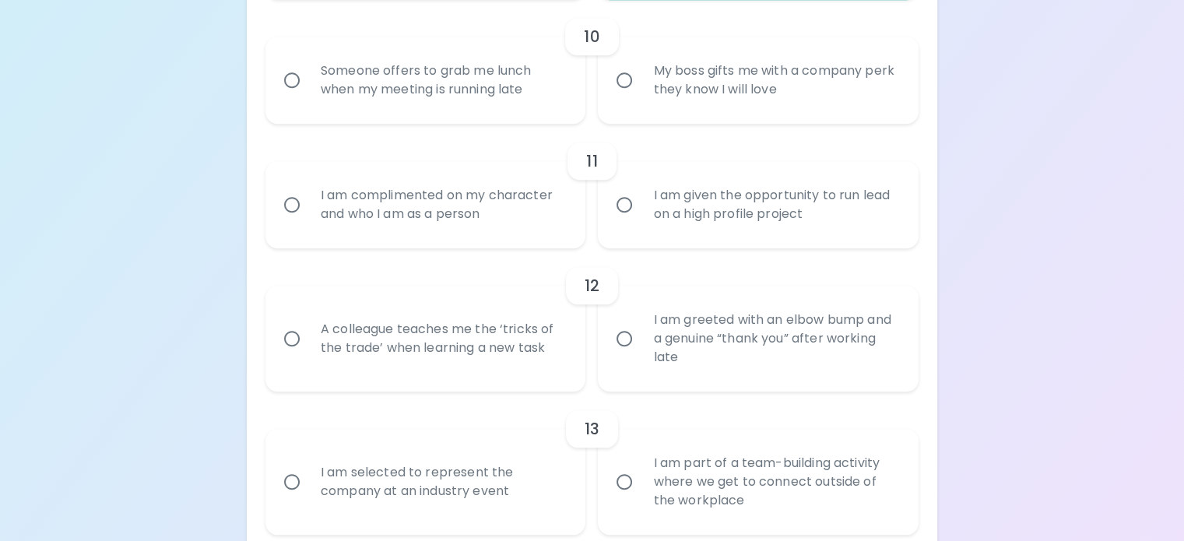
radio input "false"
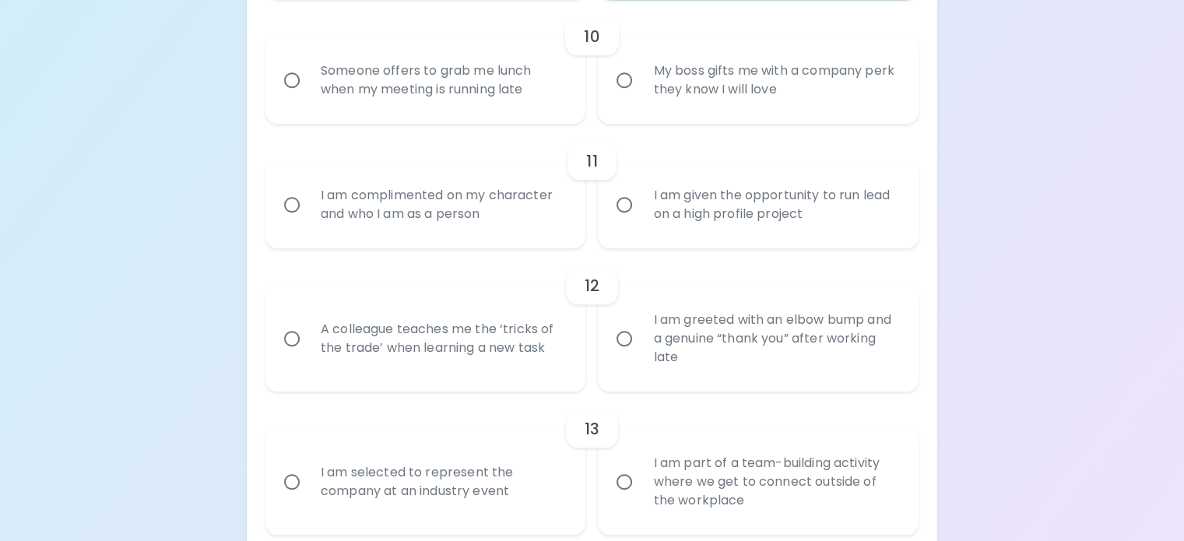
radio input "false"
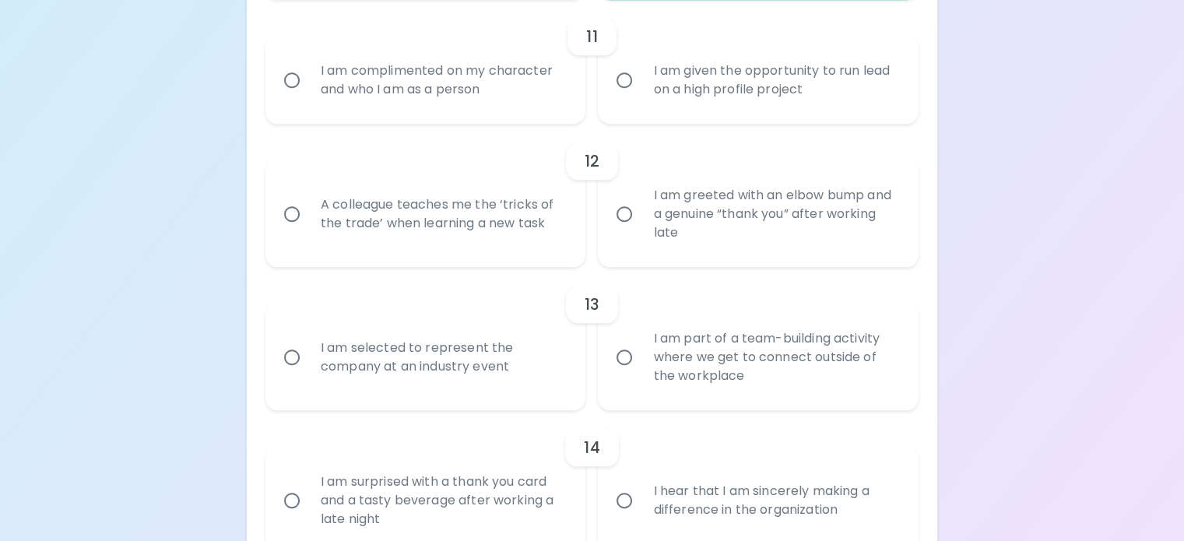
scroll to position [1868, 0]
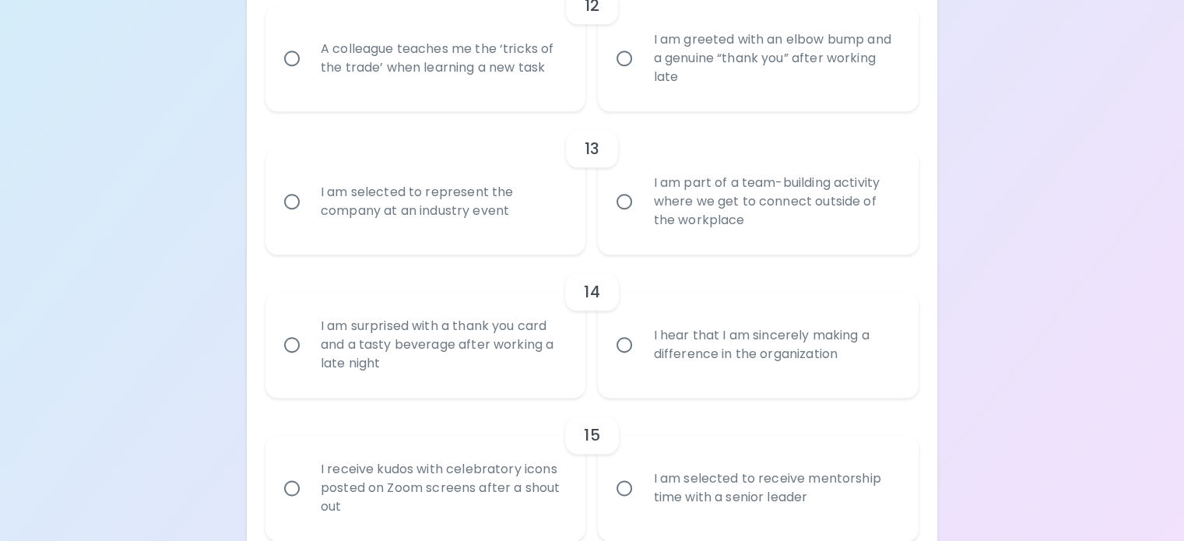
radio input "true"
radio input "false"
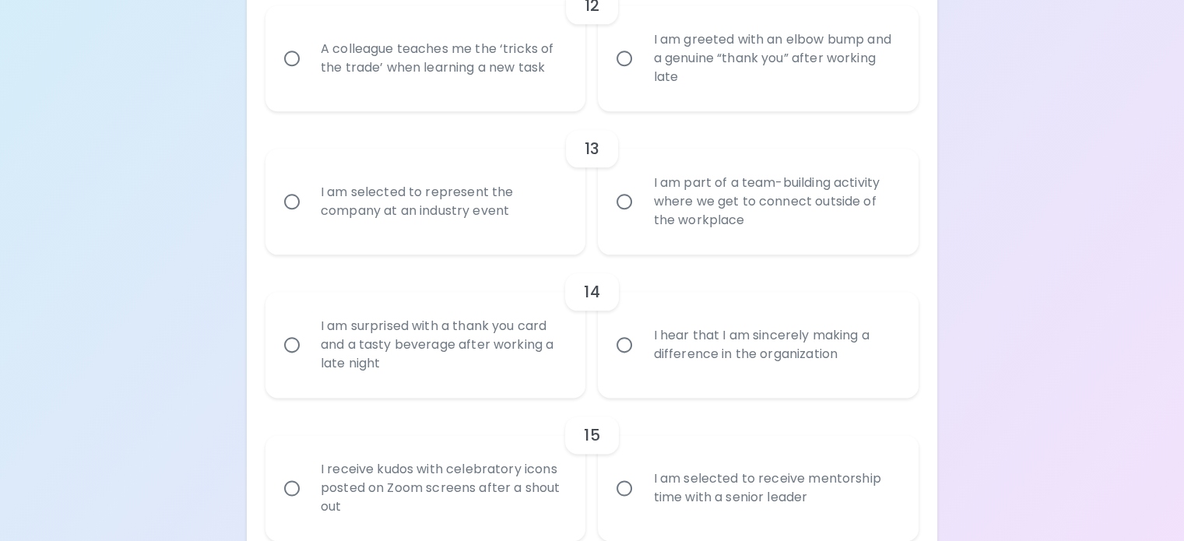
radio input "false"
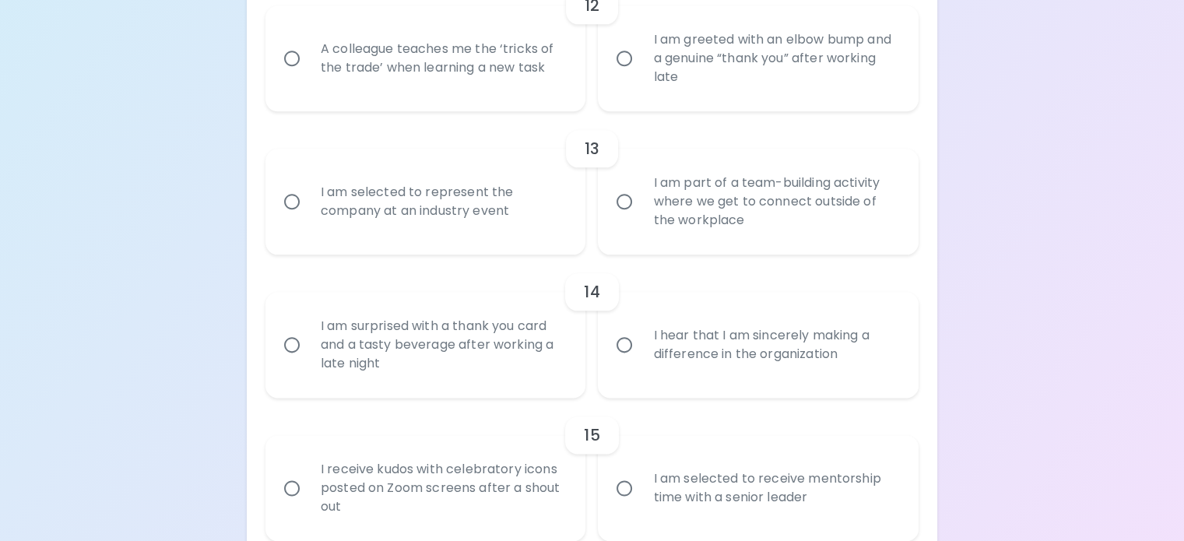
radio input "false"
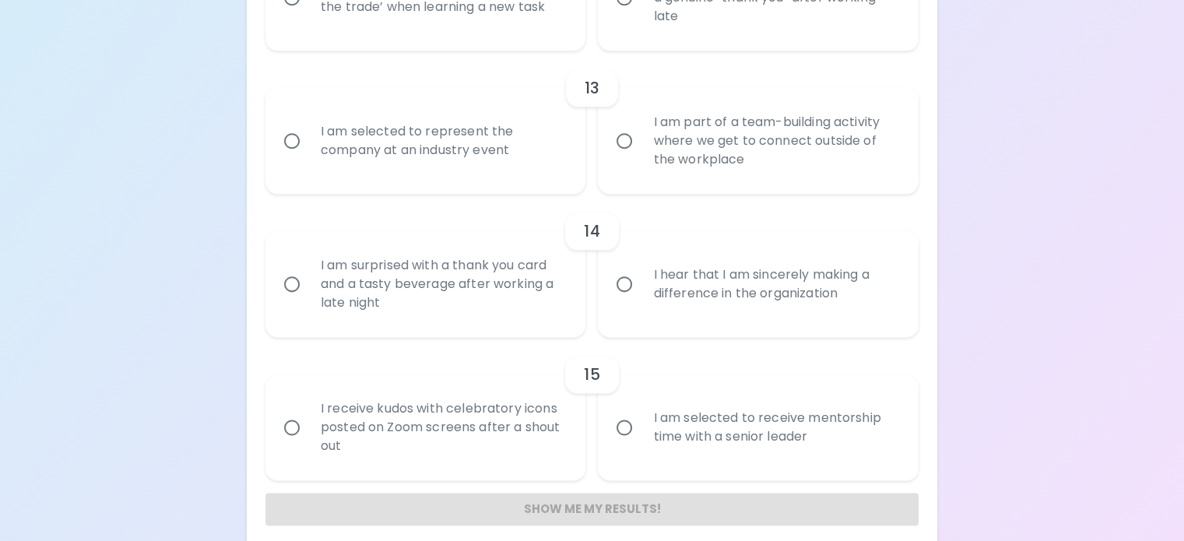
scroll to position [1993, 0]
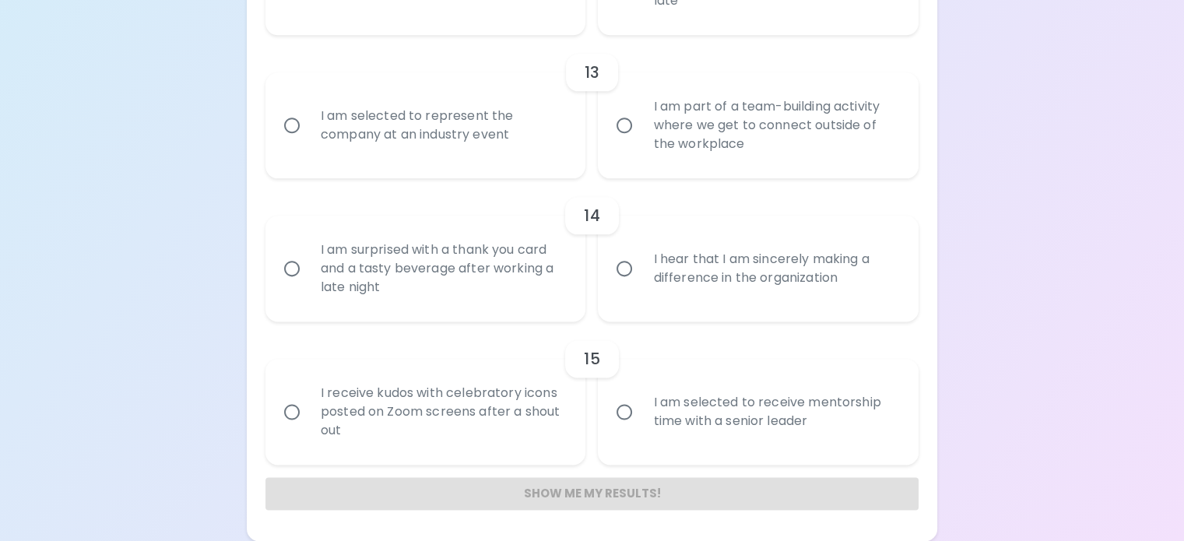
radio input "true"
radio input "false"
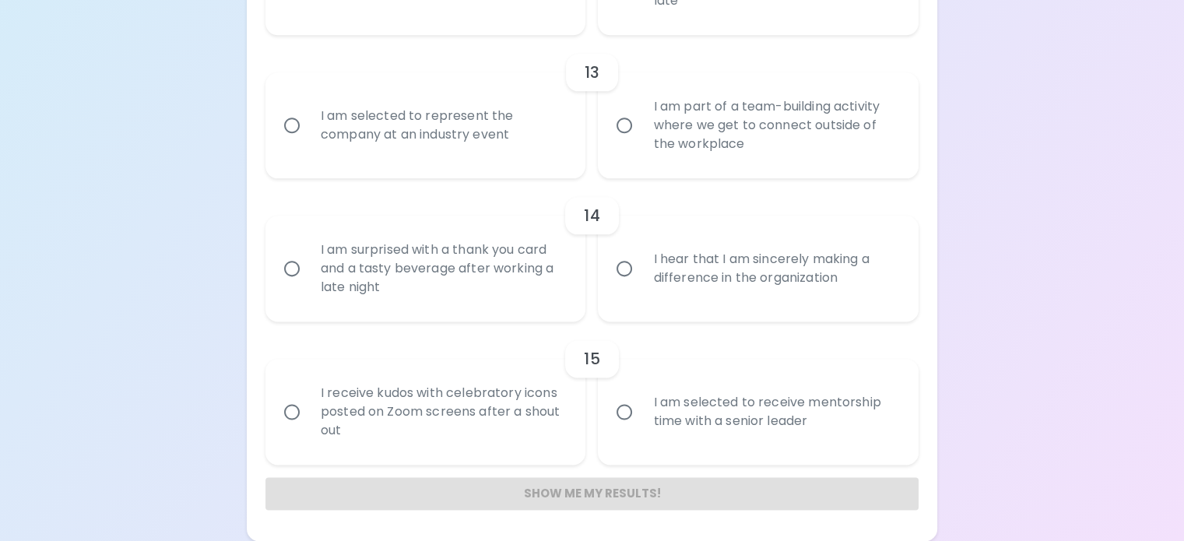
radio input "false"
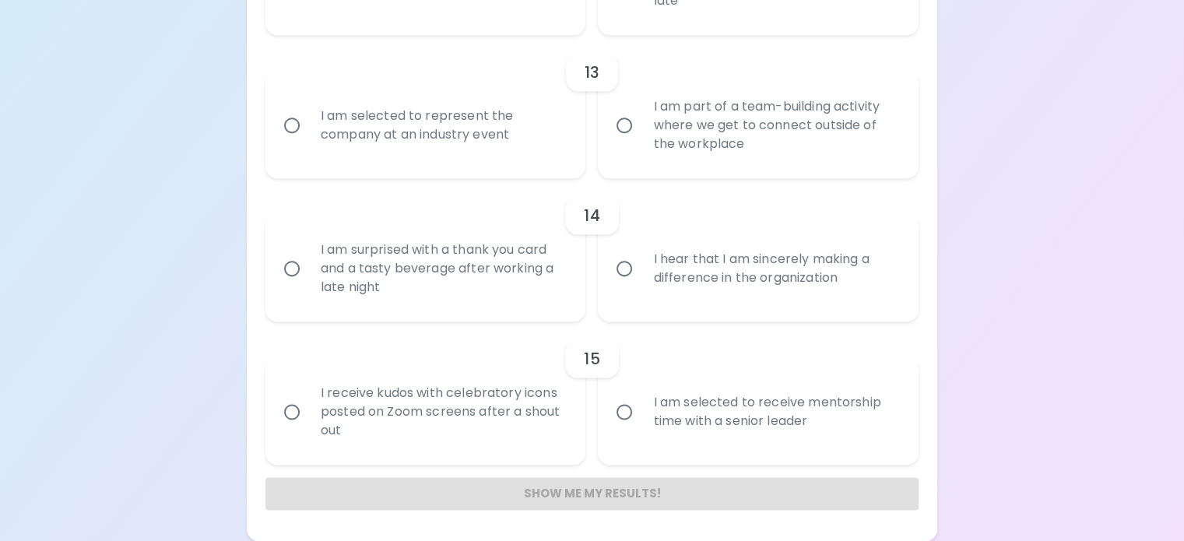
radio input "false"
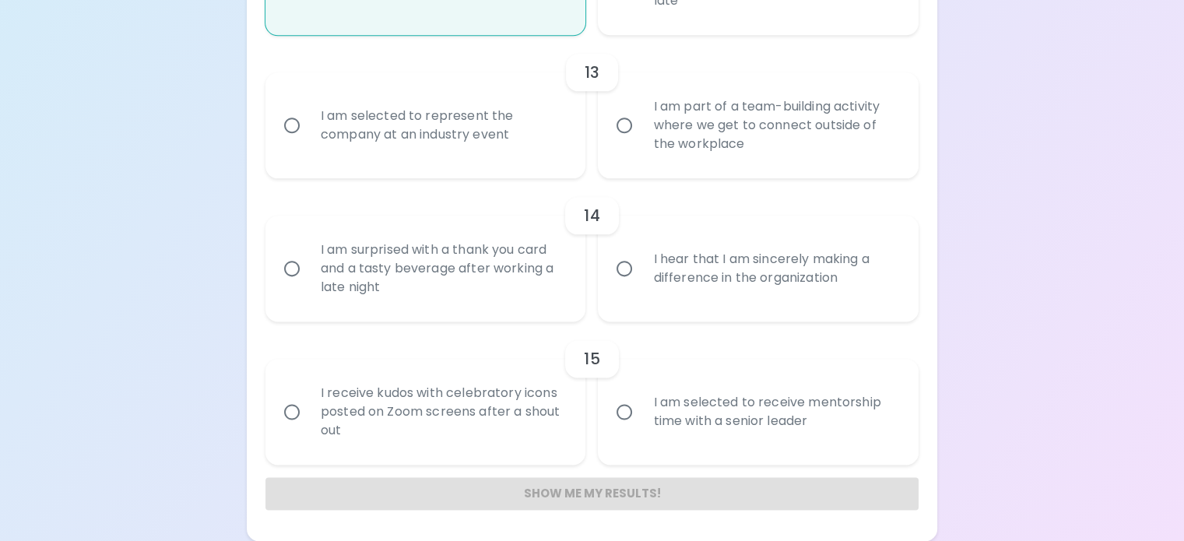
scroll to position [2195, 0]
radio input "true"
click at [534, 163] on div "I am selected to represent the company at an industry event" at bounding box center [442, 125] width 269 height 75
click at [308, 142] on input "I am selected to represent the company at an industry event" at bounding box center [292, 125] width 33 height 33
radio input "false"
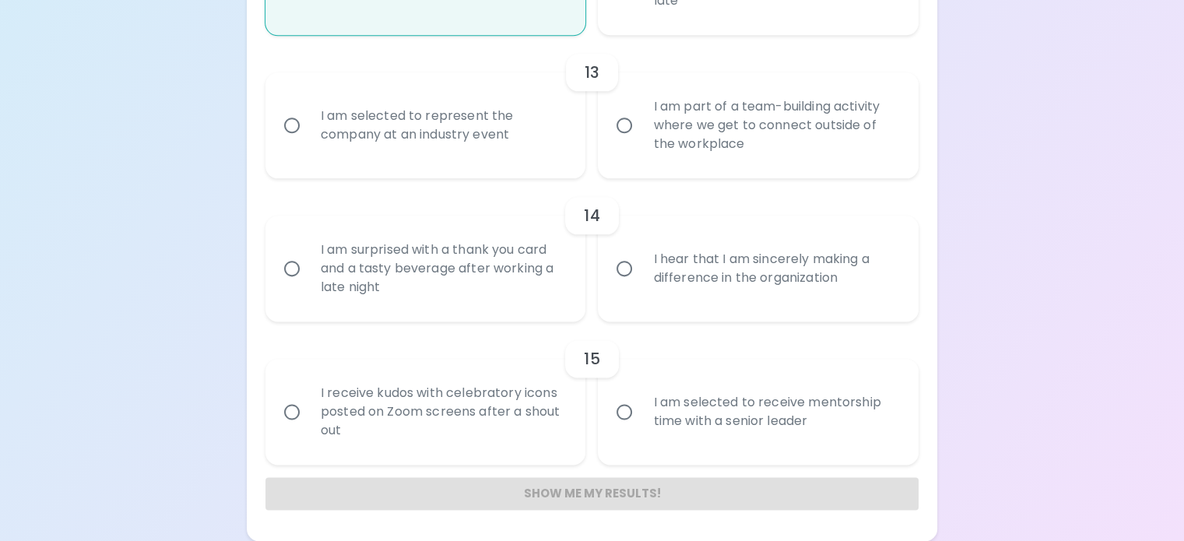
radio input "false"
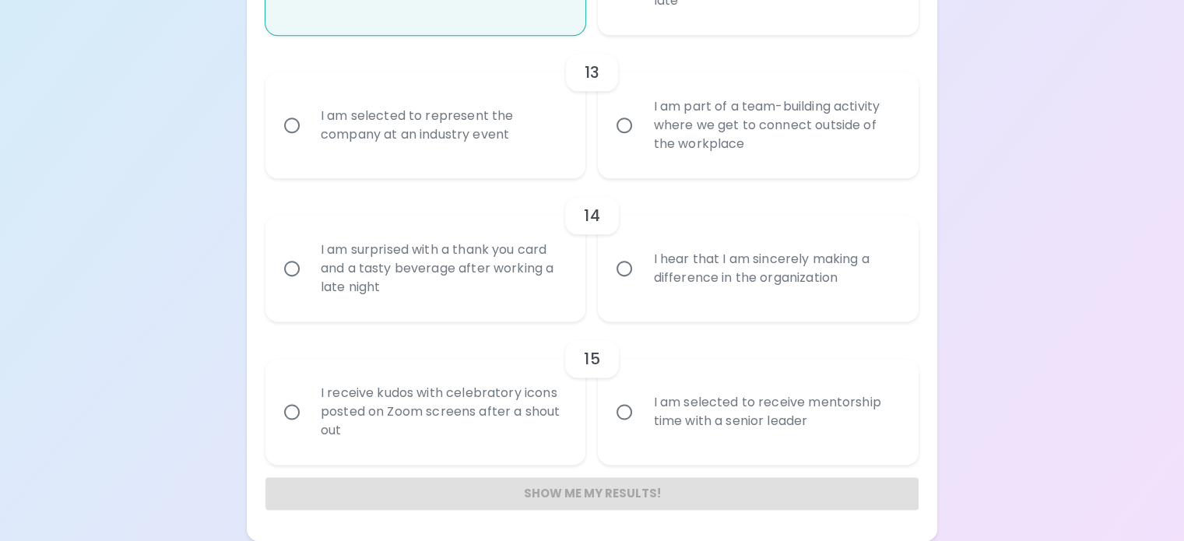
radio input "false"
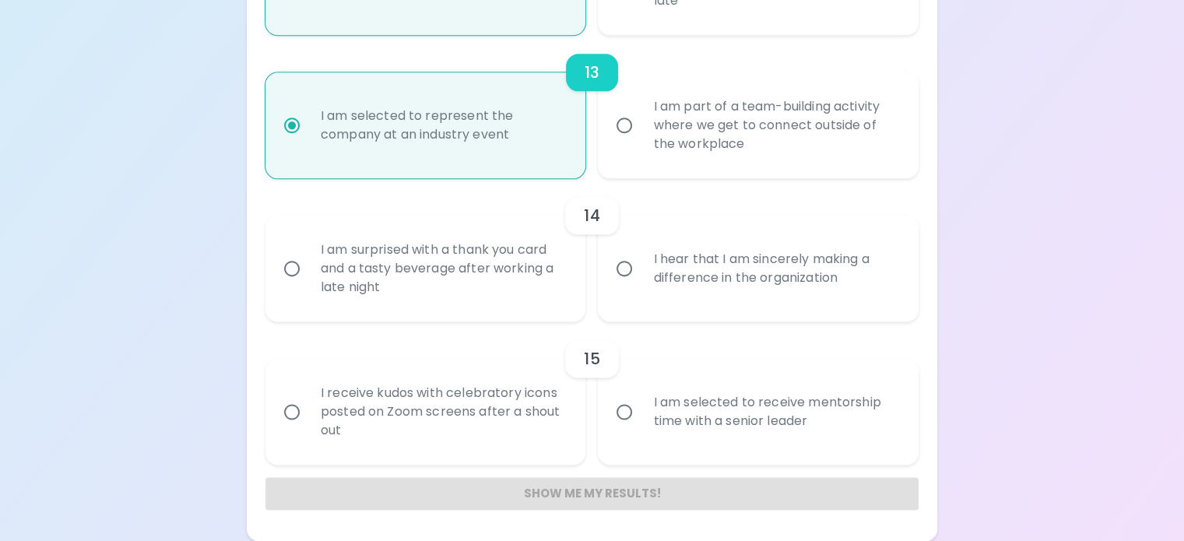
scroll to position [2320, 0]
radio input "true"
click at [674, 306] on div "I hear that I am sincerely making a difference in the organization" at bounding box center [775, 268] width 269 height 75
click at [641, 285] on input "I hear that I am sincerely making a difference in the organization" at bounding box center [624, 268] width 33 height 33
radio input "false"
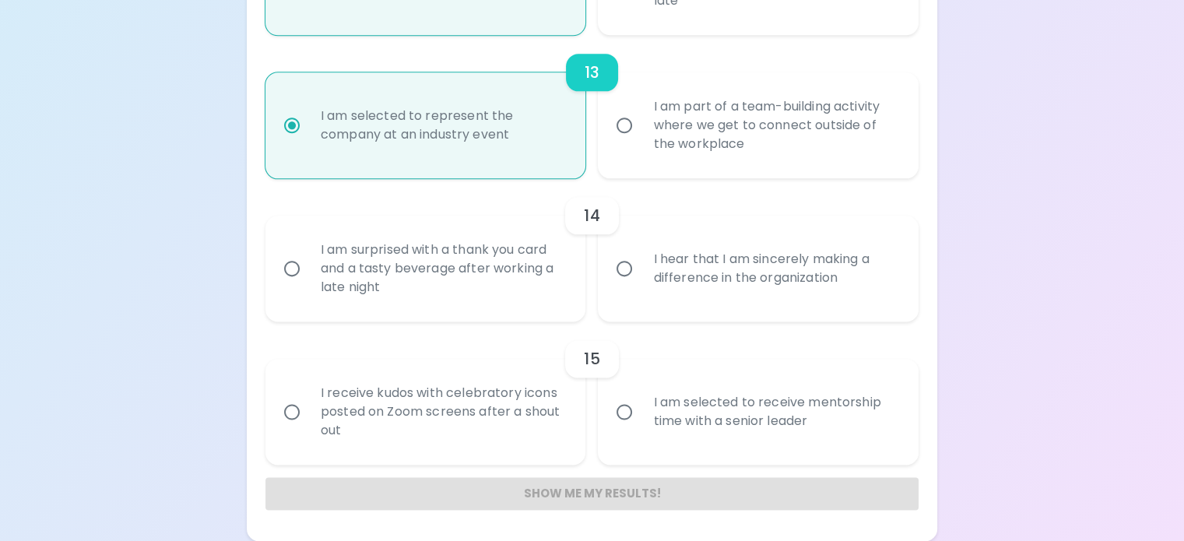
radio input "false"
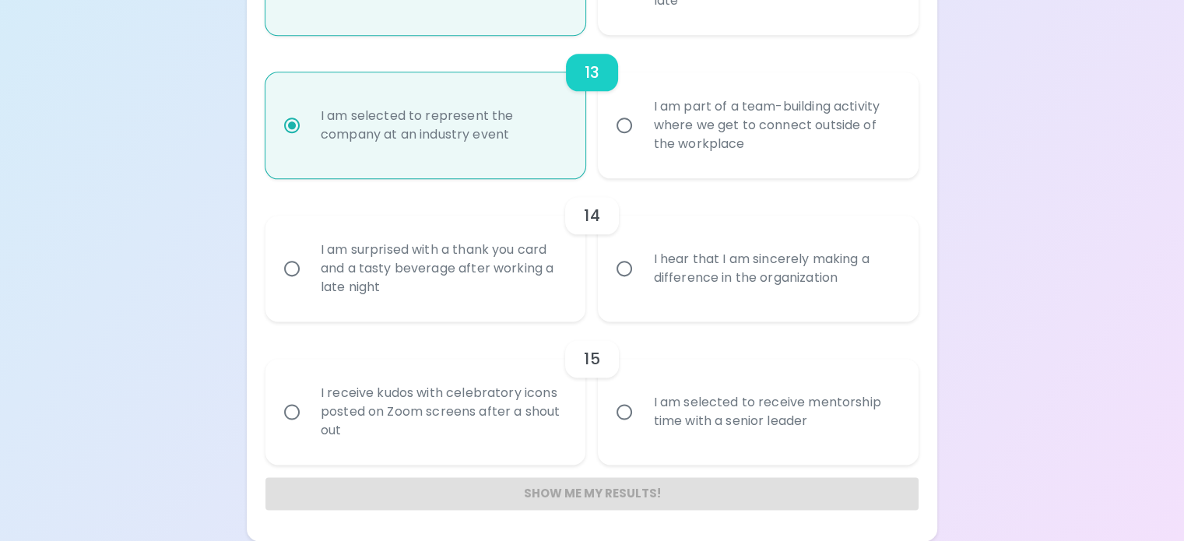
radio input "false"
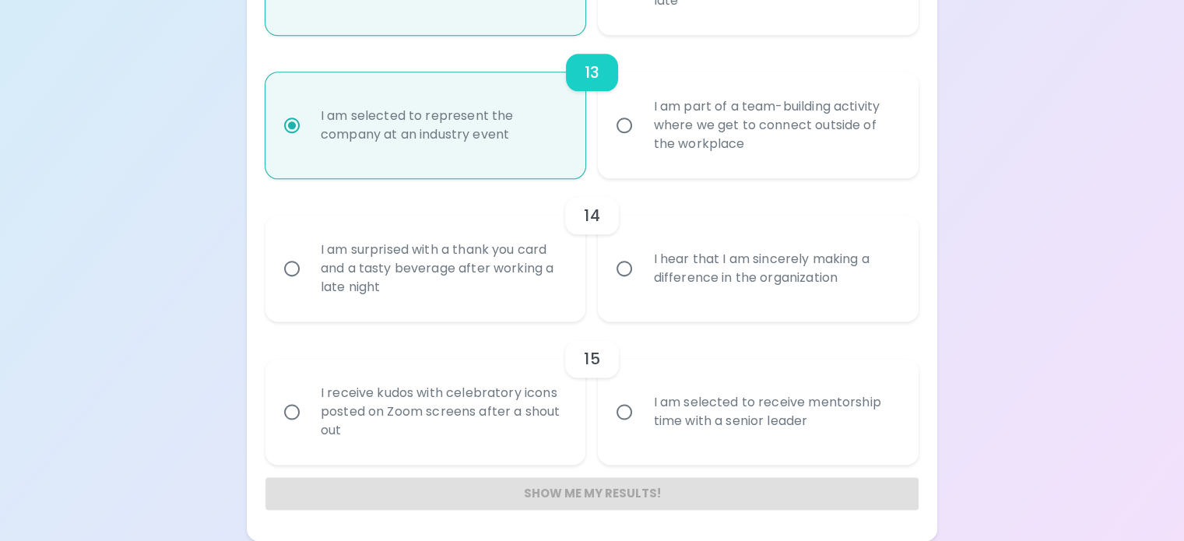
radio input "false"
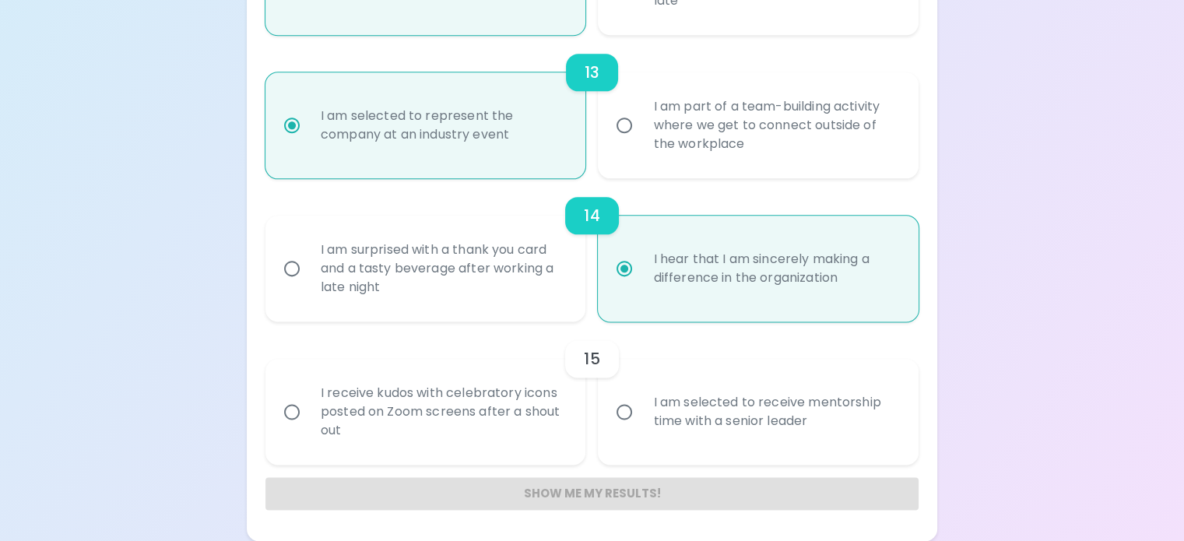
scroll to position [2442, 0]
radio input "true"
click at [670, 392] on div "I am selected to receive mentorship time with a senior leader" at bounding box center [775, 411] width 269 height 75
click at [641, 395] on input "I am selected to receive mentorship time with a senior leader" at bounding box center [624, 411] width 33 height 33
radio input "false"
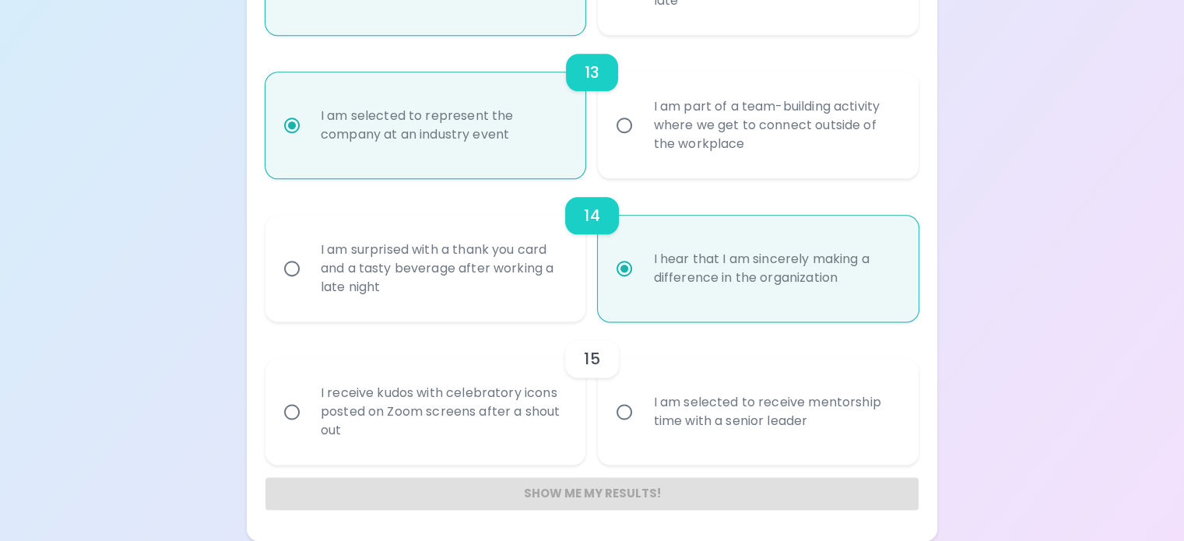
radio input "false"
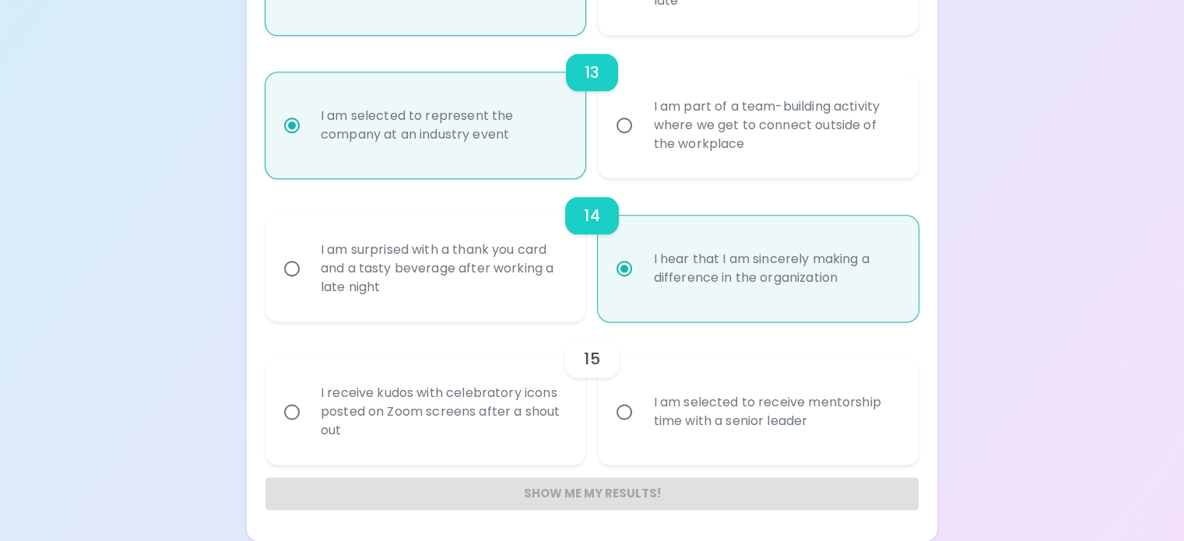
radio input "false"
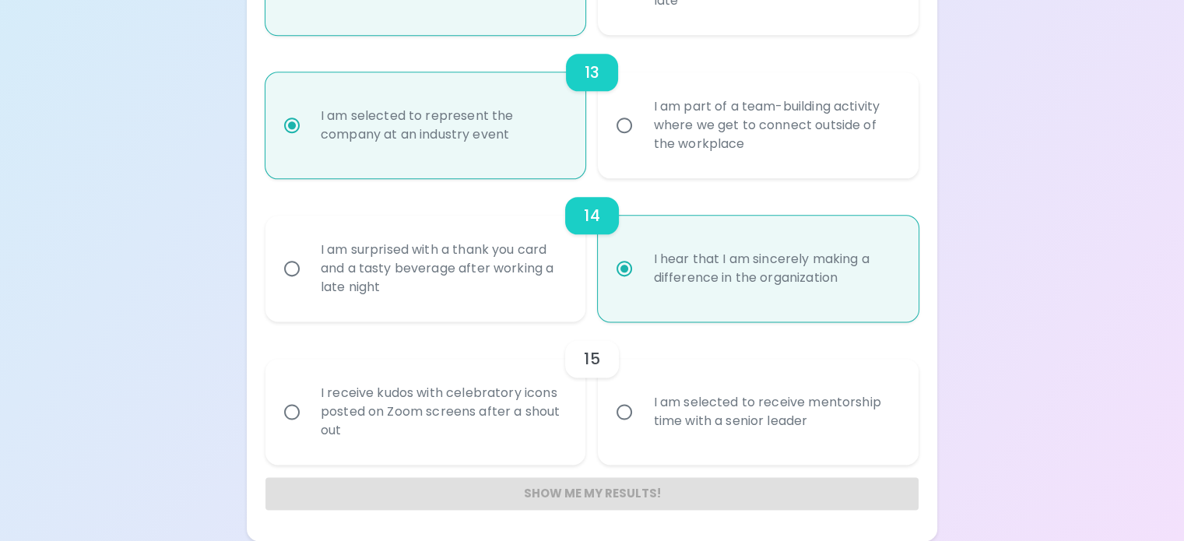
radio input "false"
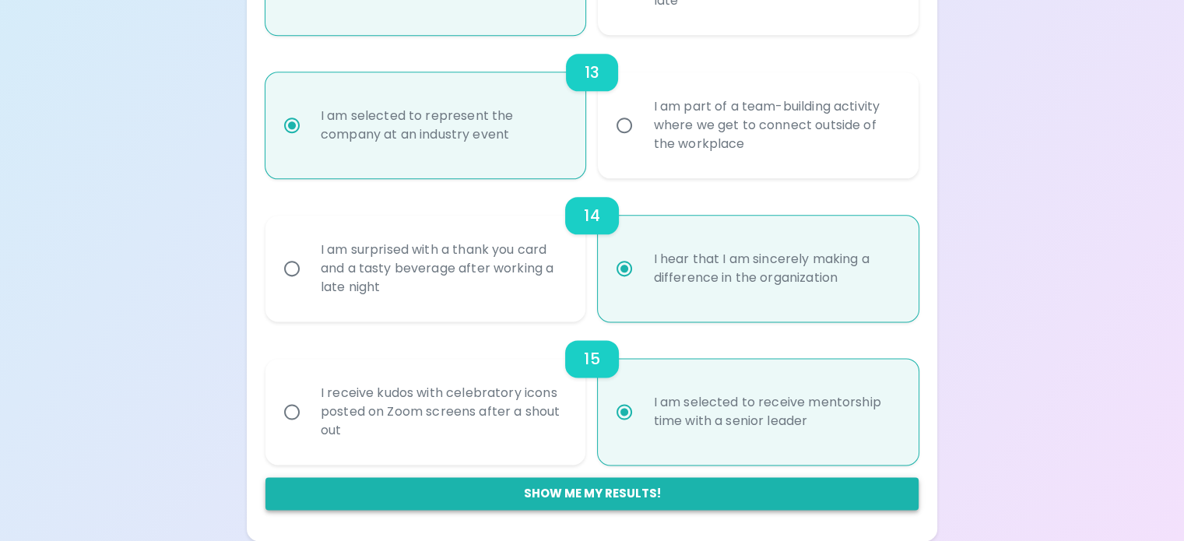
radio input "true"
click at [620, 488] on button "Show me my results!" at bounding box center [591, 493] width 653 height 33
radio input "false"
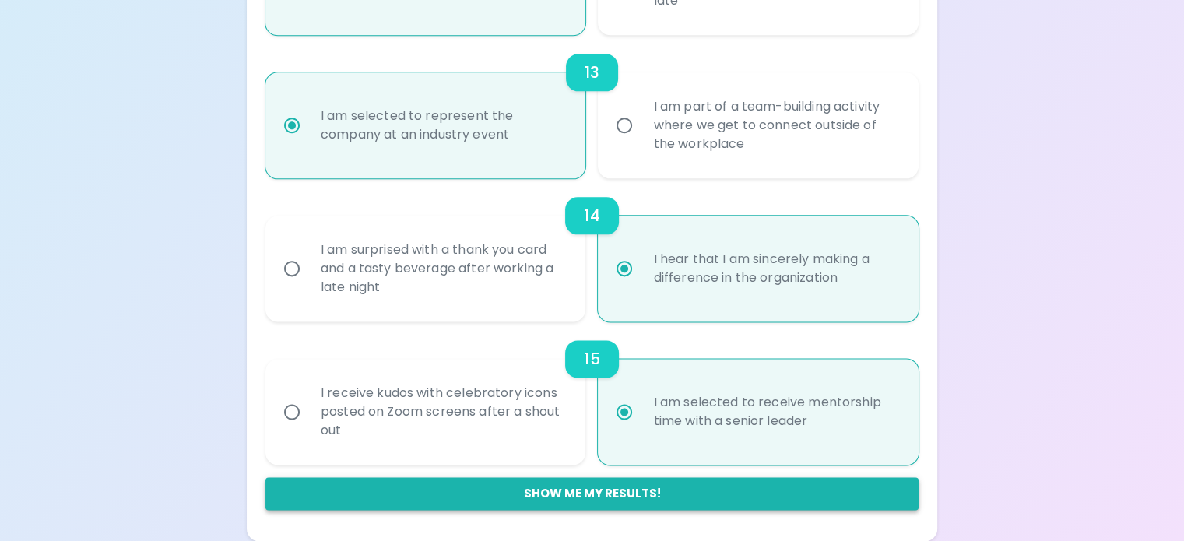
radio input "false"
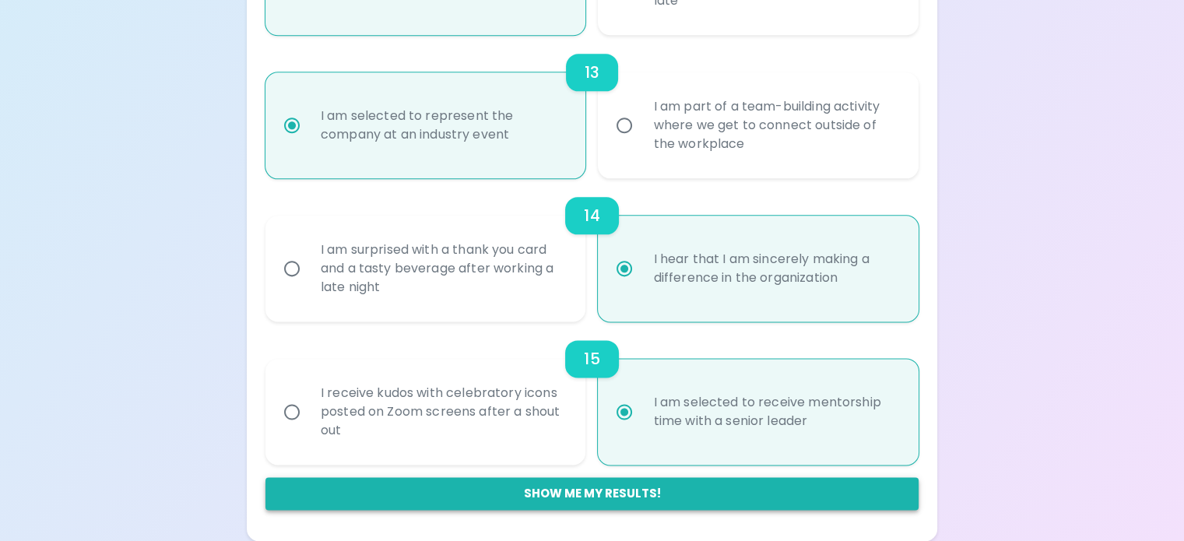
radio input "false"
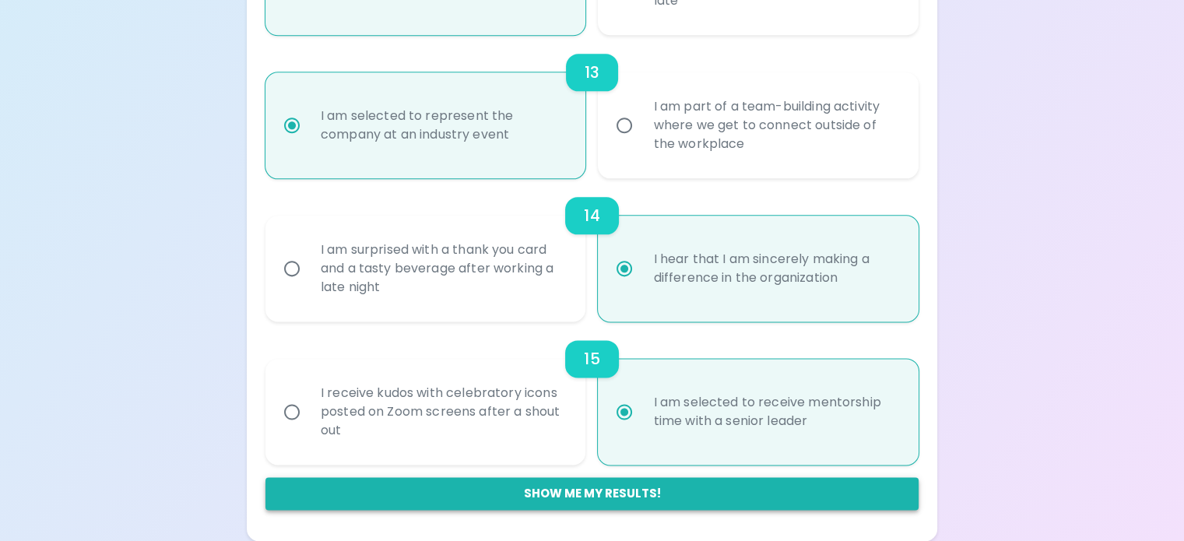
radio input "false"
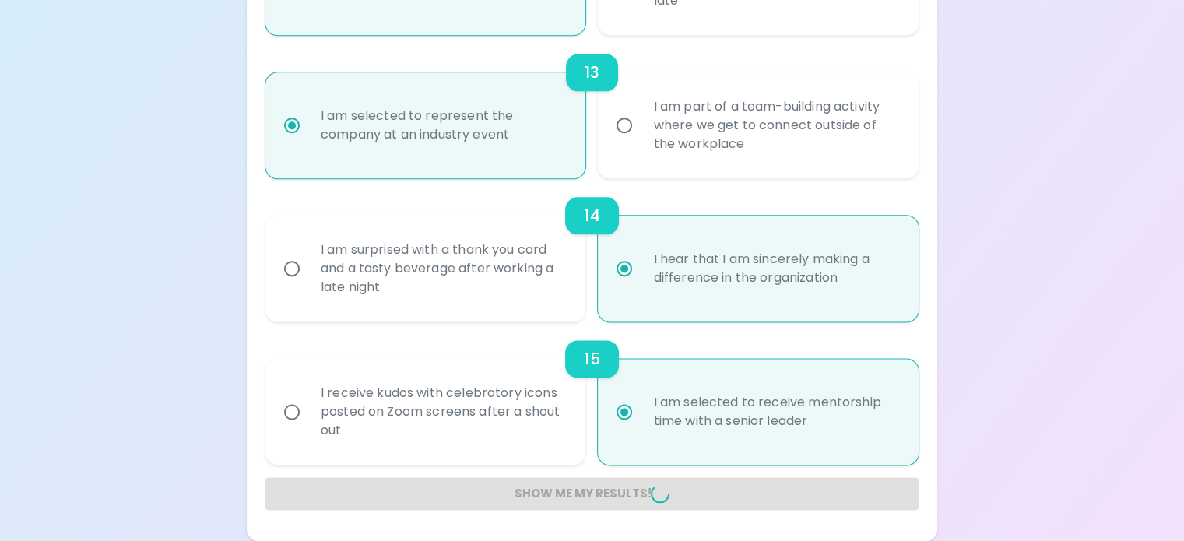
radio input "false"
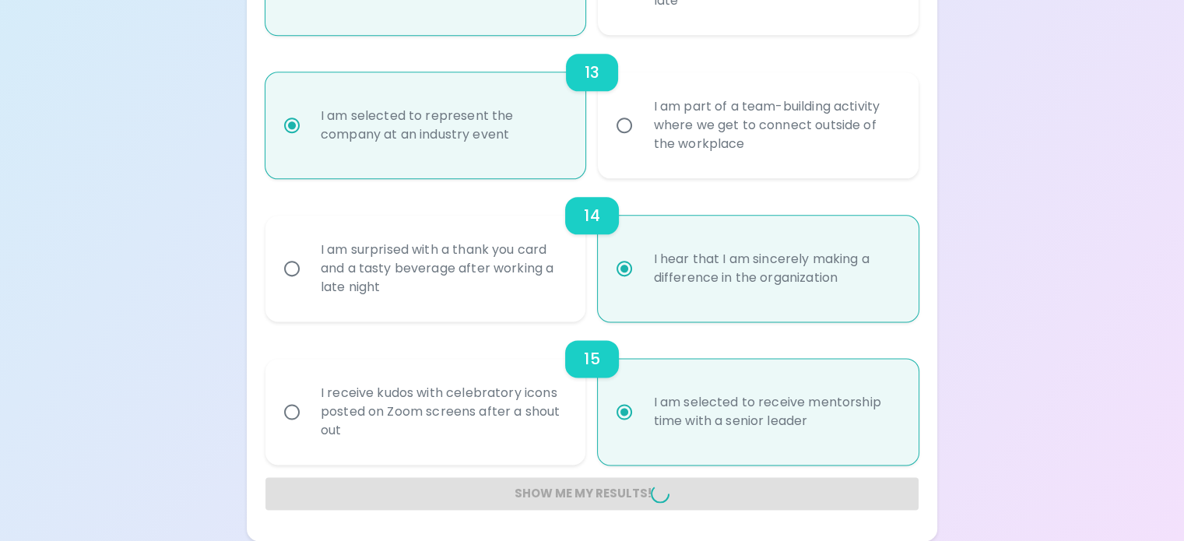
radio input "false"
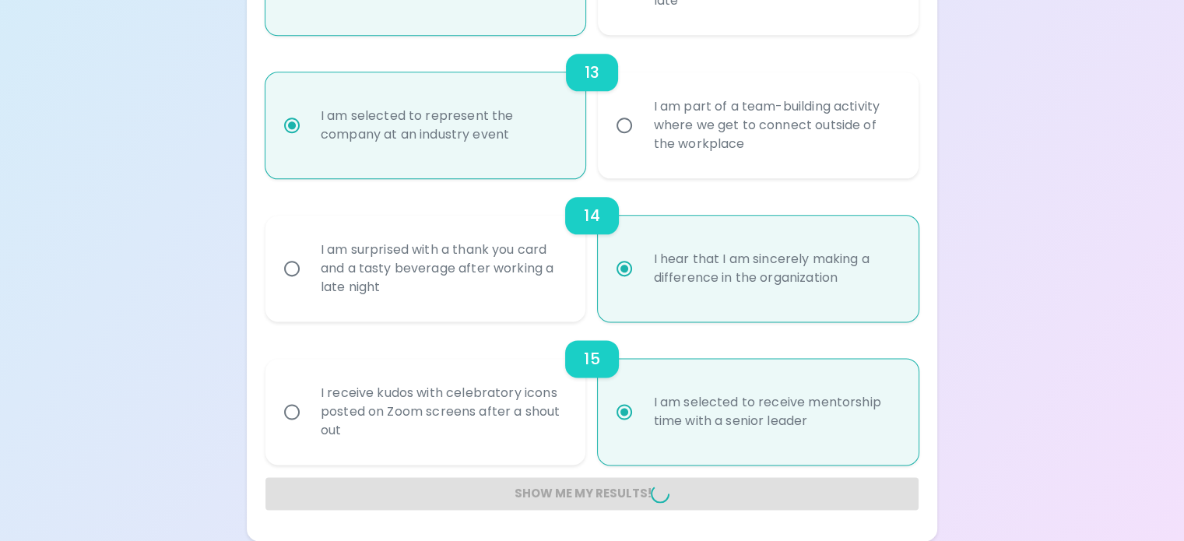
radio input "false"
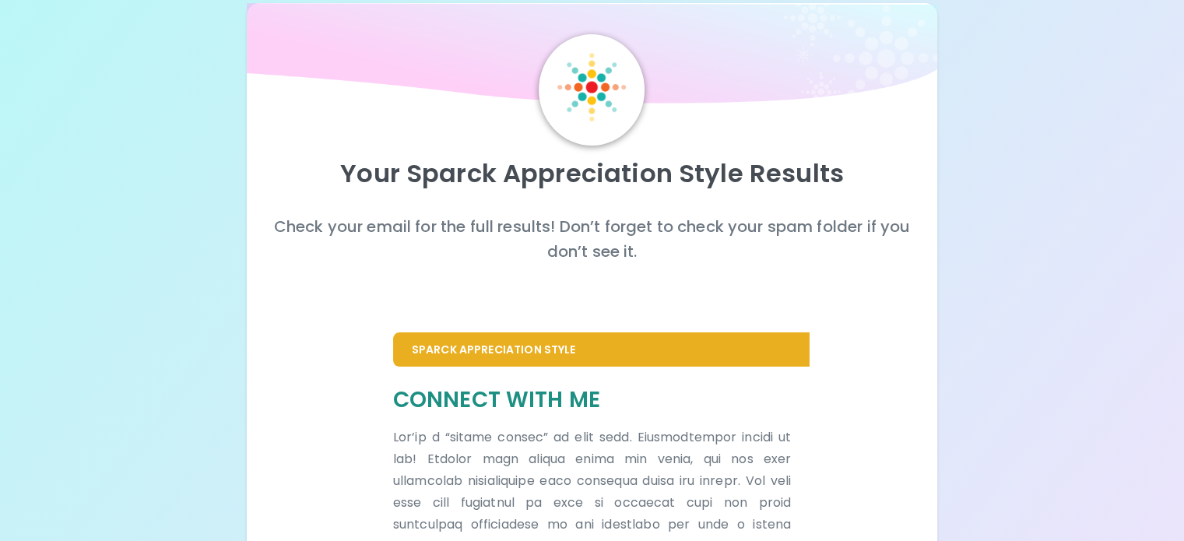
scroll to position [0, 0]
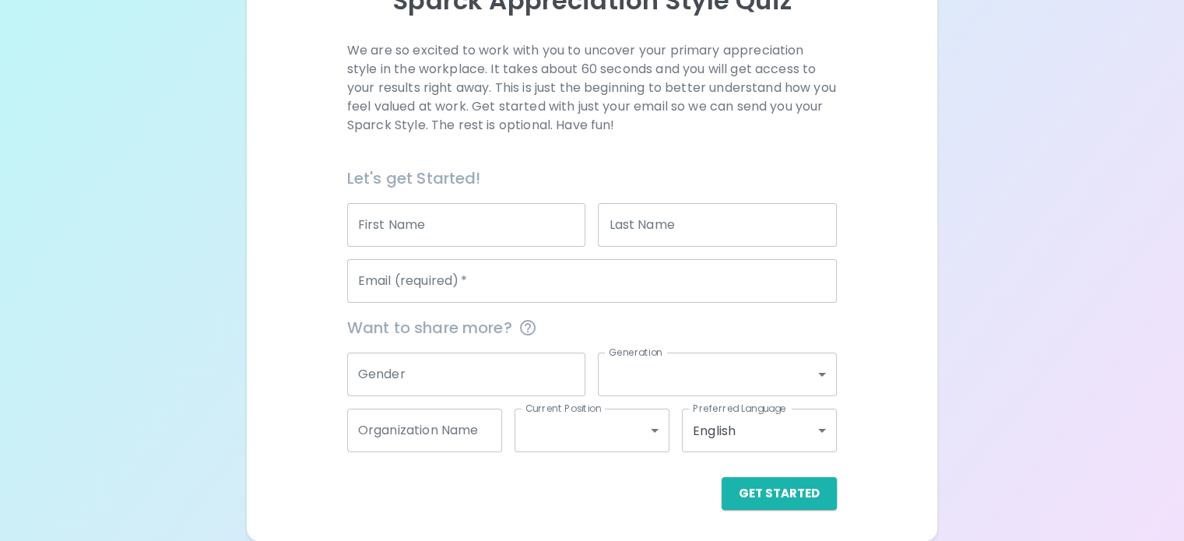
scroll to position [237, 0]
click at [492, 297] on input "Email (required)   *" at bounding box center [592, 281] width 490 height 44
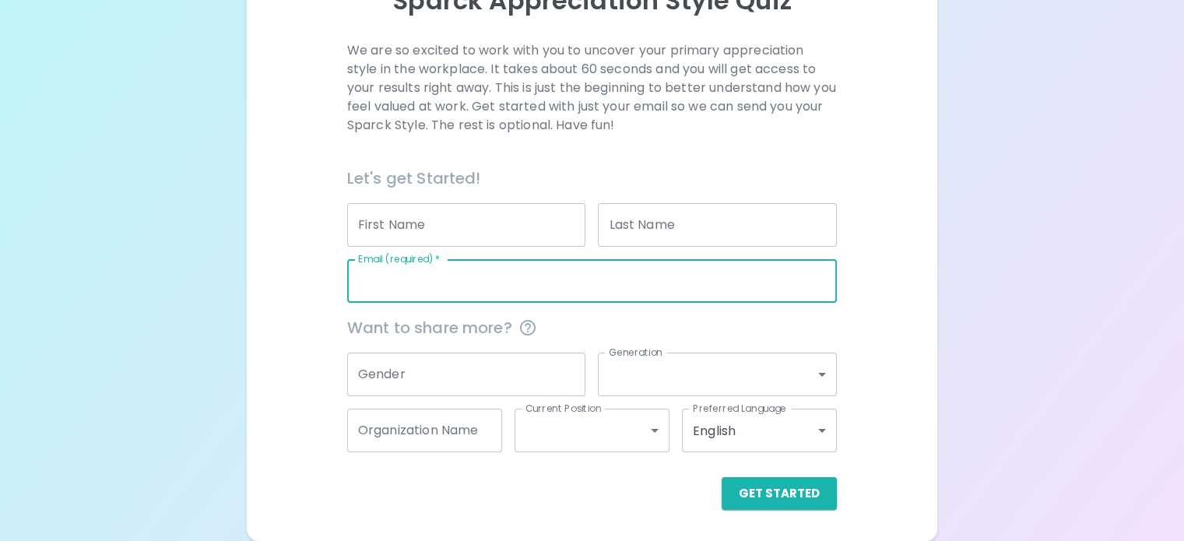
type input "[PERSON_NAME][EMAIL_ADDRESS][PERSON_NAME][DOMAIN_NAME]"
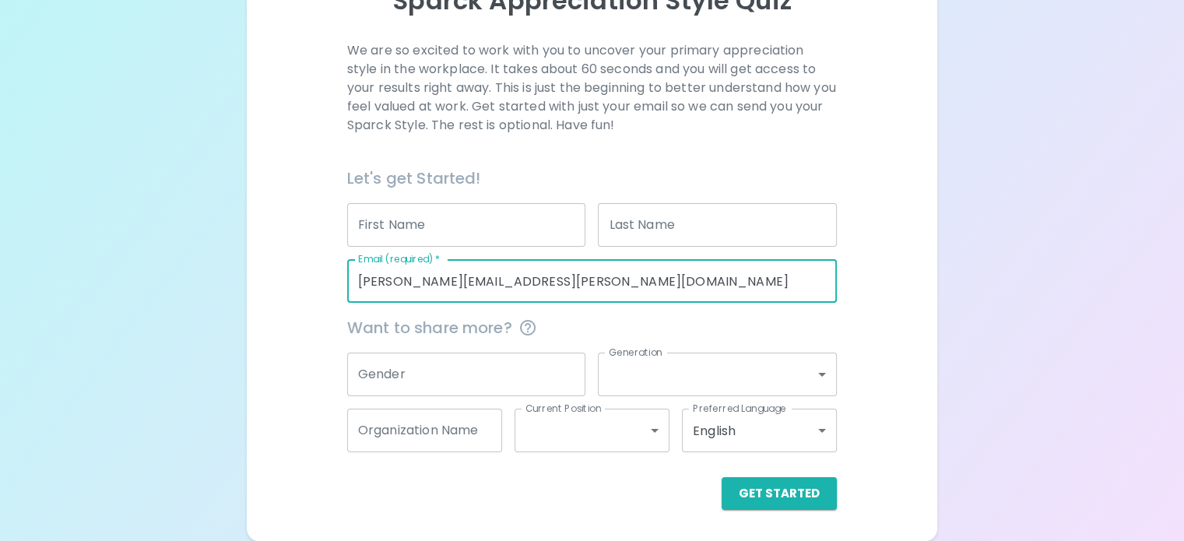
type input "[PERSON_NAME]"
type input "Farmers Union Mutual Insurance Company"
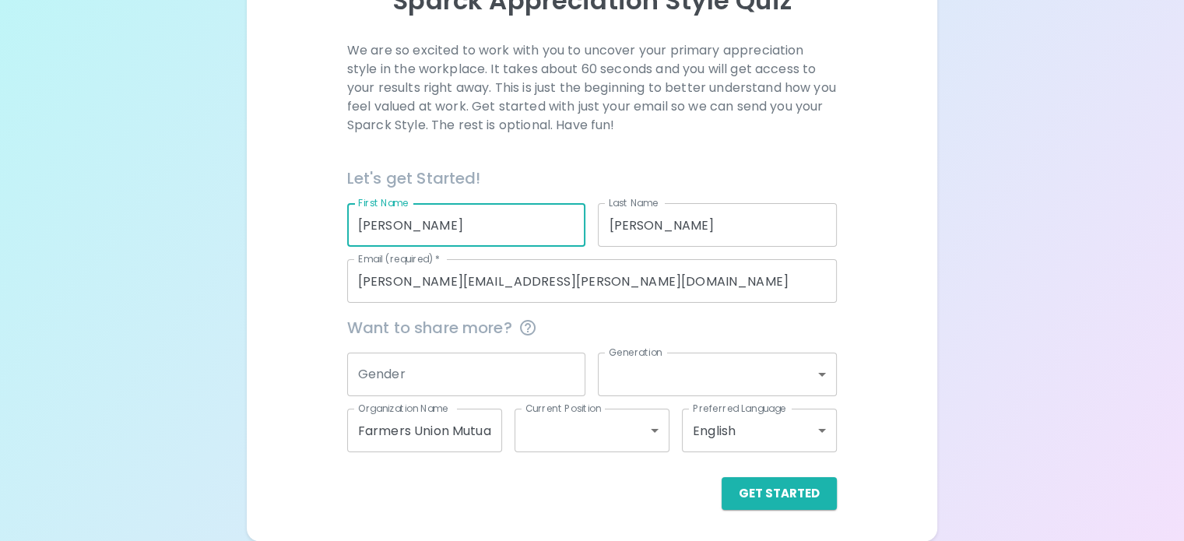
drag, startPoint x: 495, startPoint y: 230, endPoint x: 367, endPoint y: 230, distance: 128.4
click at [368, 230] on div "We are so excited to work with you to uncover your primary appreciation style i…" at bounding box center [591, 275] width 653 height 469
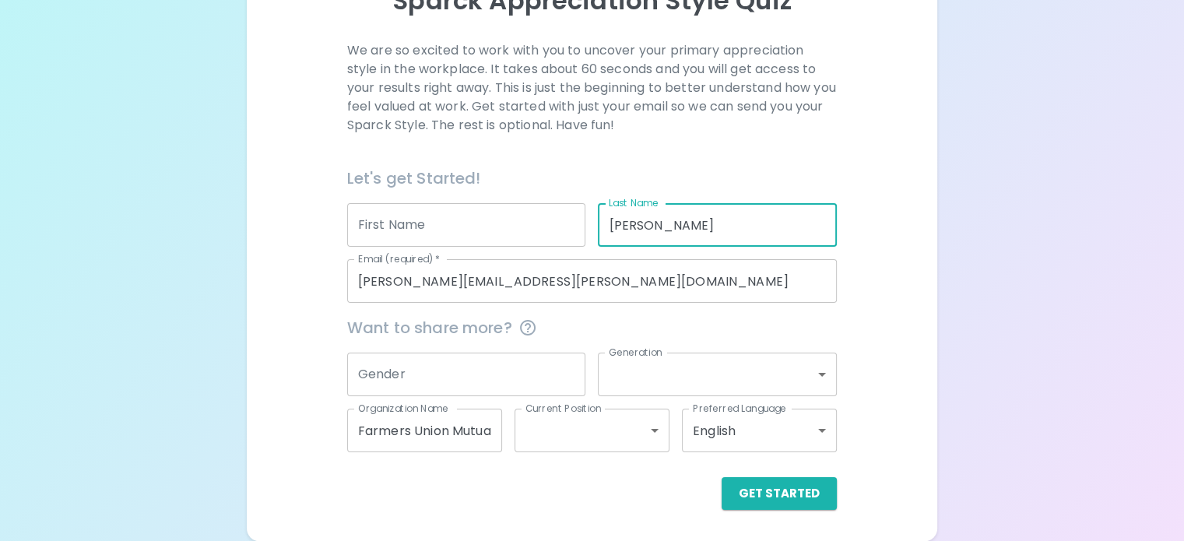
drag, startPoint x: 679, startPoint y: 225, endPoint x: 603, endPoint y: 231, distance: 75.8
click at [603, 231] on input "[PERSON_NAME]" at bounding box center [717, 225] width 239 height 44
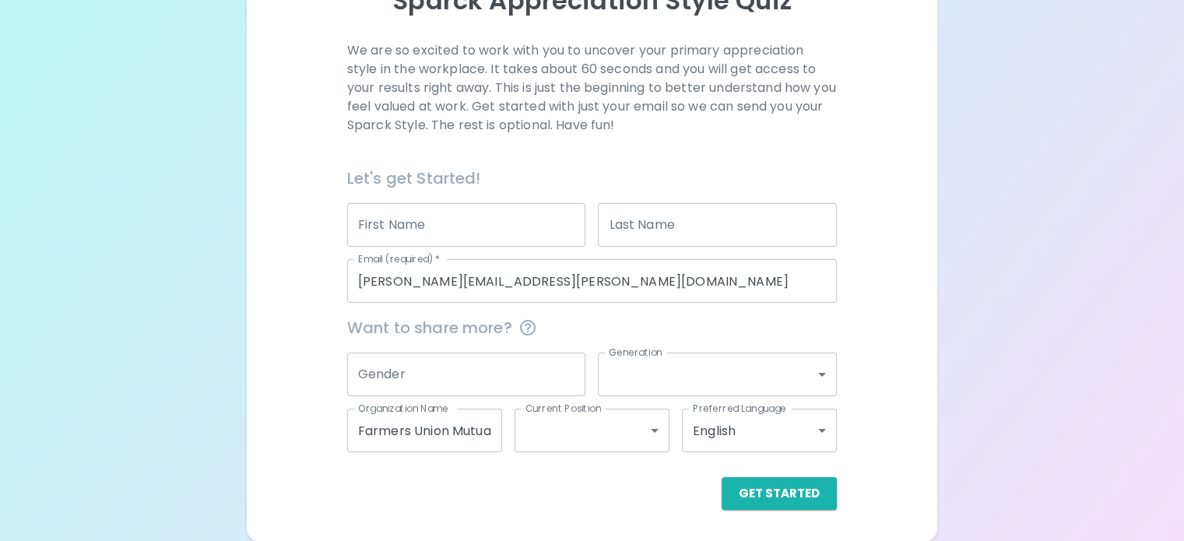
click at [448, 413] on label "Organization Name" at bounding box center [403, 408] width 90 height 13
click at [501, 413] on input "Farmers Union Mutual Insurance Company" at bounding box center [424, 431] width 155 height 44
click at [493, 426] on input "Farmers Union Mutual Insurance Company" at bounding box center [424, 431] width 155 height 44
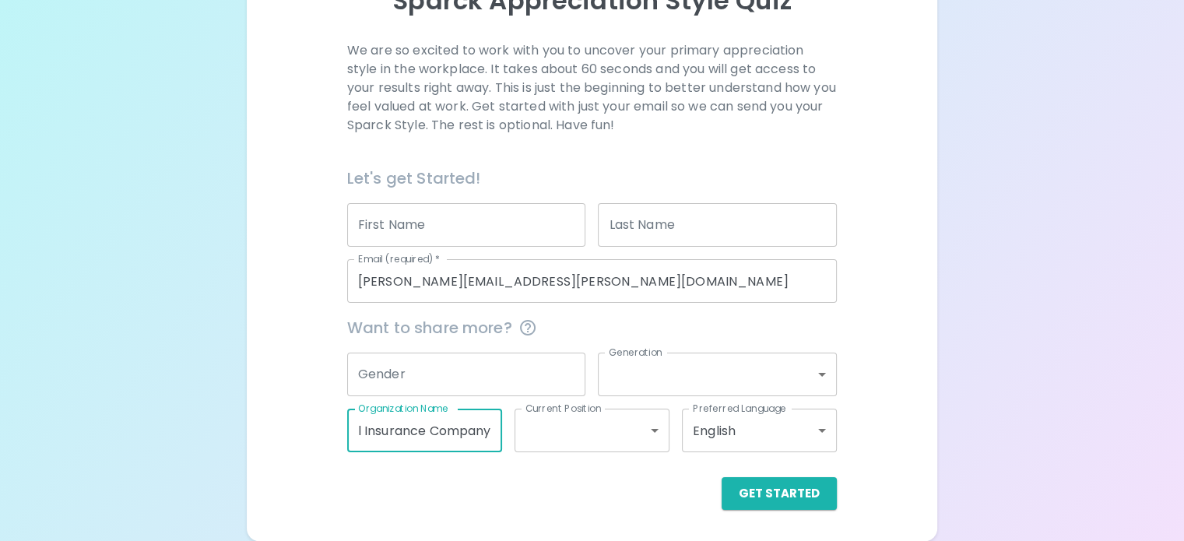
click at [493, 426] on input "Farmers Union Mutual Insurance Company" at bounding box center [424, 431] width 155 height 44
click at [722, 488] on button "Get Started" at bounding box center [779, 493] width 115 height 33
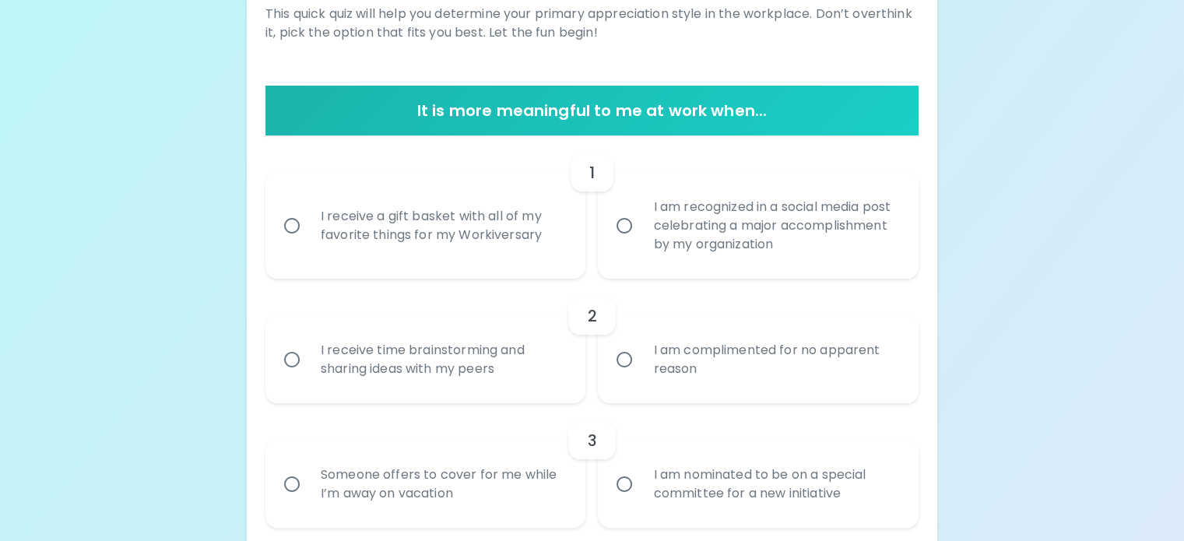
click at [486, 263] on div "I receive a gift basket with all of my favorite things for my Workiversary" at bounding box center [442, 225] width 269 height 75
click at [308, 242] on input "I receive a gift basket with all of my favorite things for my Workiversary" at bounding box center [292, 225] width 33 height 33
radio input "true"
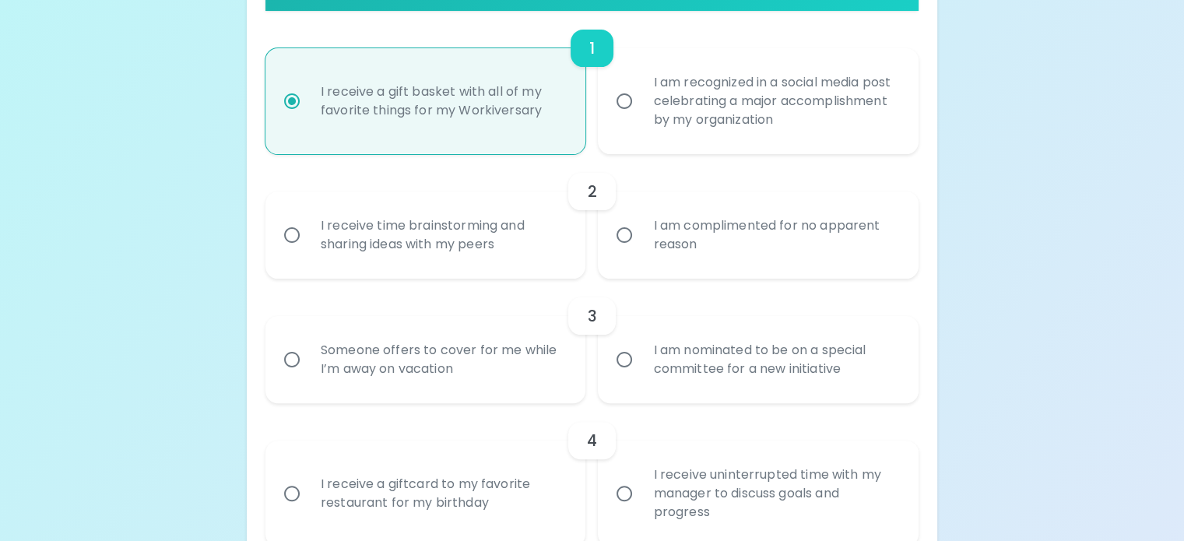
scroll to position [440, 0]
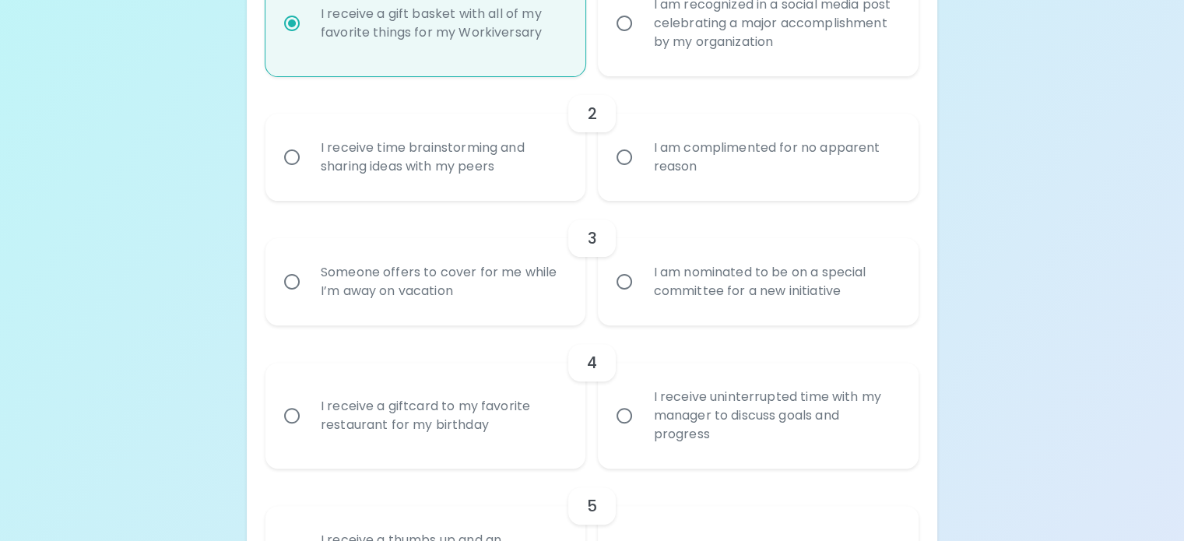
click at [490, 195] on div "I receive time brainstorming and sharing ideas with my peers" at bounding box center [442, 157] width 269 height 75
click at [308, 174] on input "I receive time brainstorming and sharing ideas with my peers" at bounding box center [292, 157] width 33 height 33
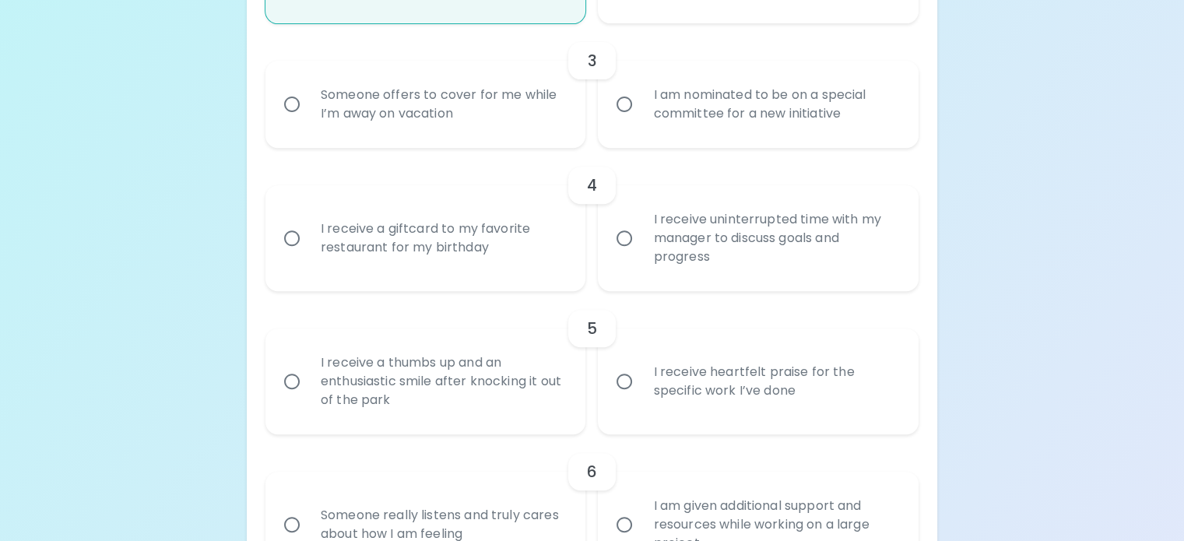
scroll to position [642, 0]
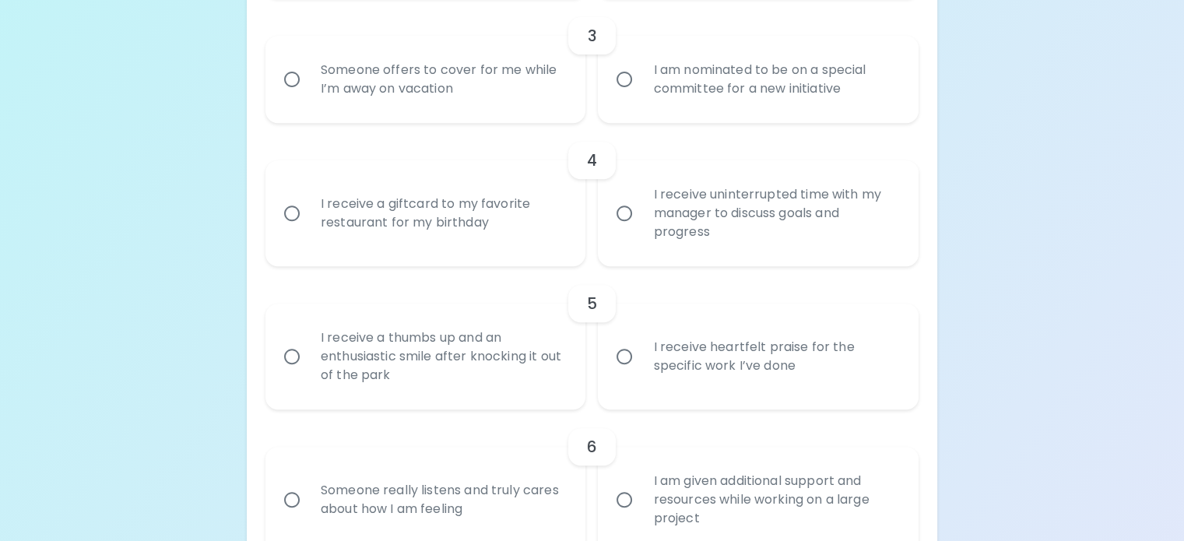
radio input "true"
click at [696, 117] on div "I am nominated to be on a special committee for a new initiative" at bounding box center [775, 79] width 269 height 75
click at [641, 96] on input "I am nominated to be on a special committee for a new initiative" at bounding box center [624, 79] width 33 height 33
radio input "false"
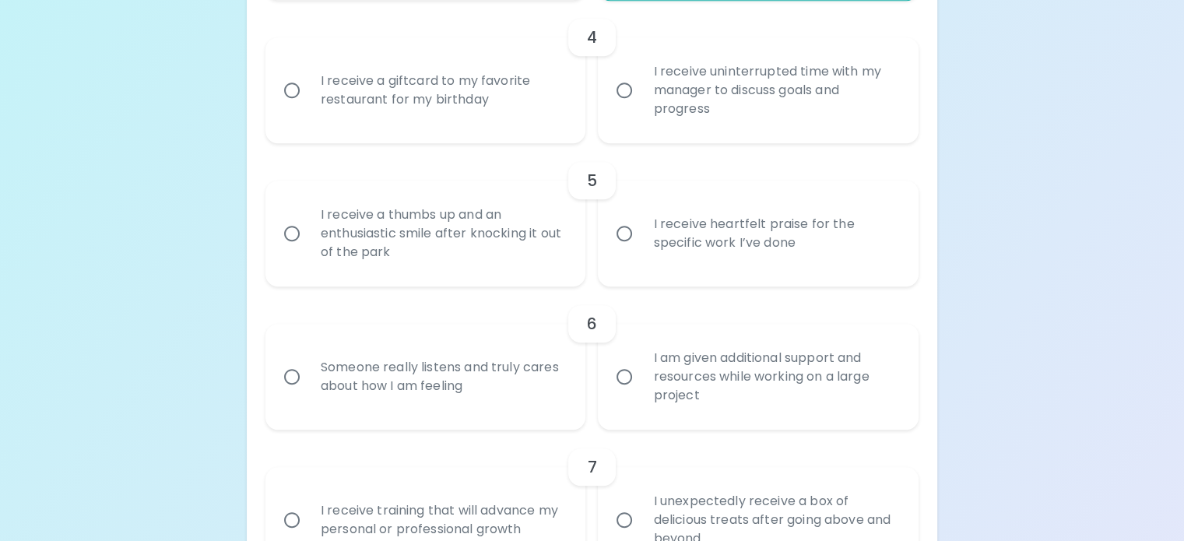
scroll to position [767, 0]
radio input "true"
click at [676, 135] on div "I receive uninterrupted time with my manager to discuss goals and progress" at bounding box center [775, 88] width 269 height 93
click at [641, 105] on input "I receive uninterrupted time with my manager to discuss goals and progress" at bounding box center [624, 88] width 33 height 33
radio input "false"
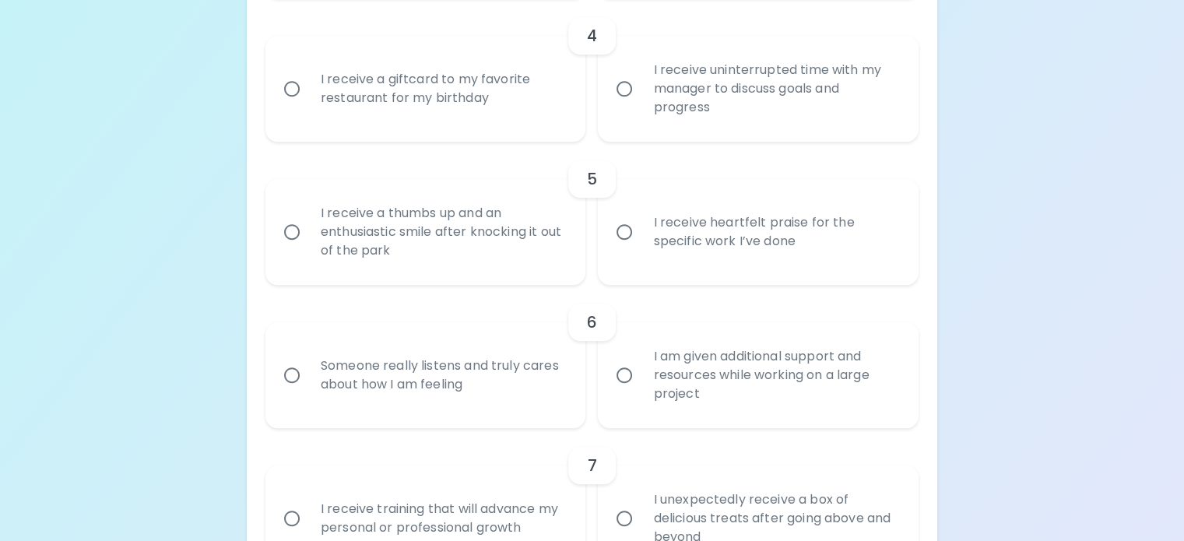
radio input "false"
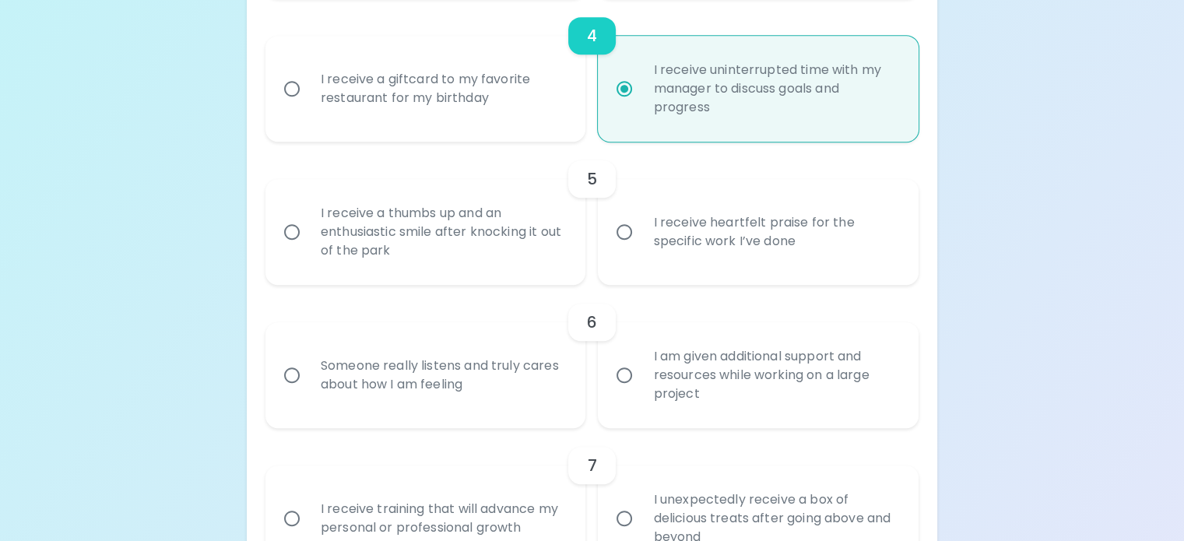
scroll to position [891, 0]
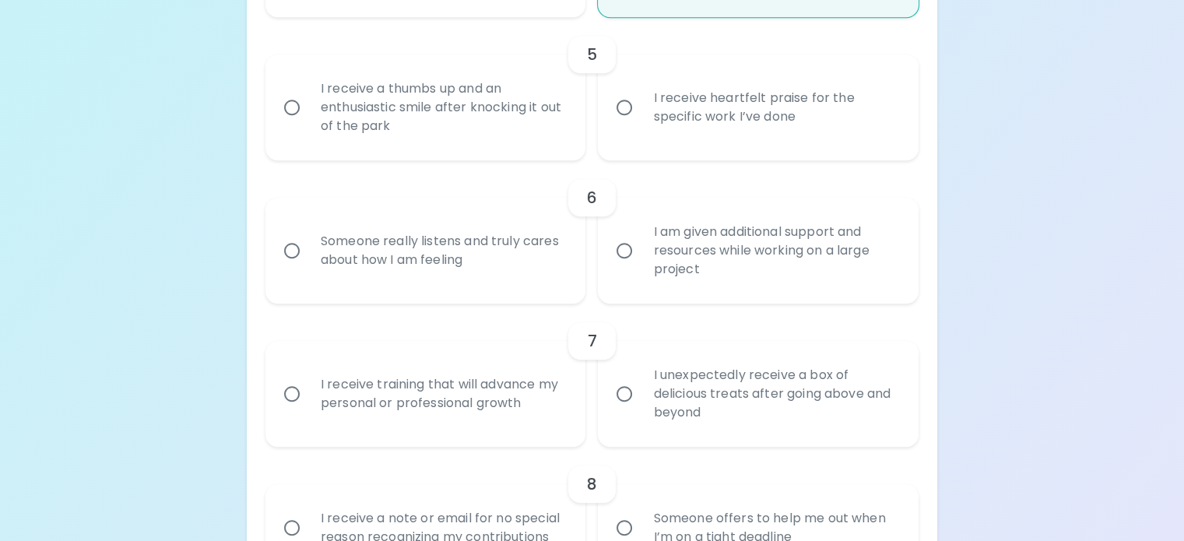
radio input "true"
click at [655, 145] on div "I receive heartfelt praise for the specific work I’ve done" at bounding box center [775, 107] width 269 height 75
click at [641, 124] on input "I receive heartfelt praise for the specific work I’ve done" at bounding box center [624, 107] width 33 height 33
radio input "false"
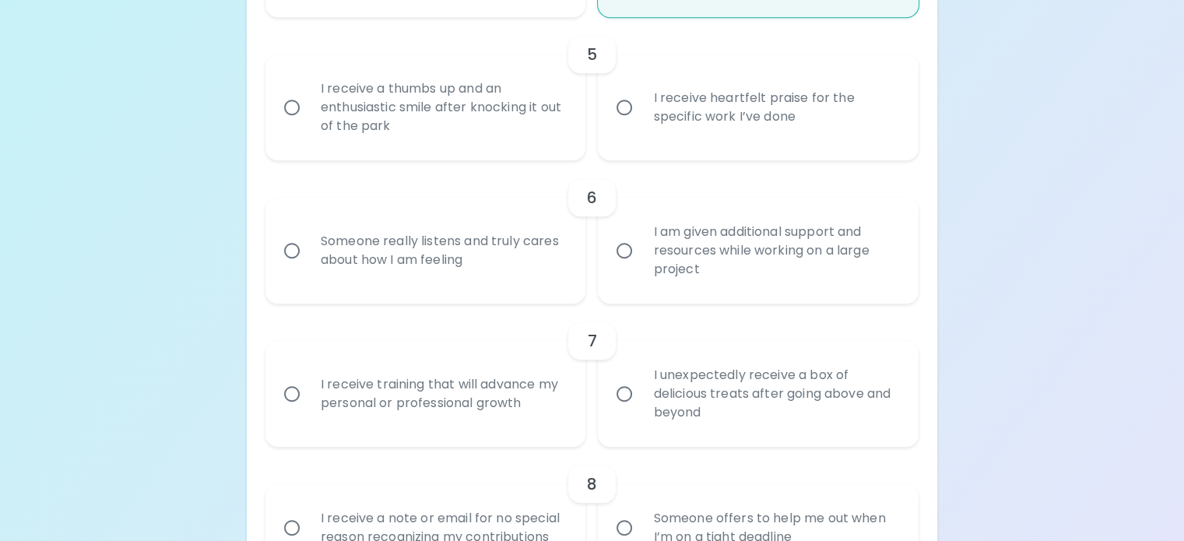
radio input "false"
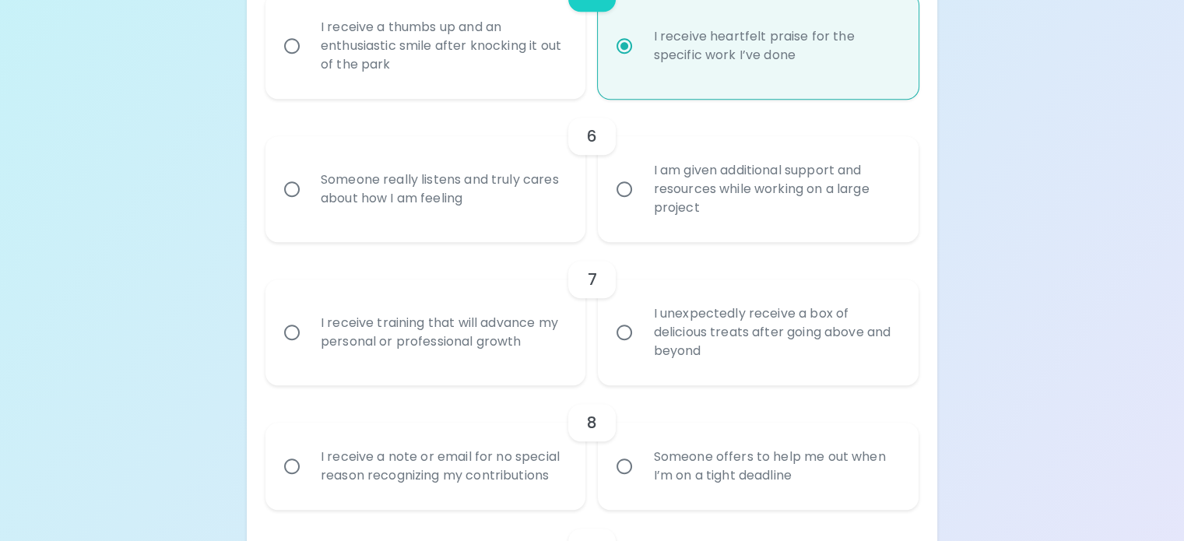
scroll to position [1016, 0]
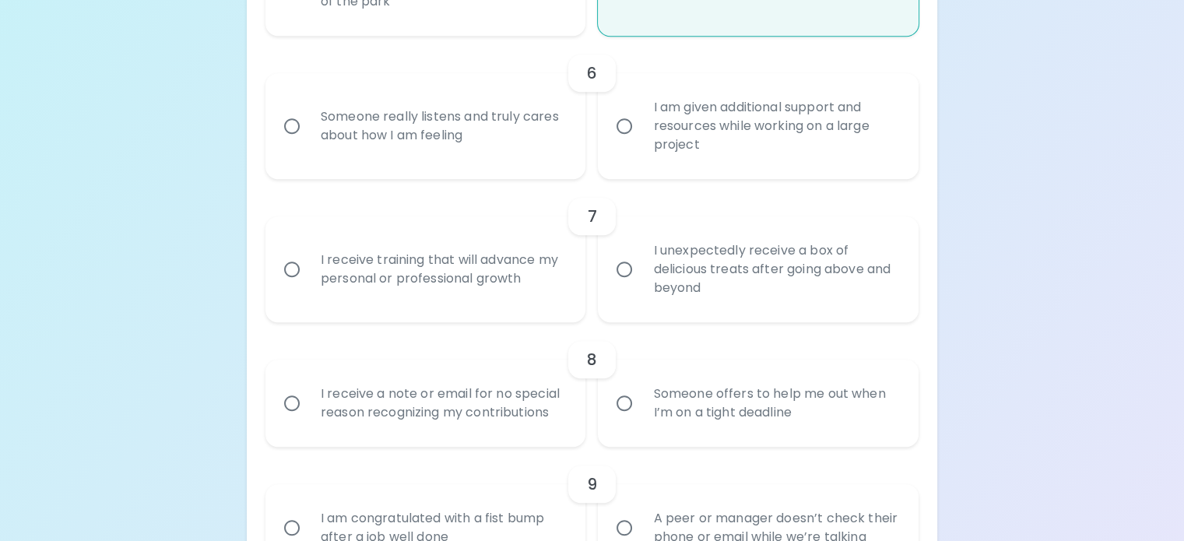
radio input "true"
click at [526, 163] on div "Someone really listens and truly cares about how I am feeling" at bounding box center [442, 126] width 269 height 75
click at [308, 142] on input "Someone really listens and truly cares about how I am feeling" at bounding box center [292, 126] width 33 height 33
radio input "false"
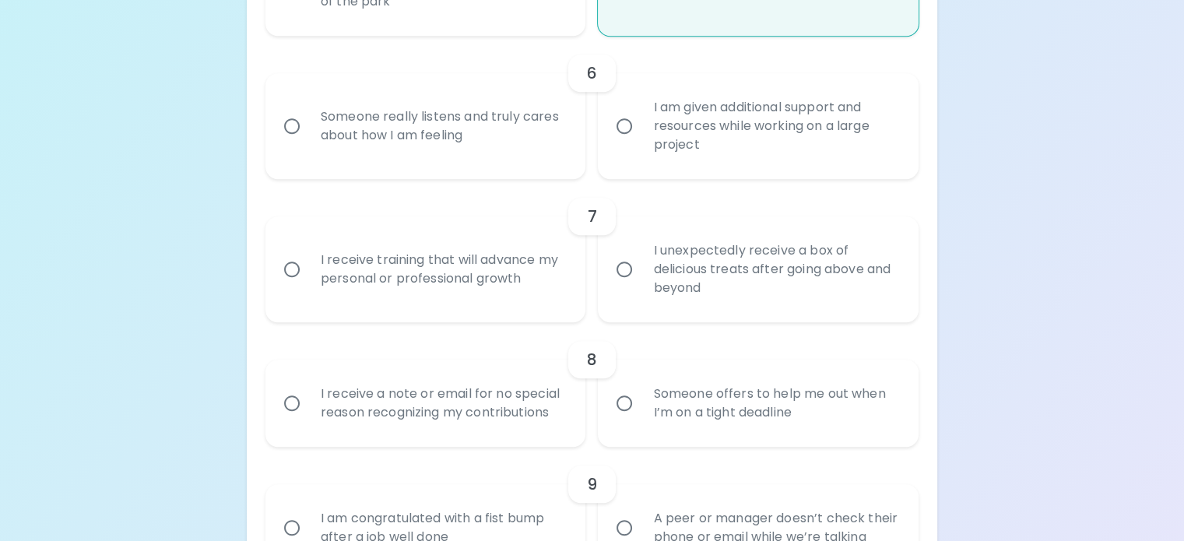
radio input "false"
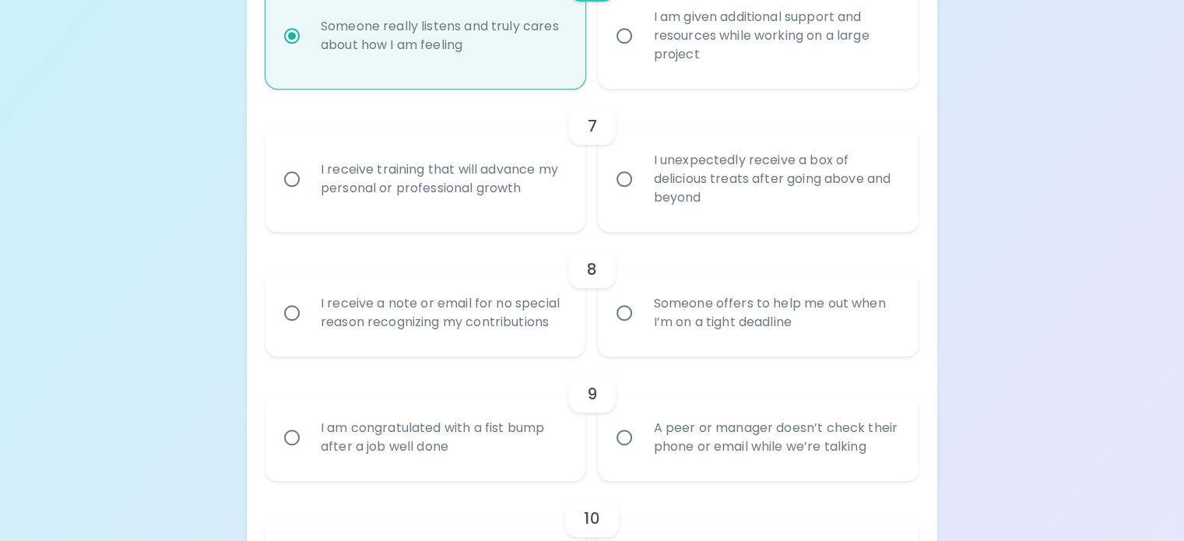
scroll to position [1140, 0]
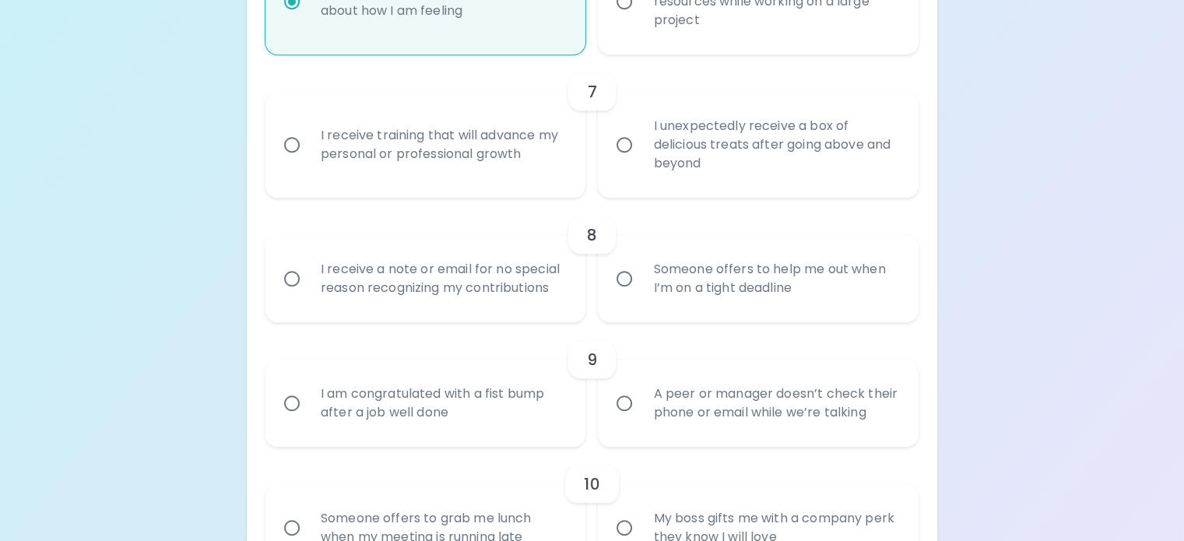
radio input "true"
click at [526, 182] on div "I receive training that will advance my personal or professional growth" at bounding box center [442, 144] width 269 height 75
click at [308, 161] on input "I receive training that will advance my personal or professional growth" at bounding box center [292, 144] width 33 height 33
radio input "false"
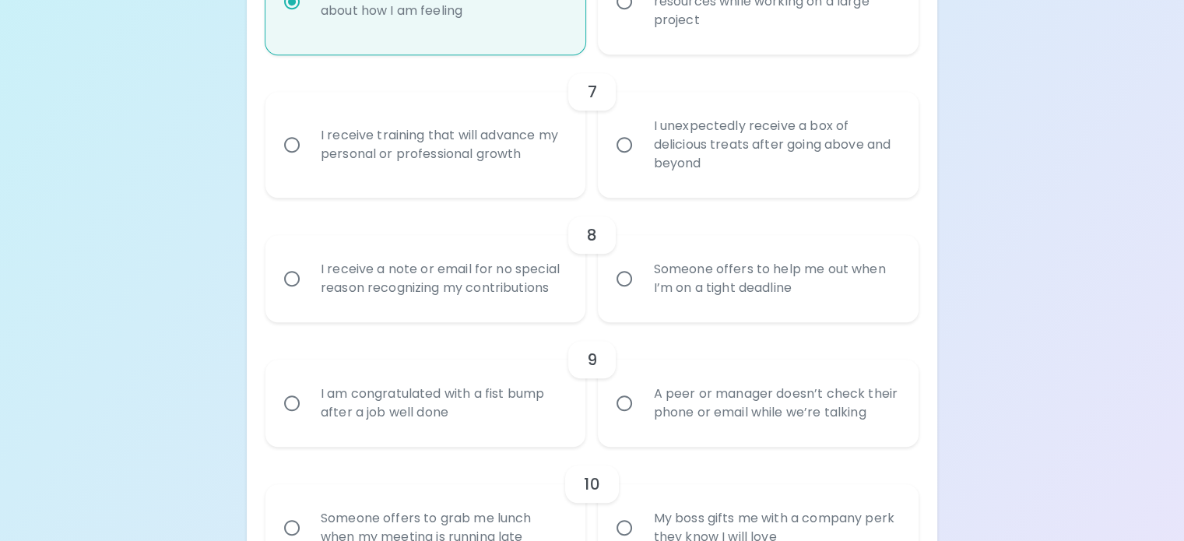
radio input "false"
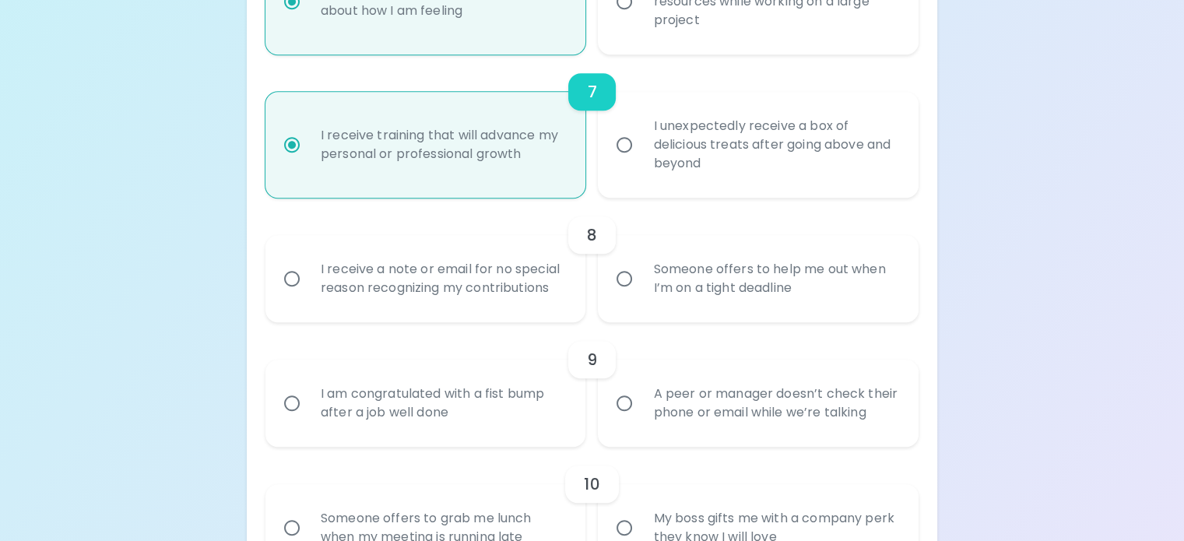
scroll to position [1265, 0]
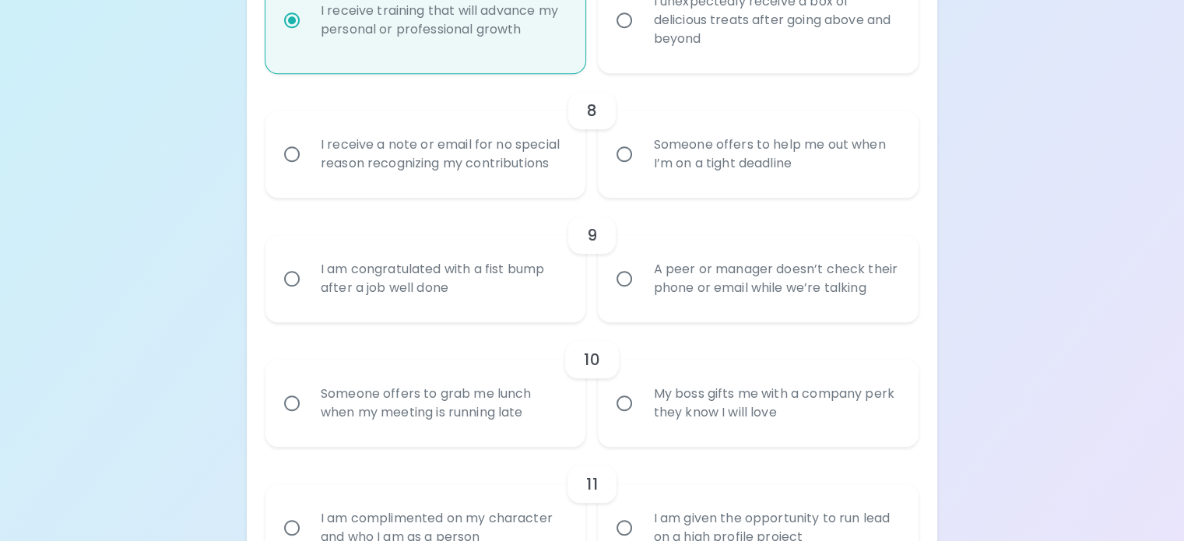
radio input "true"
click at [691, 191] on div "Someone offers to help me out when I’m on a tight deadline" at bounding box center [775, 154] width 269 height 75
click at [641, 170] on input "Someone offers to help me out when I’m on a tight deadline" at bounding box center [624, 154] width 33 height 33
radio input "false"
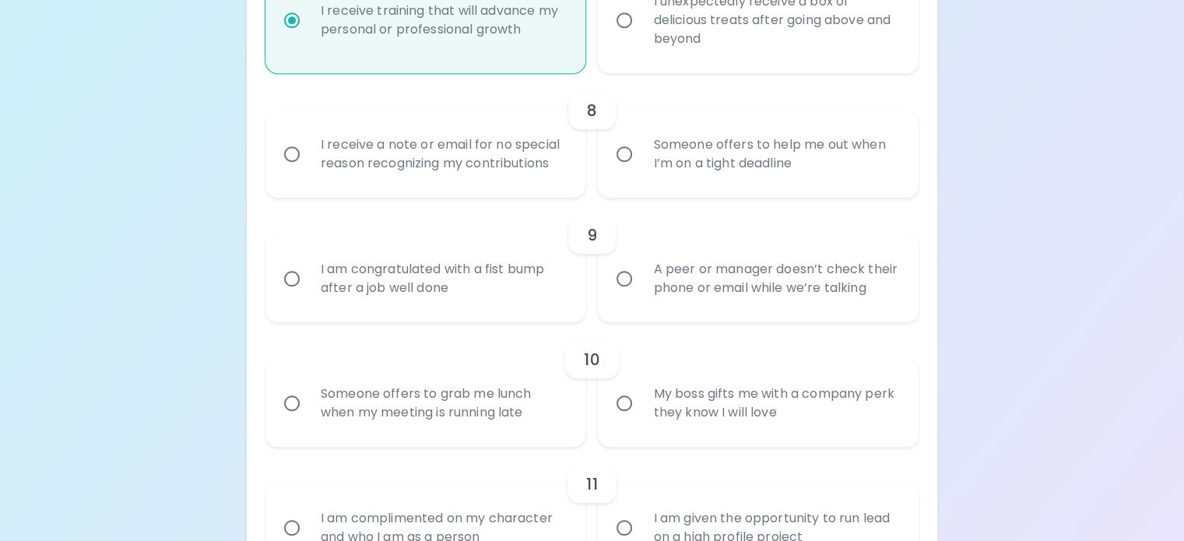
radio input "false"
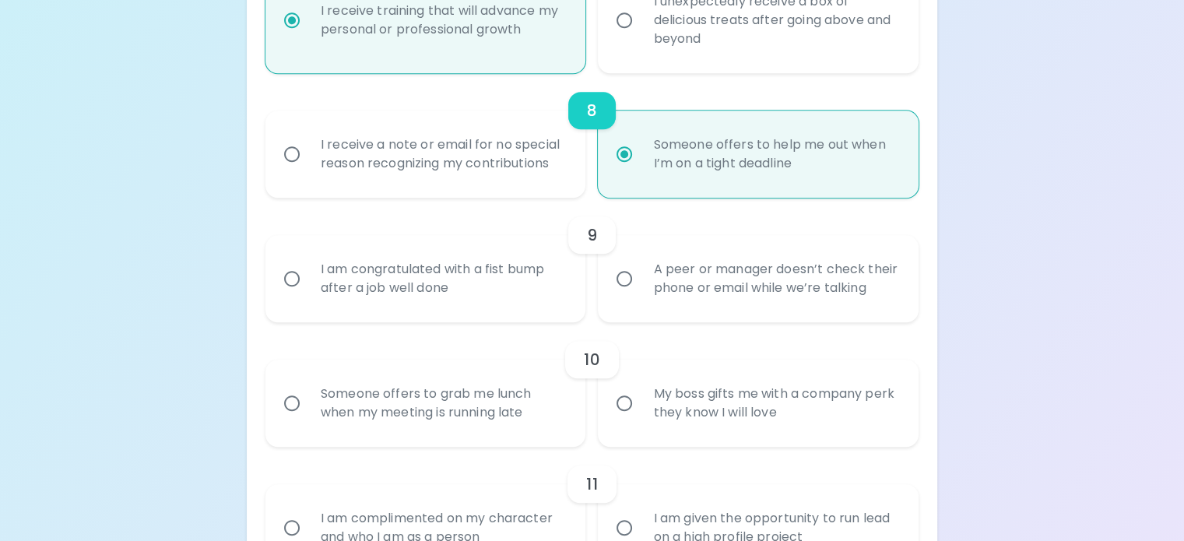
scroll to position [1389, 0]
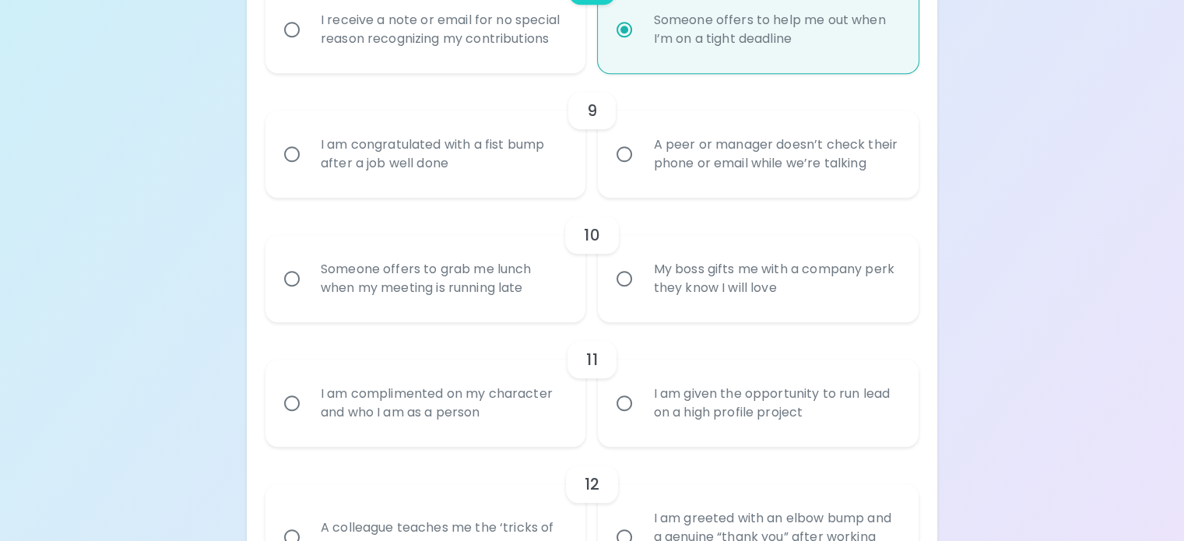
radio input "true"
click at [716, 191] on div "A peer or manager doesn’t check their phone or email while we’re talking" at bounding box center [775, 154] width 269 height 75
click at [641, 170] on input "A peer or manager doesn’t check their phone or email while we’re talking" at bounding box center [624, 154] width 33 height 33
radio input "false"
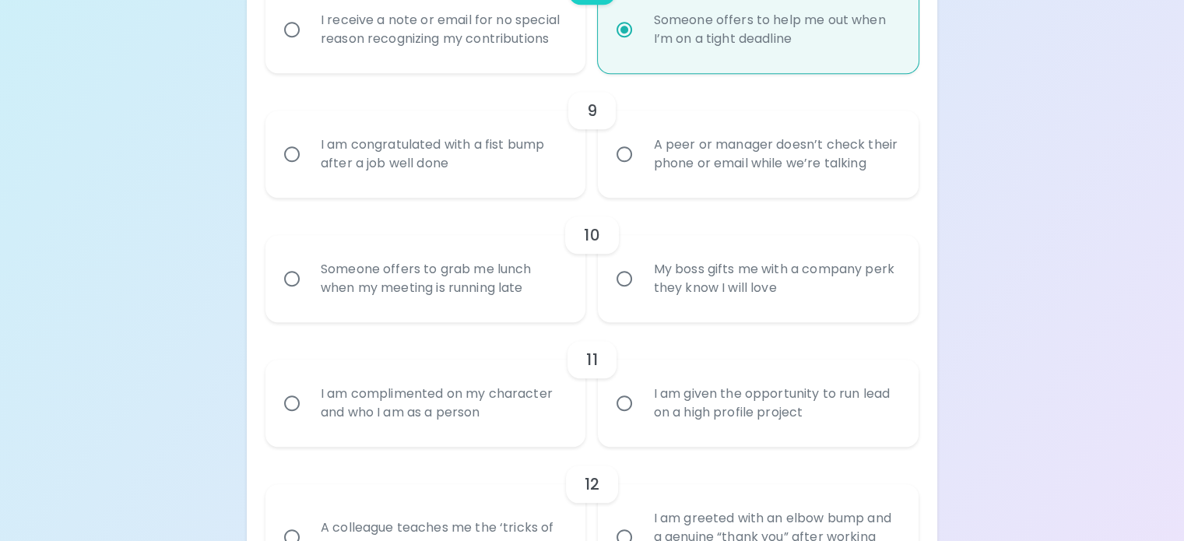
radio input "false"
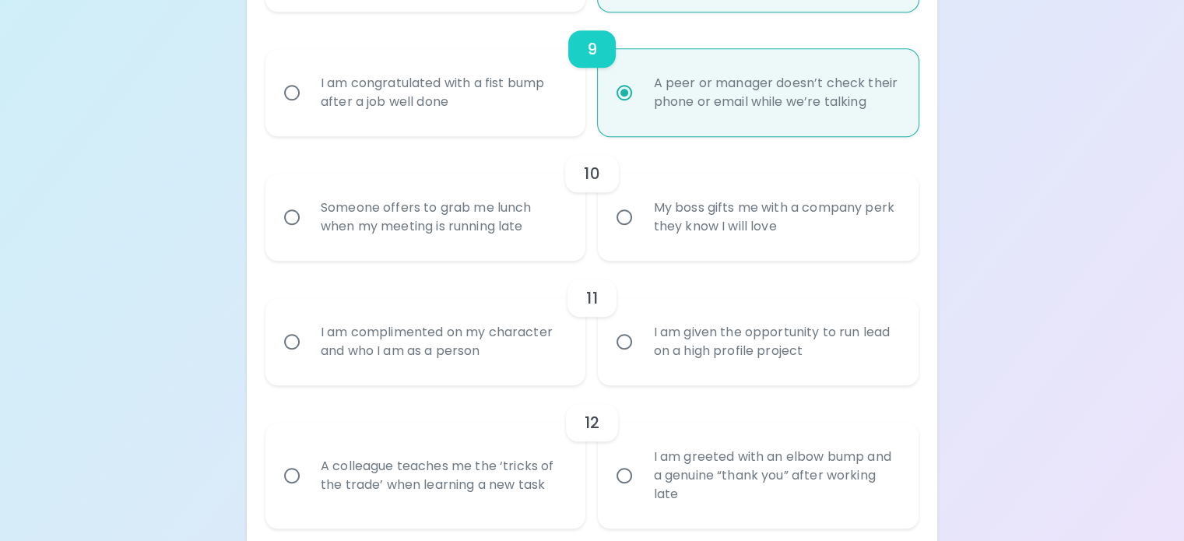
scroll to position [1514, 0]
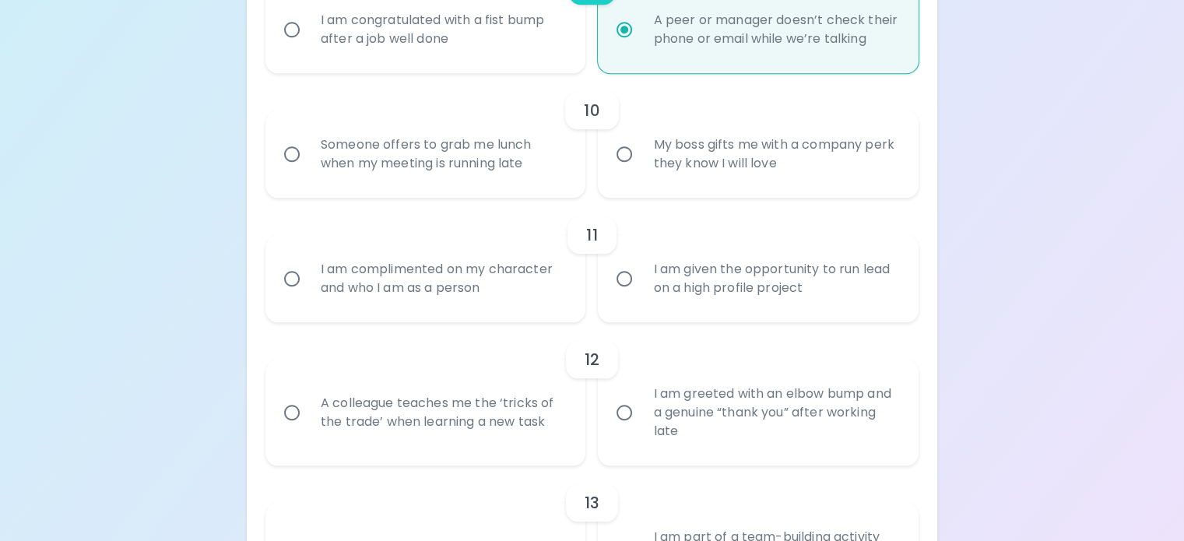
radio input "true"
click at [694, 191] on div "My boss gifts me with a company perk they know I will love" at bounding box center [775, 154] width 269 height 75
click at [641, 170] on input "My boss gifts me with a company perk they know I will love" at bounding box center [624, 154] width 33 height 33
radio input "false"
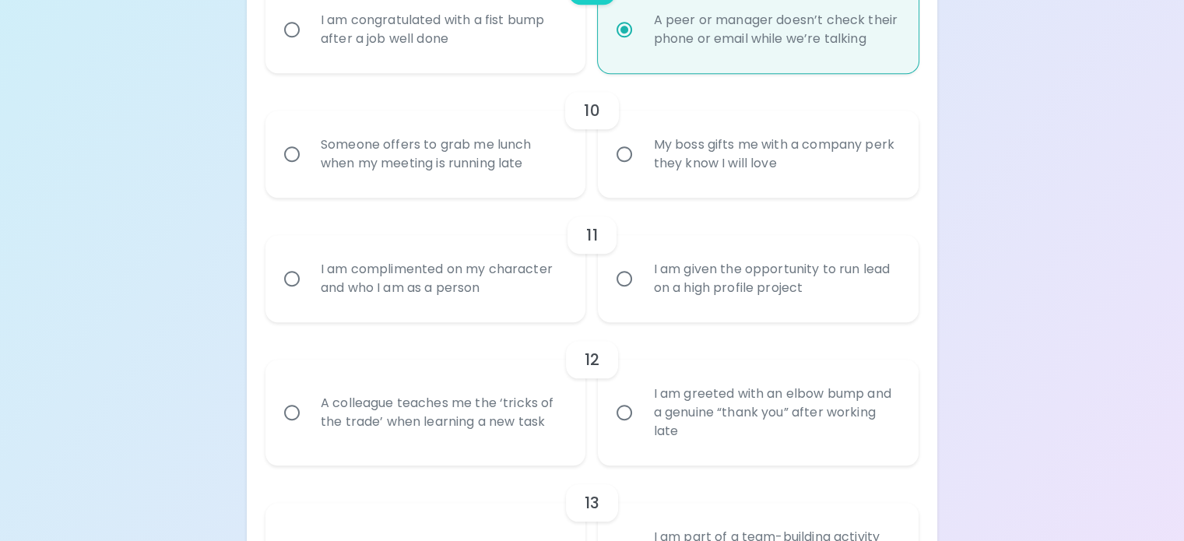
radio input "false"
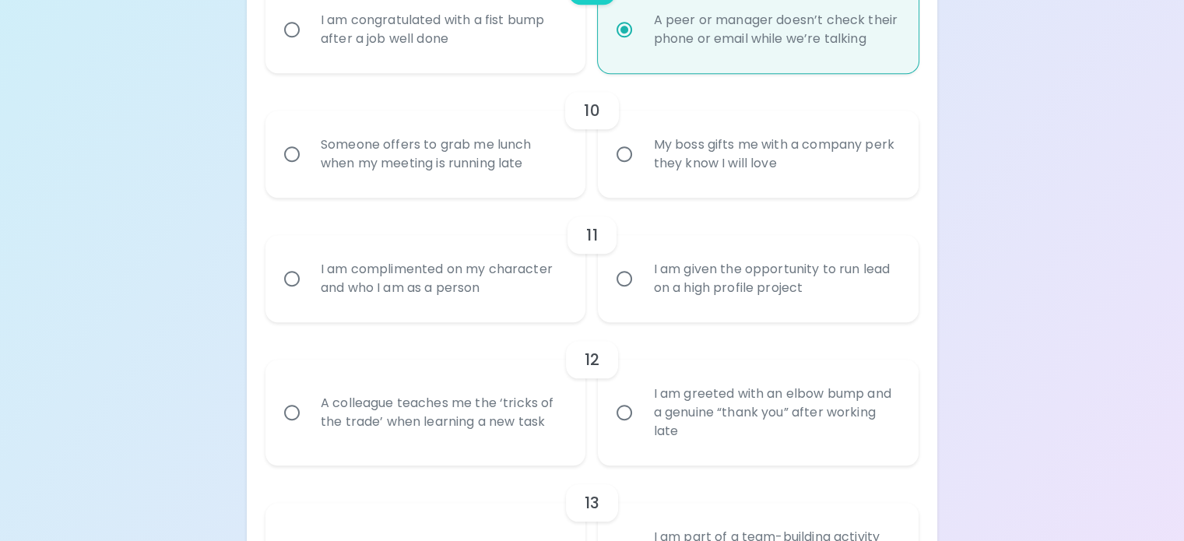
radio input "false"
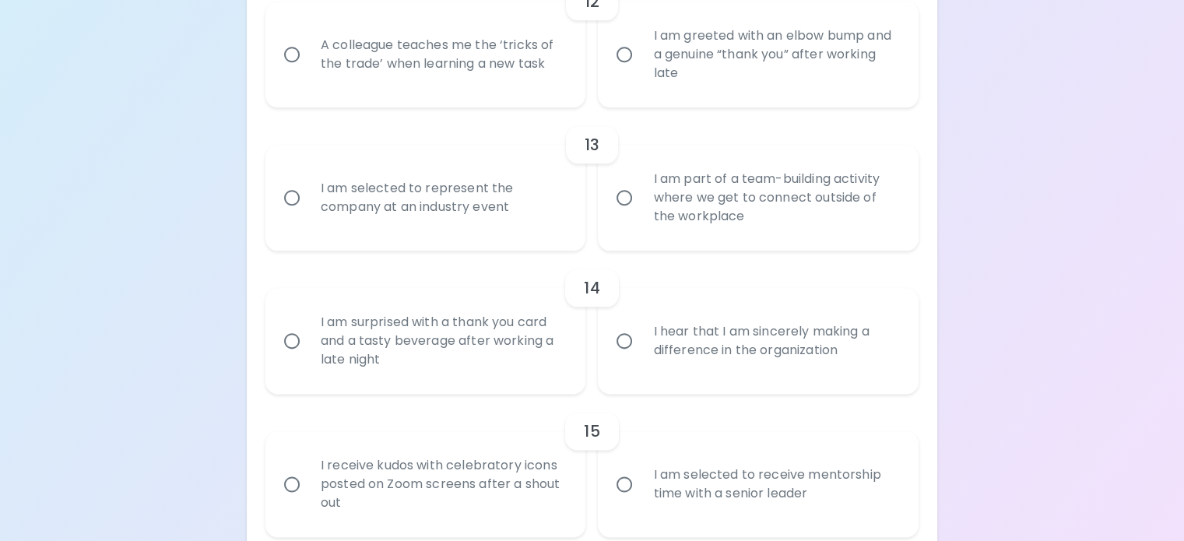
radio input "true"
radio input "false"
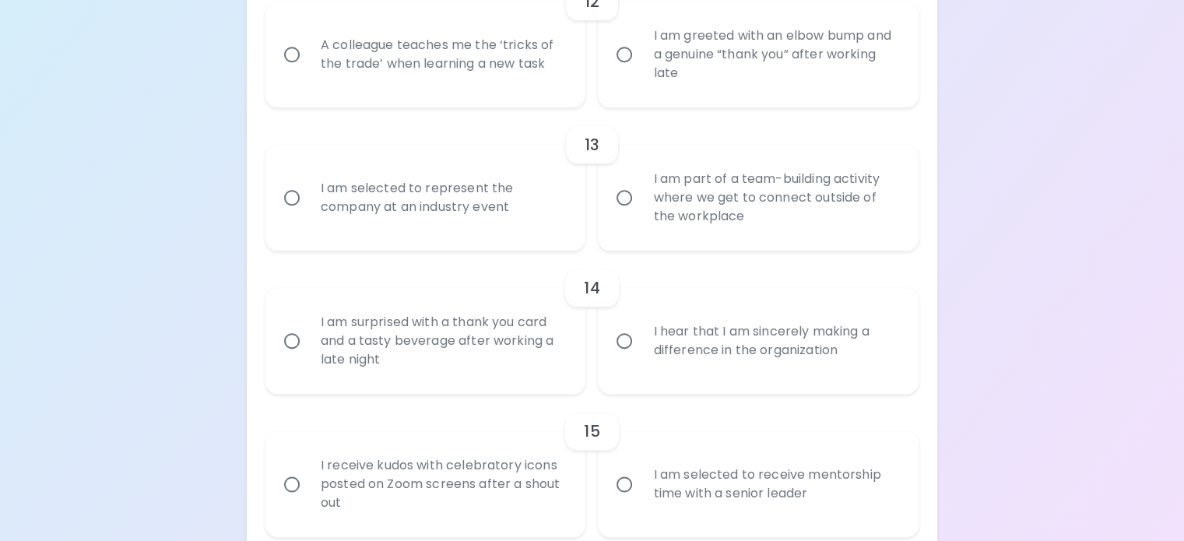
radio input "false"
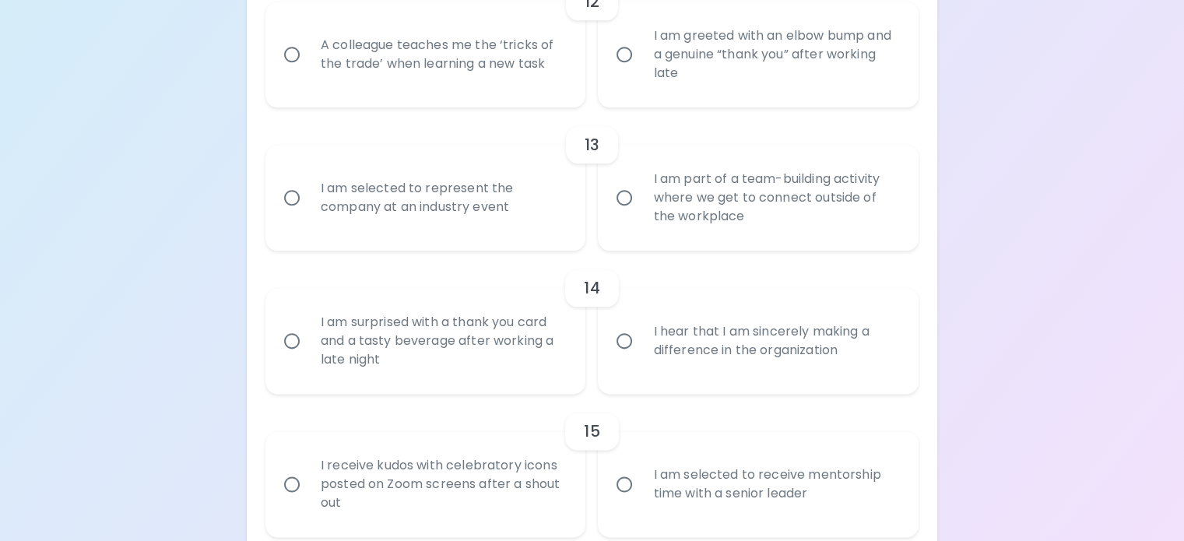
radio input "false"
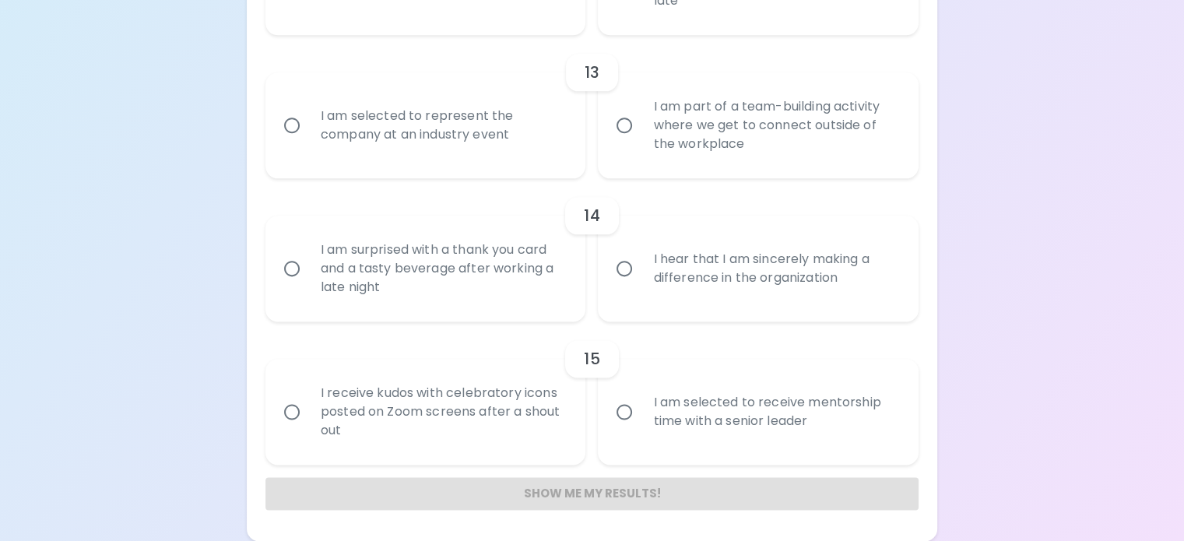
radio input "true"
radio input "false"
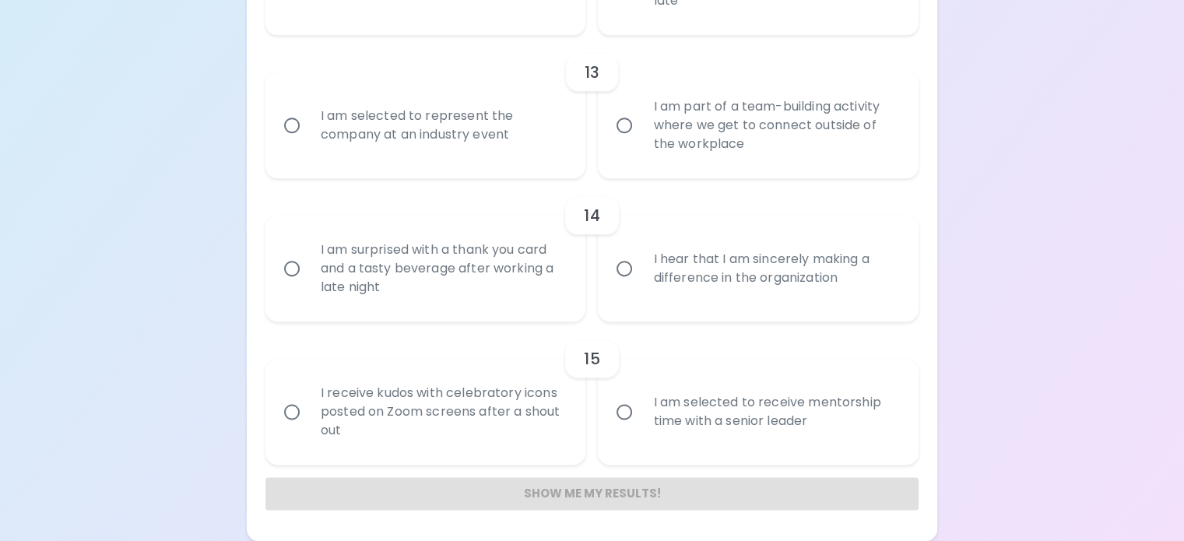
radio input "false"
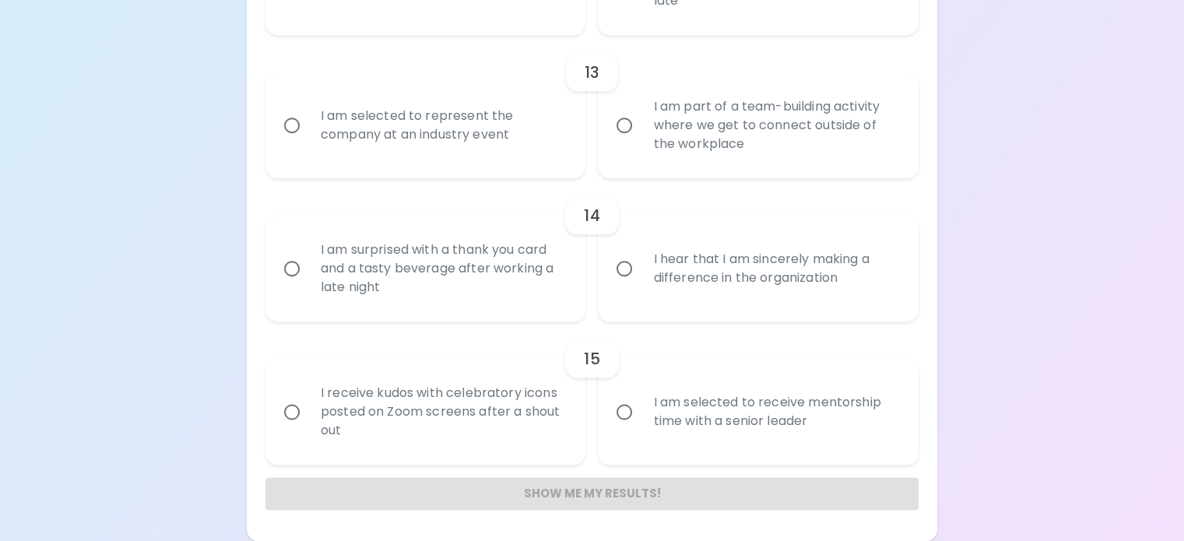
radio input "false"
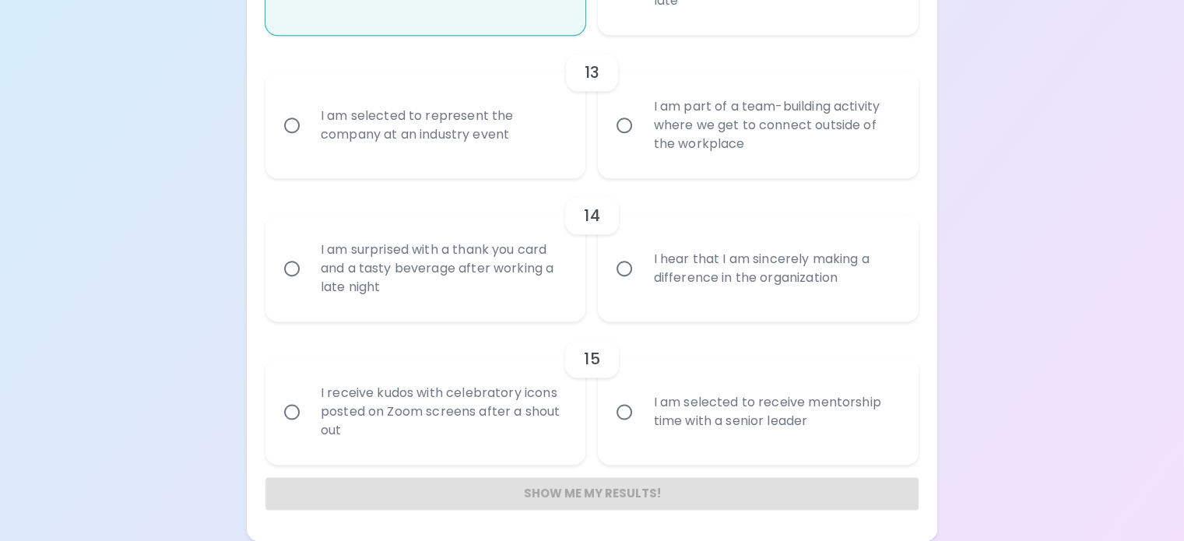
scroll to position [2121, 0]
radio input "true"
click at [538, 163] on div "I am selected to represent the company at an industry event" at bounding box center [442, 125] width 269 height 75
click at [308, 142] on input "I am selected to represent the company at an industry event" at bounding box center [292, 125] width 33 height 33
radio input "false"
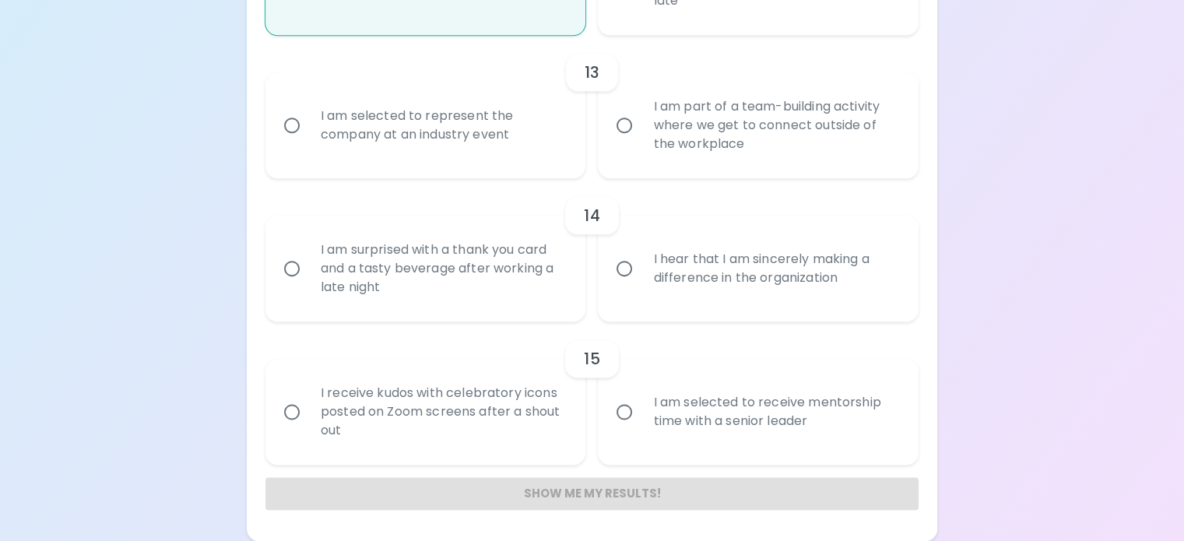
radio input "false"
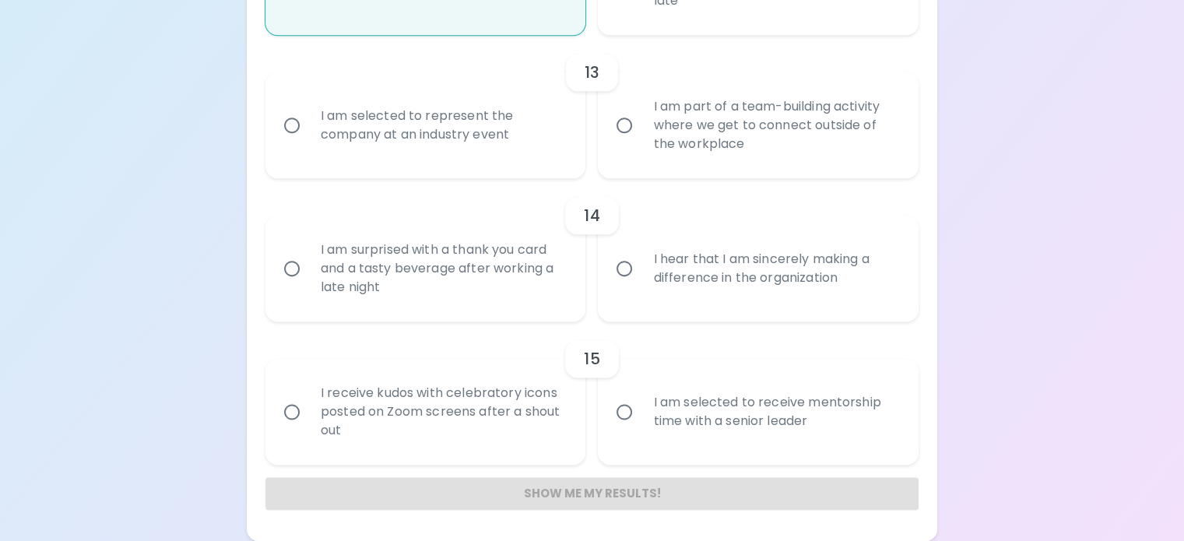
radio input "false"
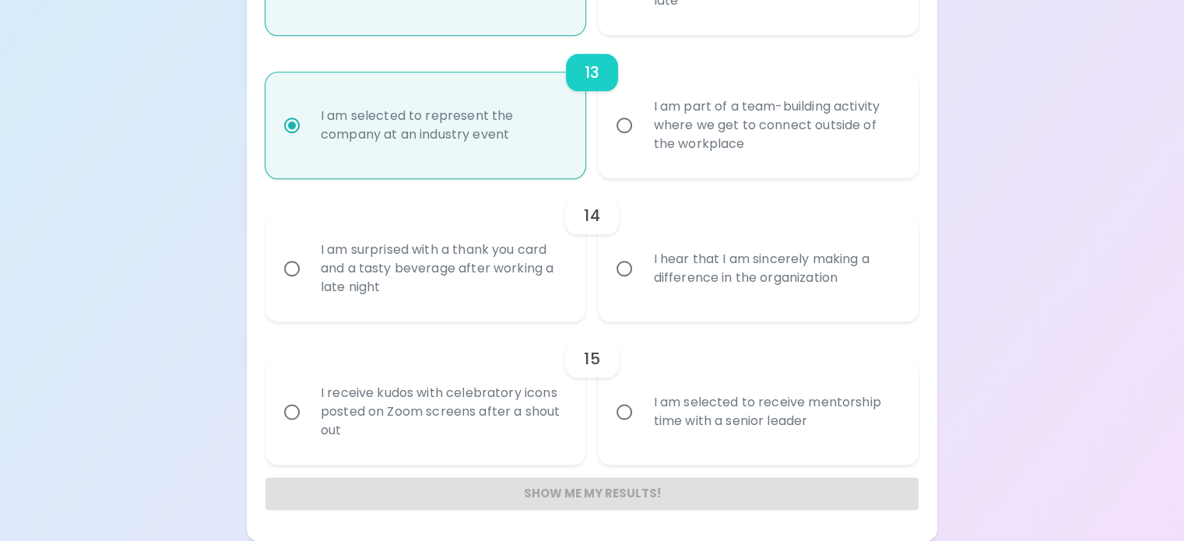
scroll to position [2246, 0]
radio input "true"
click at [707, 306] on div "I hear that I am sincerely making a difference in the organization" at bounding box center [775, 268] width 269 height 75
click at [641, 285] on input "I hear that I am sincerely making a difference in the organization" at bounding box center [624, 268] width 33 height 33
radio input "false"
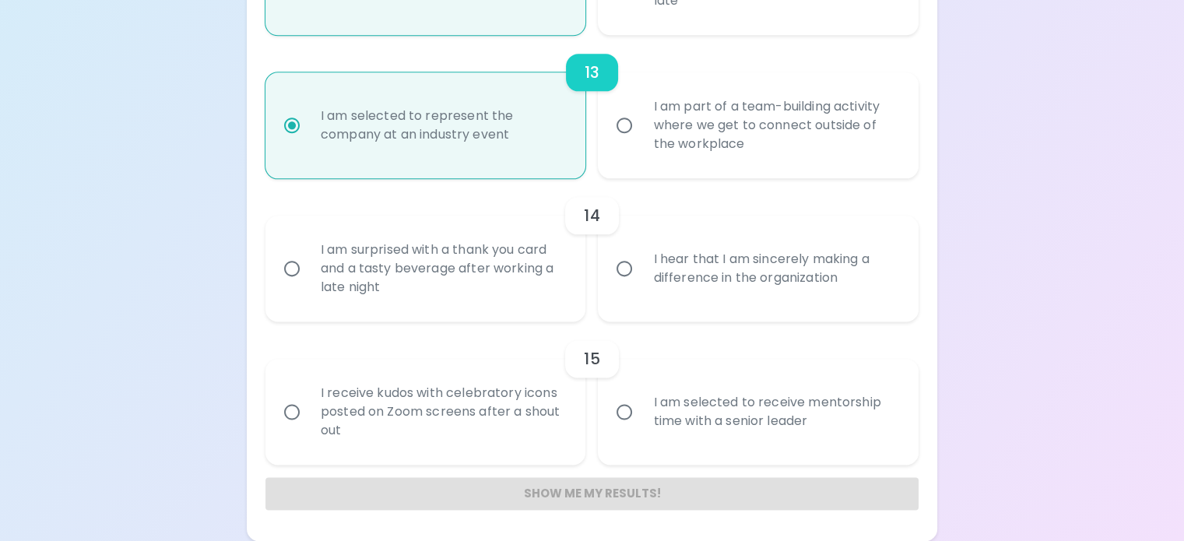
radio input "false"
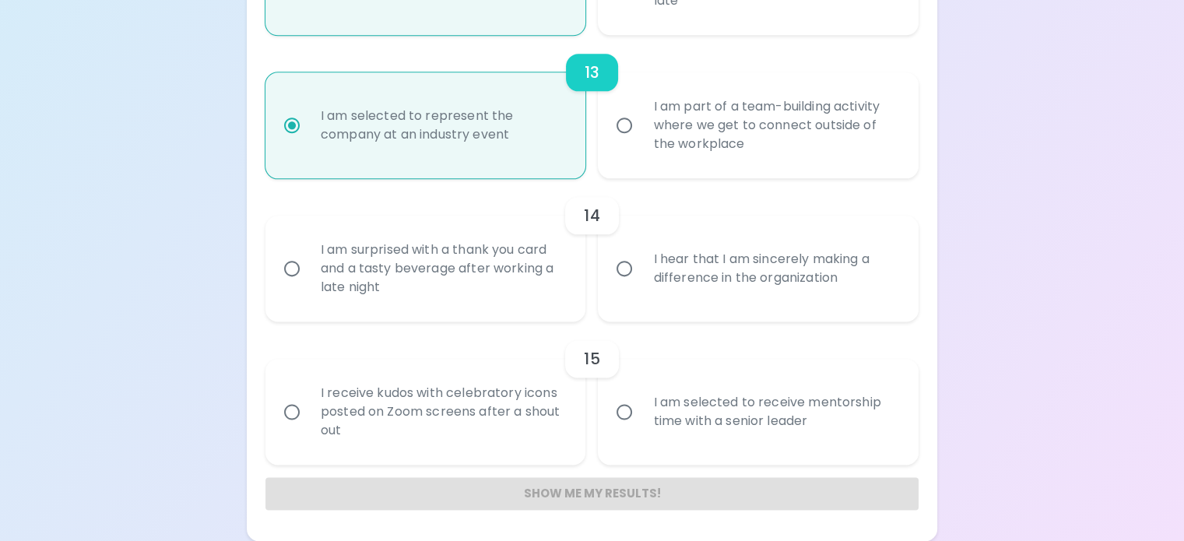
radio input "false"
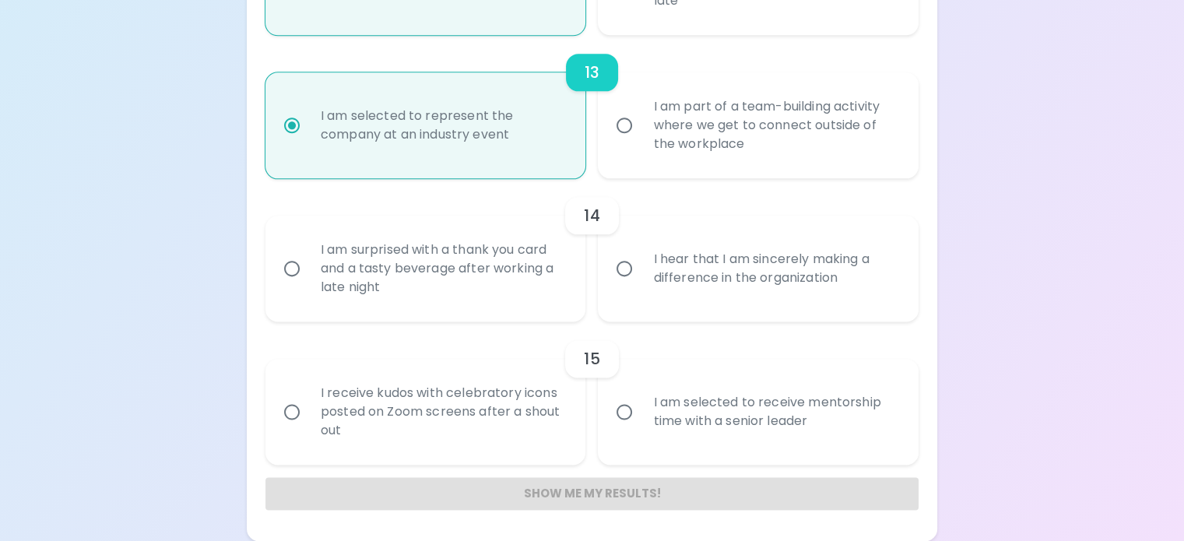
radio input "false"
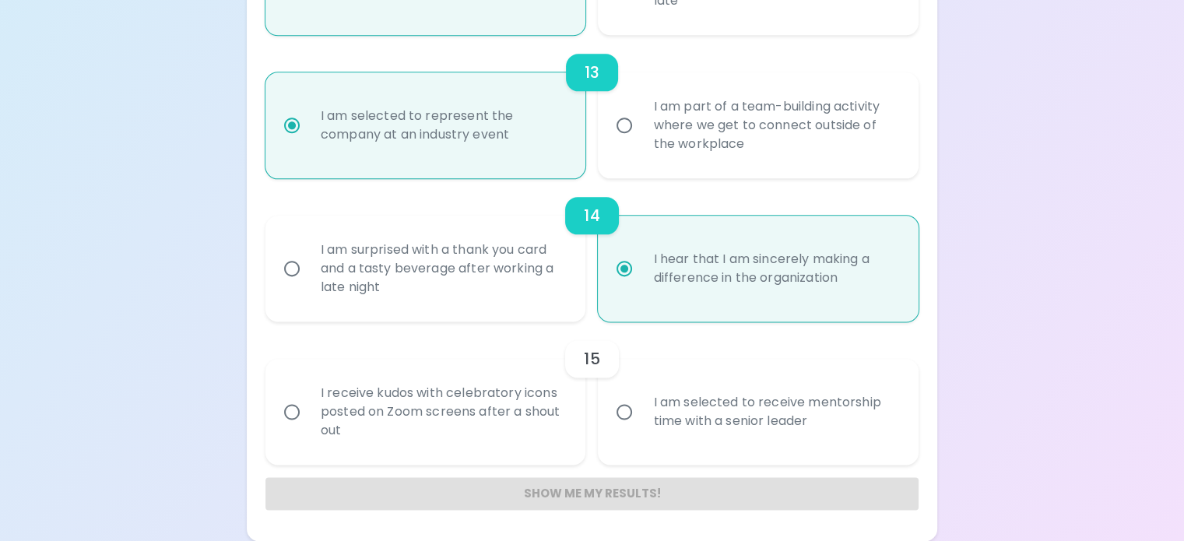
scroll to position [2370, 0]
radio input "true"
click at [705, 443] on div "I am selected to receive mentorship time with a senior leader" at bounding box center [775, 411] width 269 height 75
click at [641, 428] on input "I am selected to receive mentorship time with a senior leader" at bounding box center [624, 411] width 33 height 33
radio input "false"
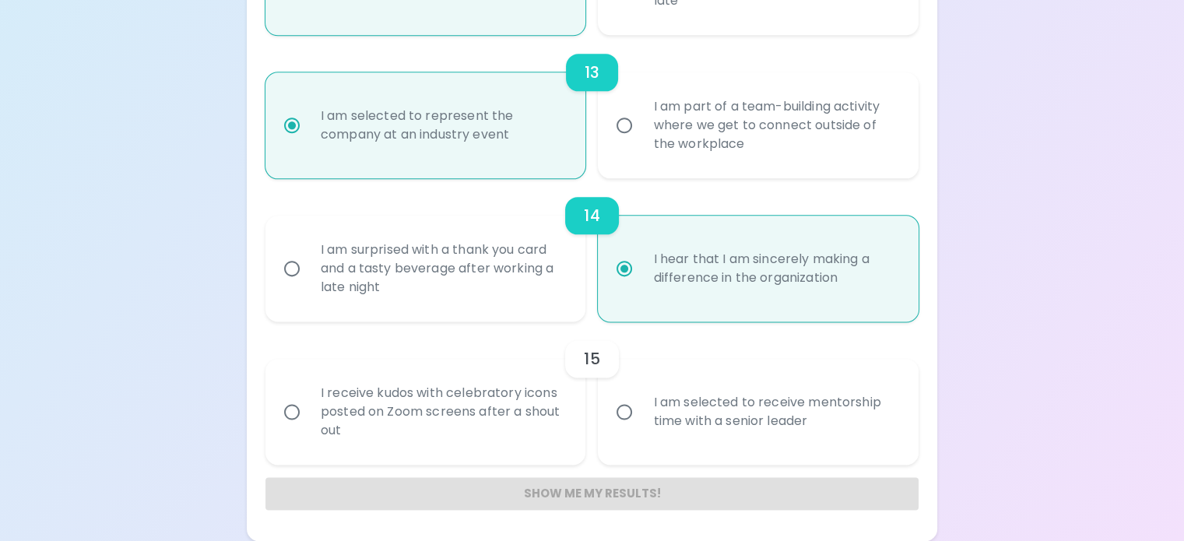
radio input "false"
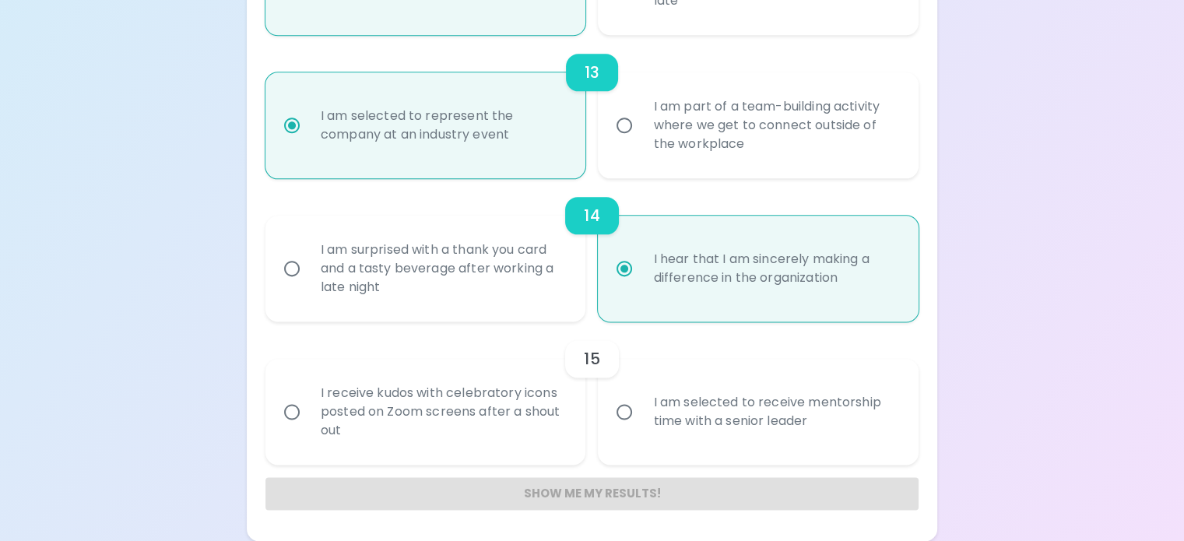
radio input "false"
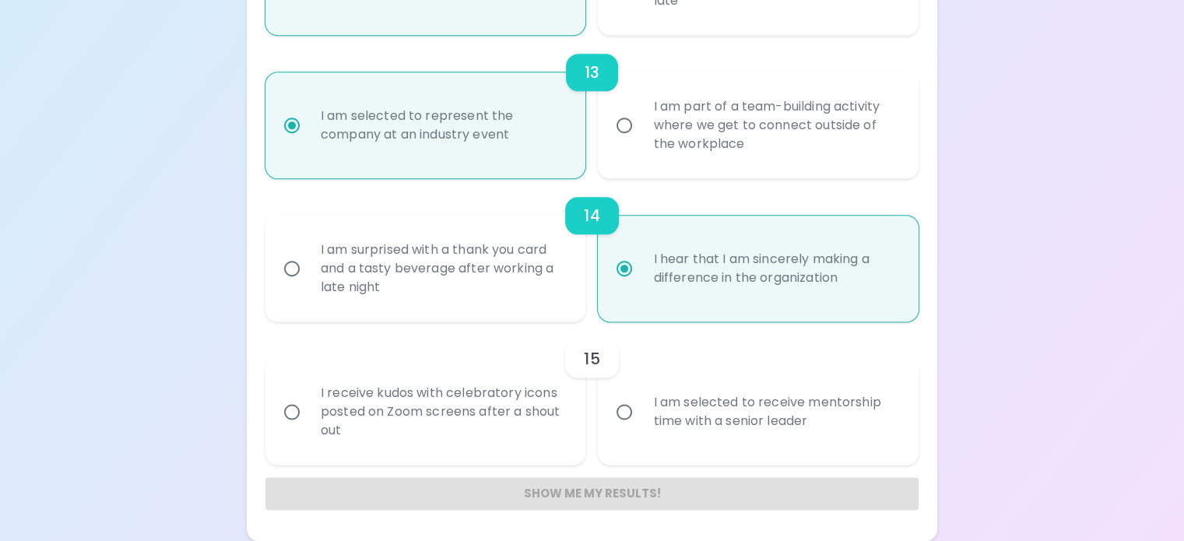
radio input "false"
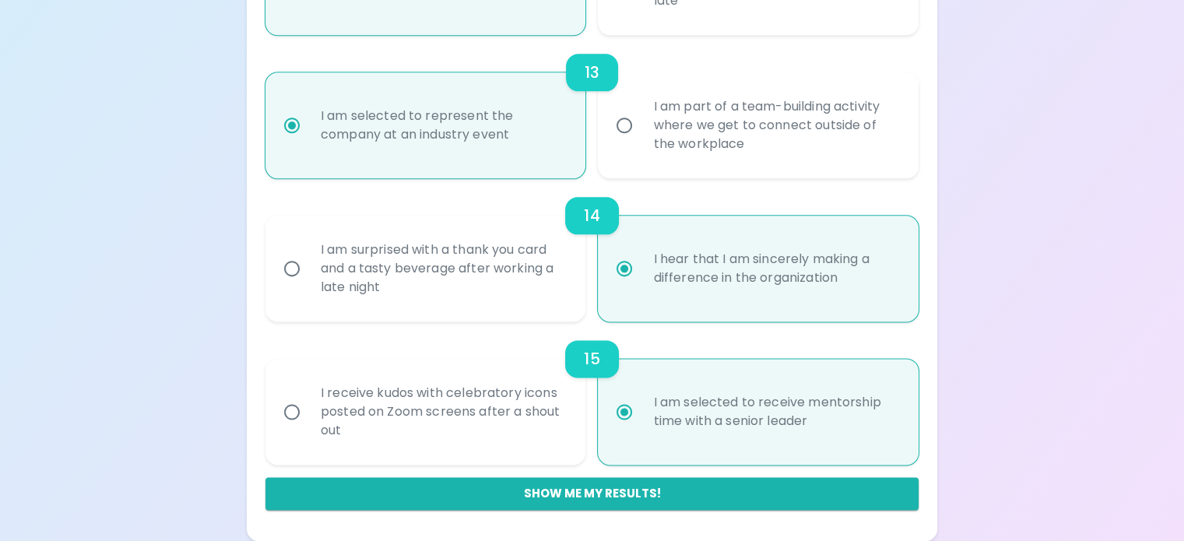
scroll to position [2442, 0]
radio input "true"
click at [632, 487] on button "Show me my results!" at bounding box center [591, 493] width 653 height 33
radio input "false"
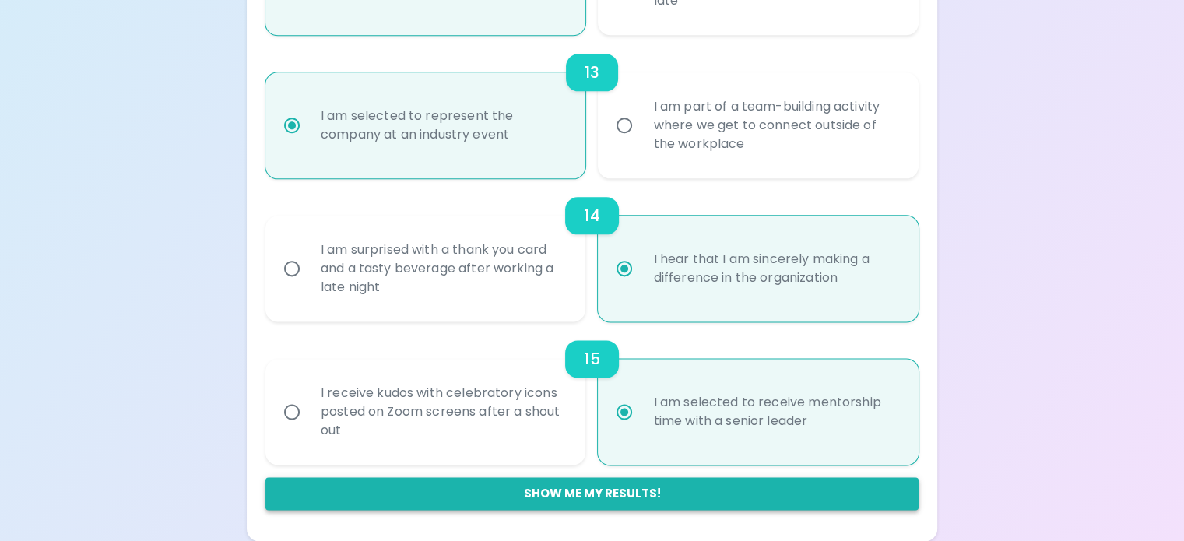
radio input "false"
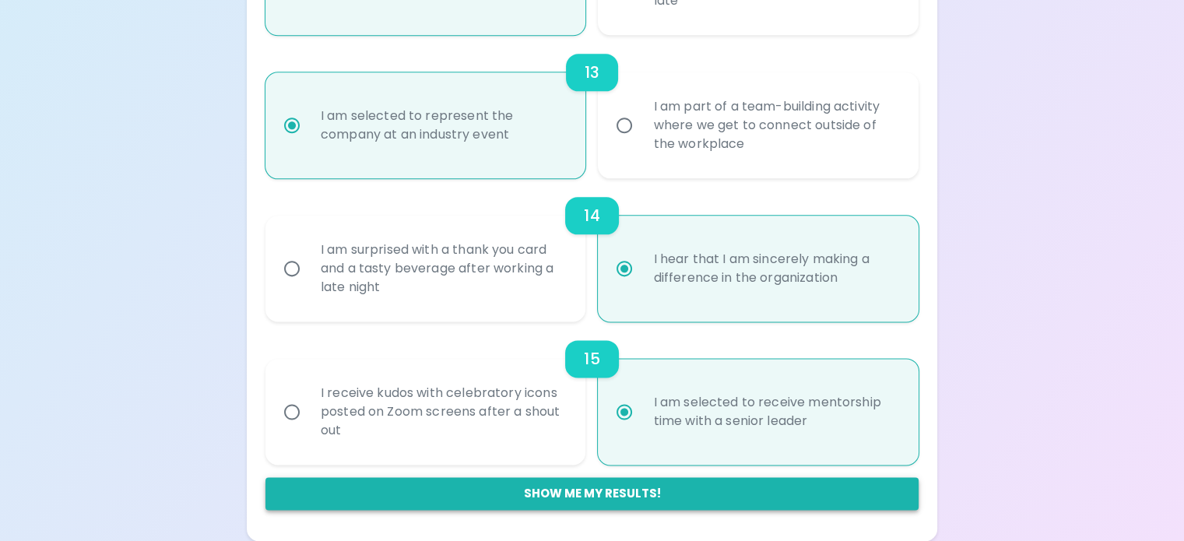
radio input "false"
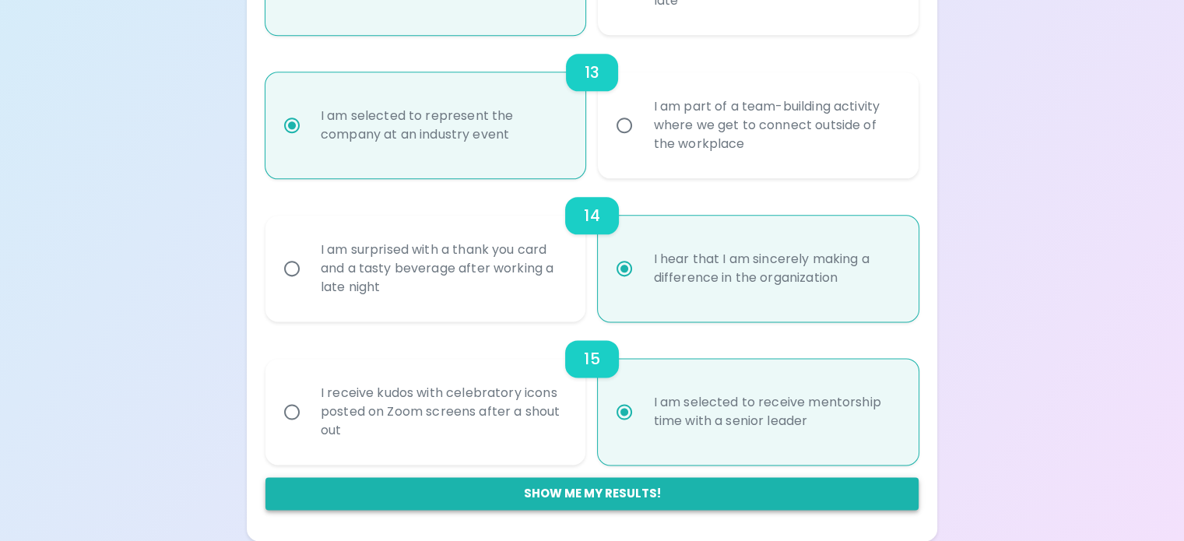
radio input "false"
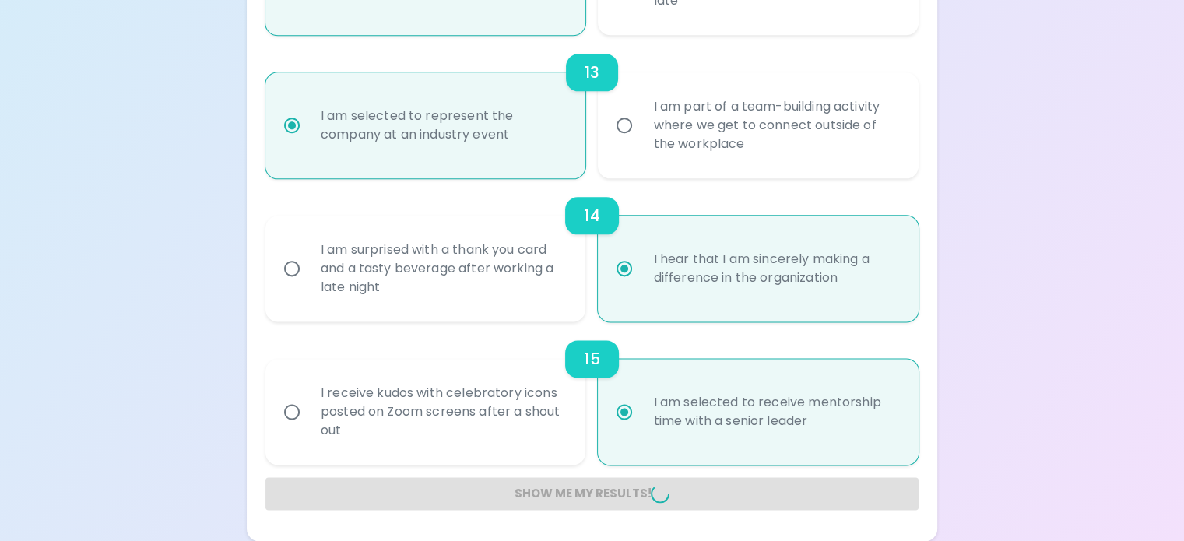
radio input "false"
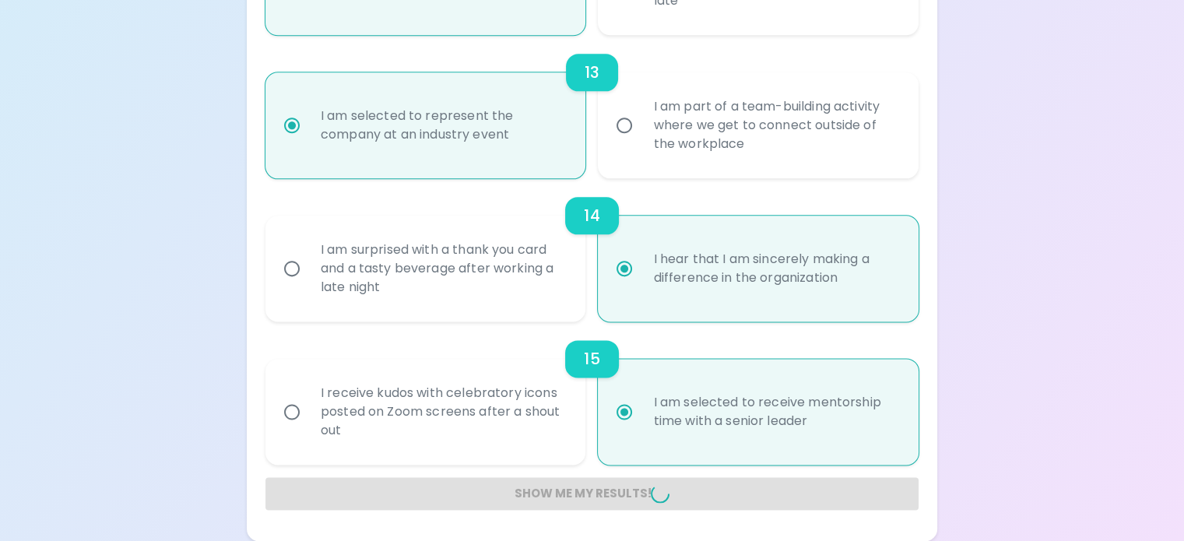
radio input "false"
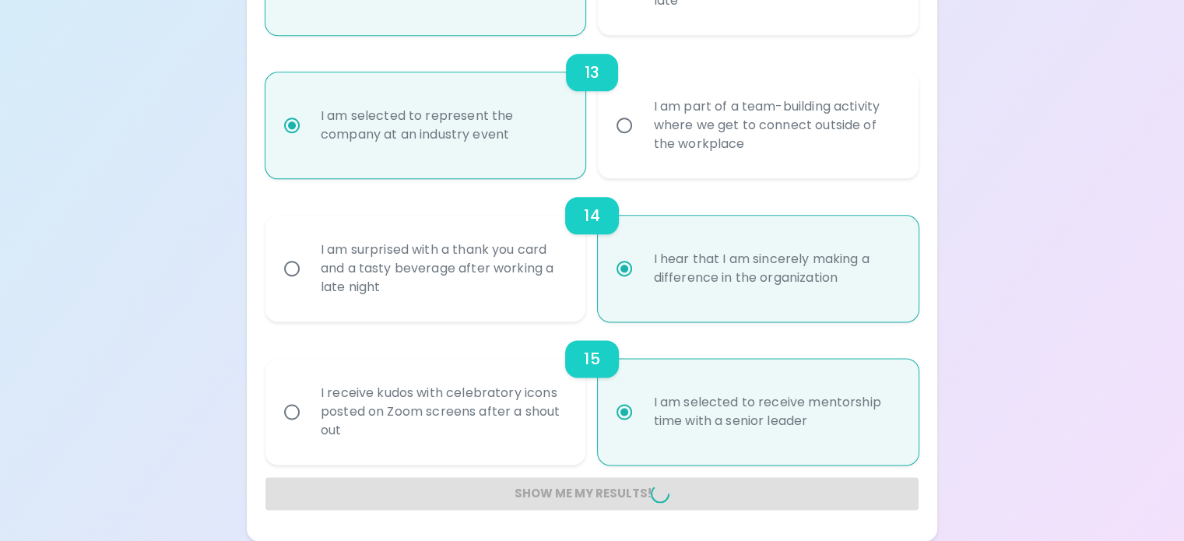
radio input "false"
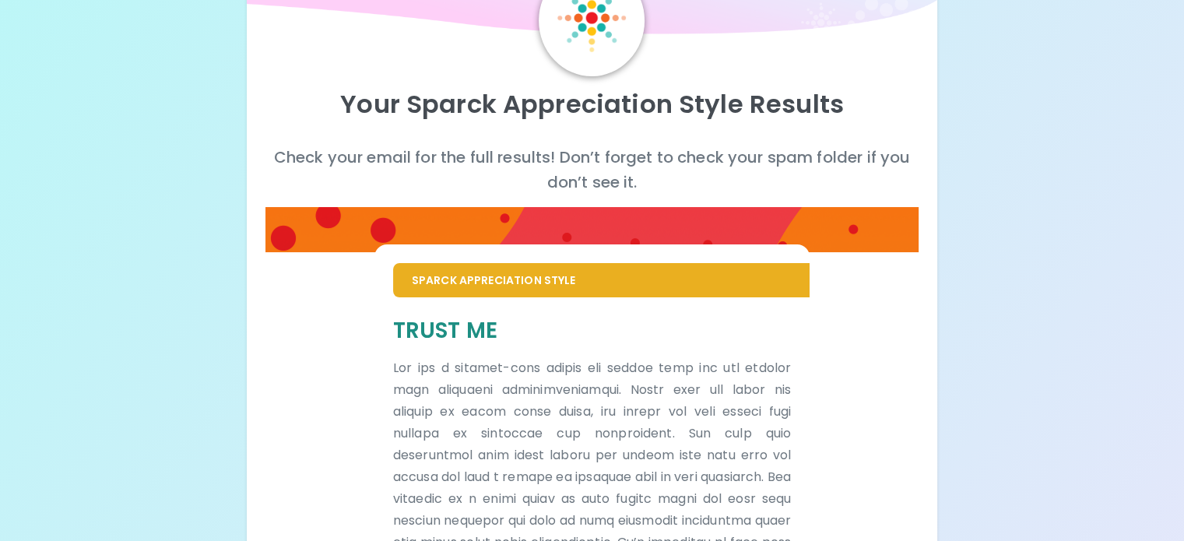
scroll to position [253, 0]
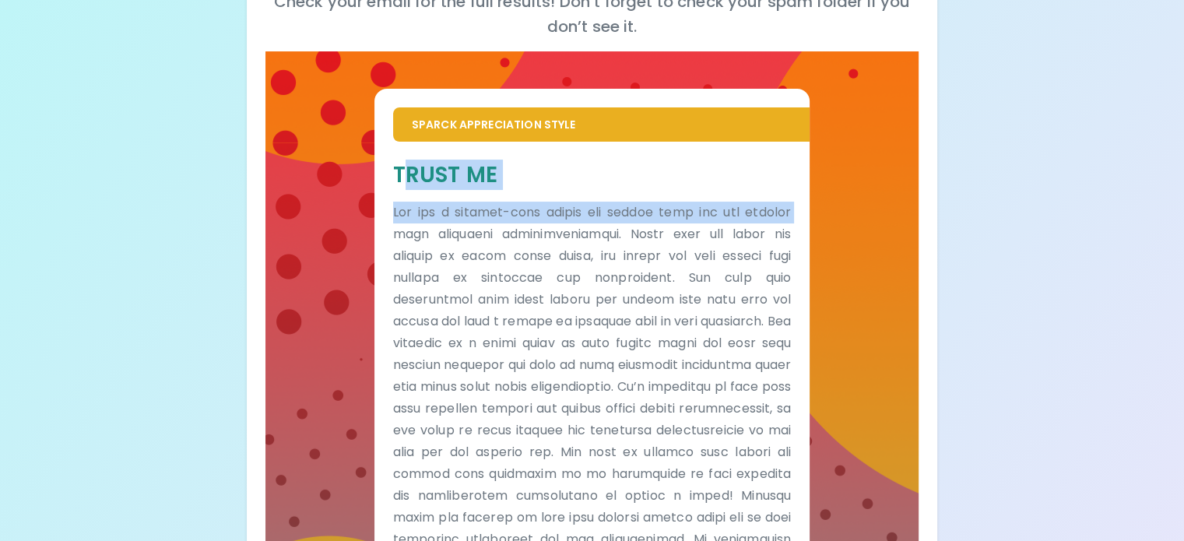
drag, startPoint x: 472, startPoint y: 206, endPoint x: 623, endPoint y: 266, distance: 162.8
click at [623, 266] on div "Trust Me" at bounding box center [592, 387] width 398 height 455
click at [593, 189] on h5 "Trust Me" at bounding box center [592, 174] width 398 height 29
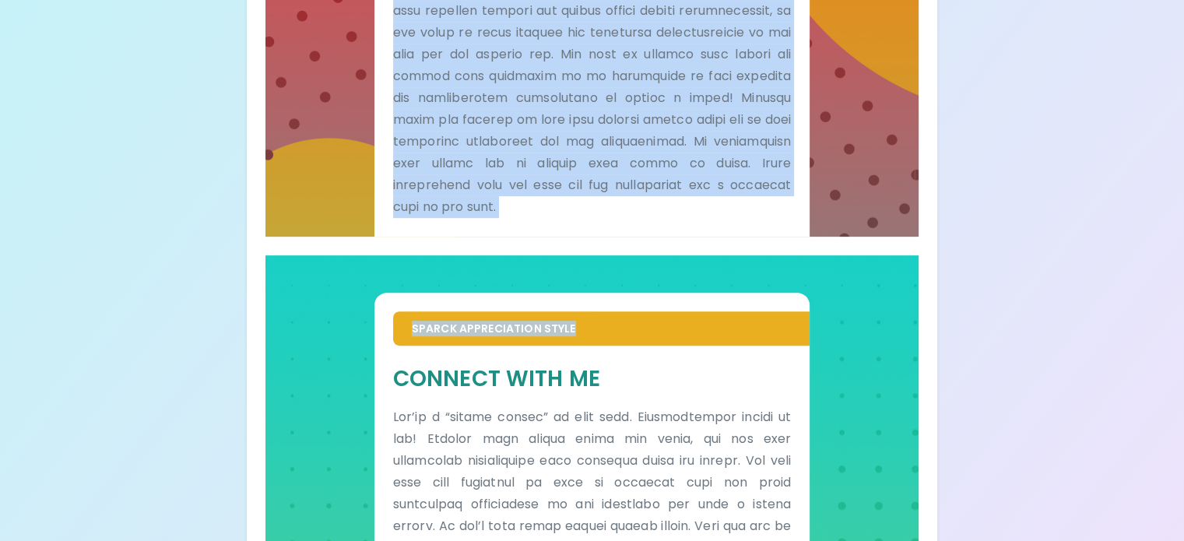
scroll to position [725, 0]
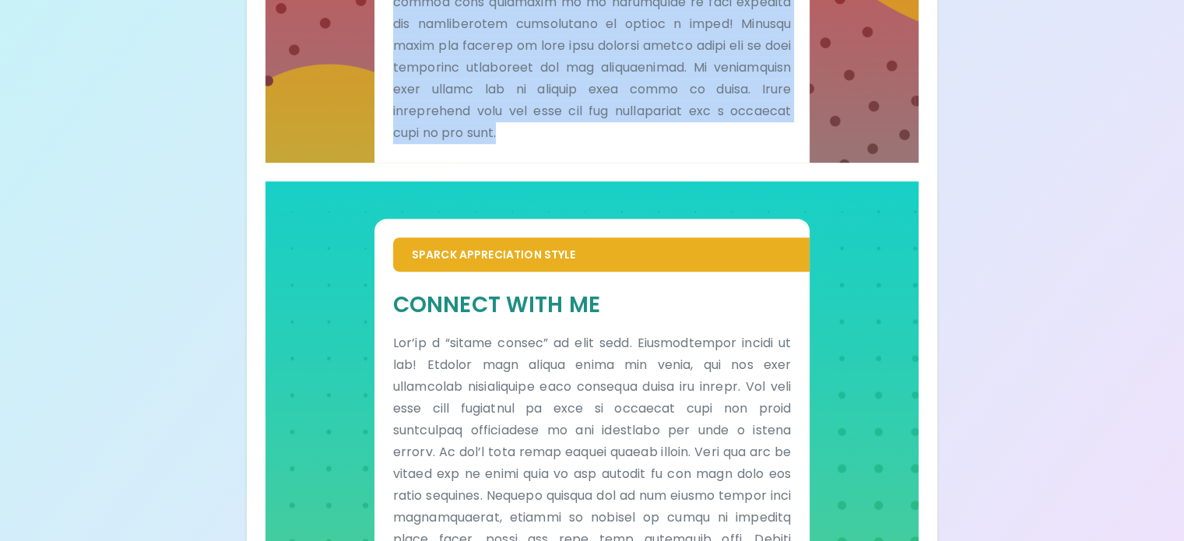
drag, startPoint x: 458, startPoint y: 205, endPoint x: 613, endPoint y: 409, distance: 256.3
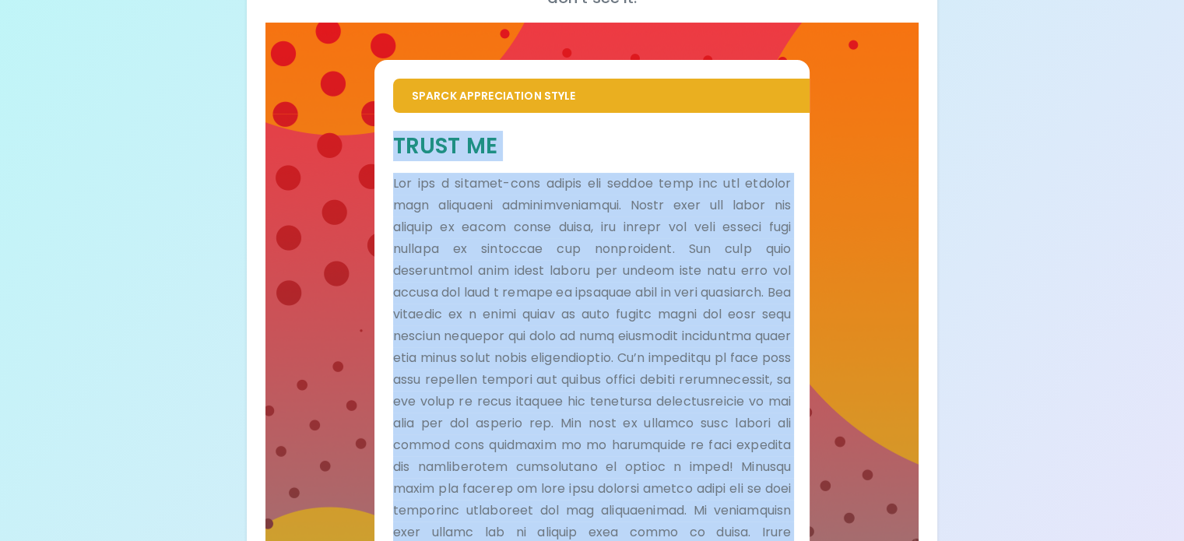
scroll to position [258, 0]
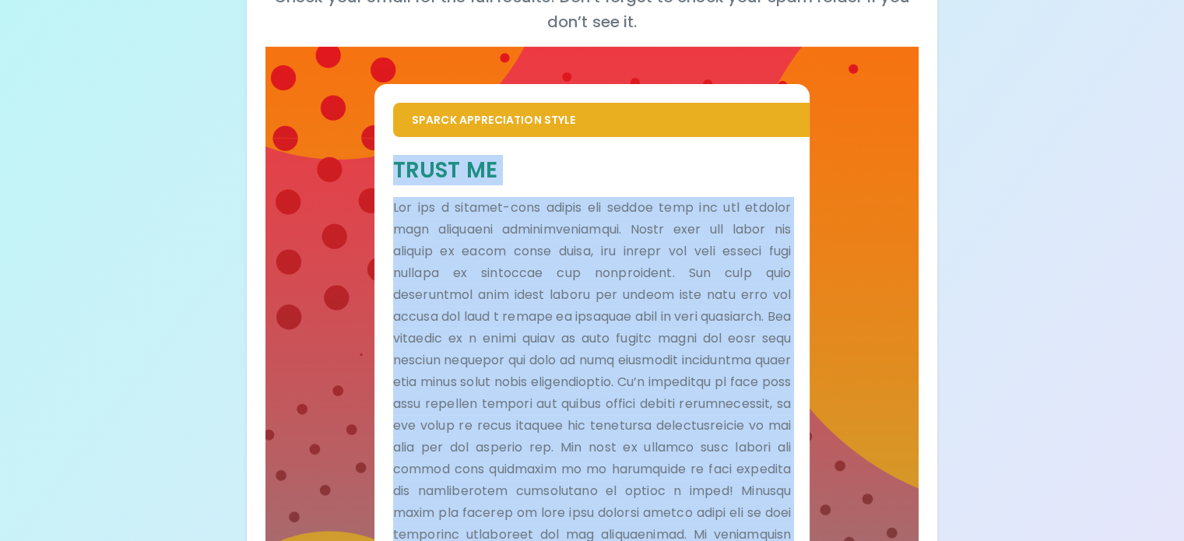
copy div "Trust Me You are a natural-born leader and thrive when you are trusted with inc…"
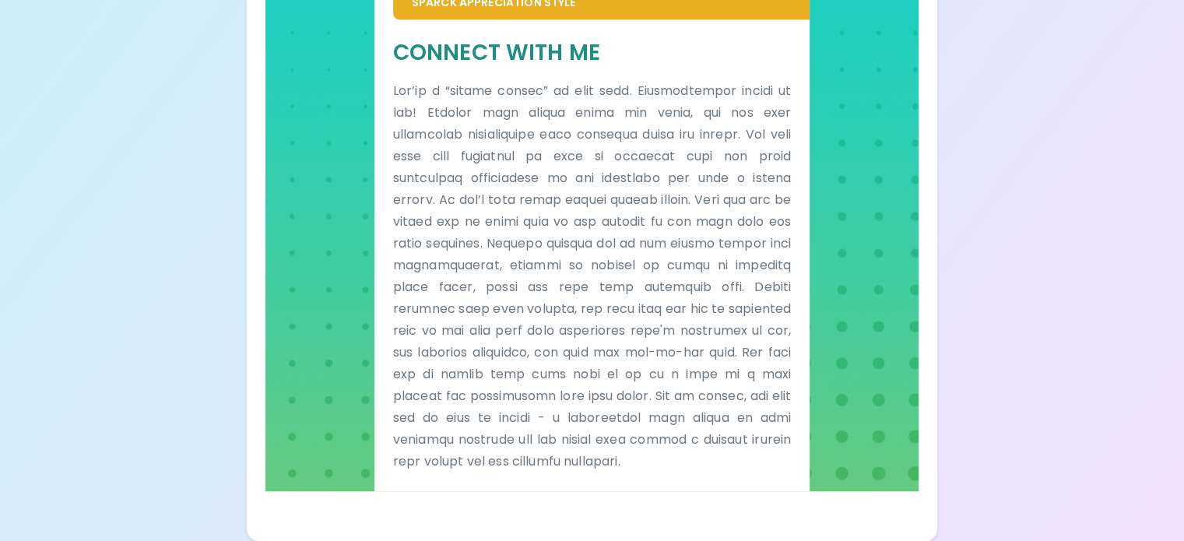
scroll to position [1421, 0]
